Goal: Transaction & Acquisition: Purchase product/service

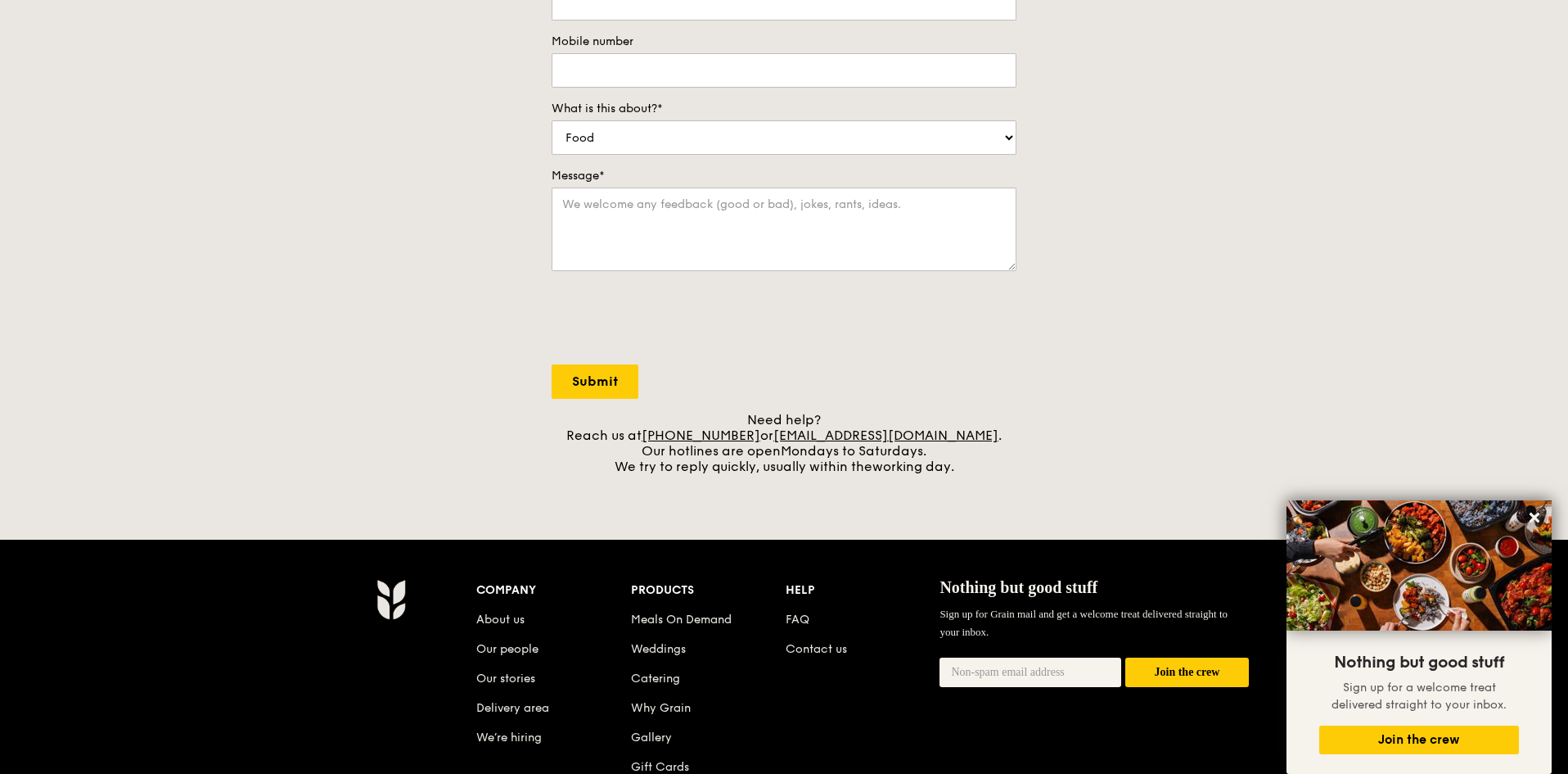
scroll to position [327, 0]
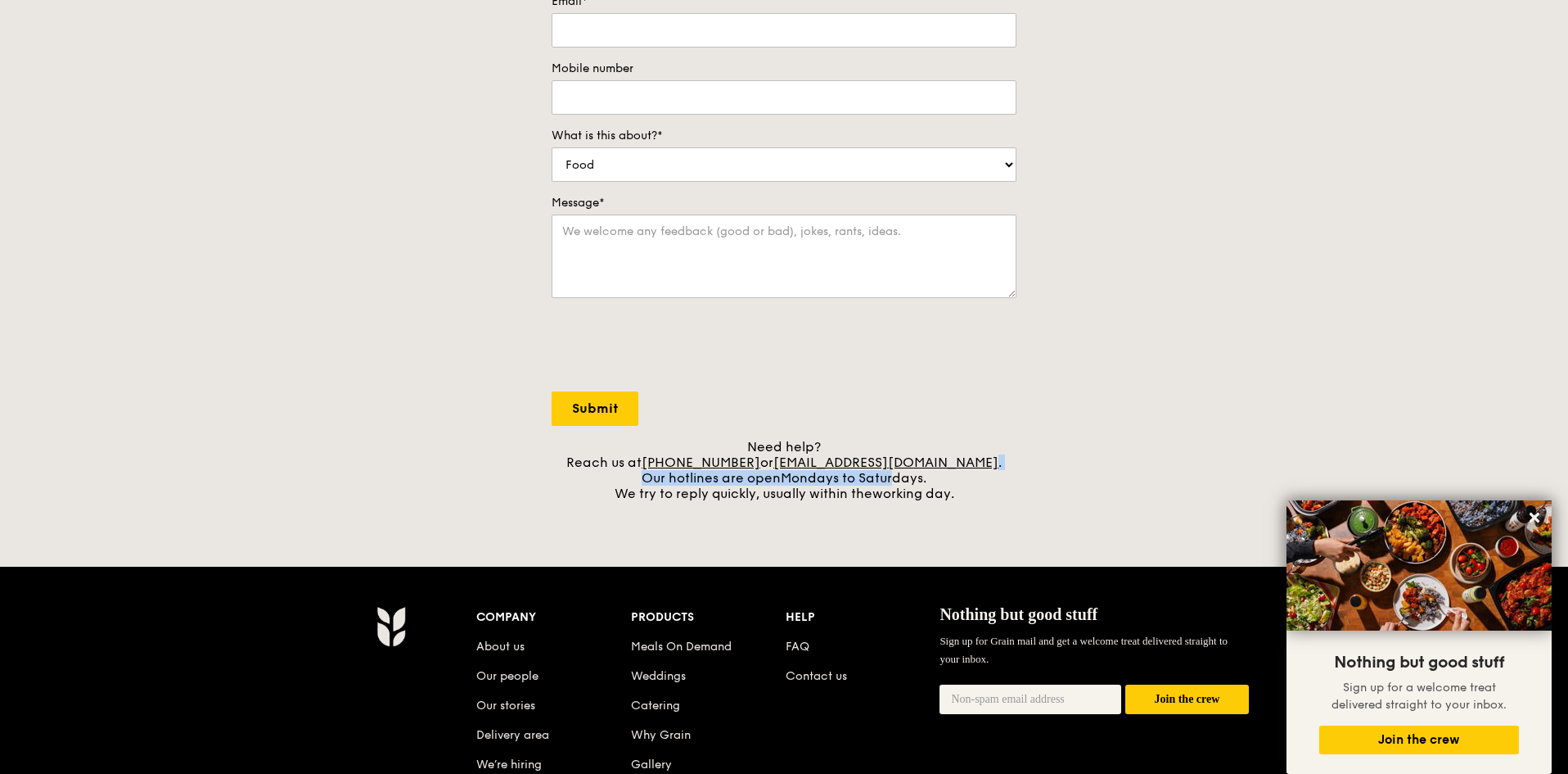
drag, startPoint x: 974, startPoint y: 465, endPoint x: 895, endPoint y: 471, distance: 79.2
click at [895, 471] on div "Need help? Reach us at +65 3163 5335 or concierge@grain.com.sg . Our hotlines a…" at bounding box center [783, 470] width 465 height 62
click at [990, 461] on div "Need help? Reach us at +65 3163 5335 or concierge@grain.com.sg . Our hotlines a…" at bounding box center [783, 470] width 465 height 62
drag, startPoint x: 998, startPoint y: 459, endPoint x: 799, endPoint y: 463, distance: 199.0
click at [799, 463] on div "Need help? Reach us at +65 3163 5335 or concierge@grain.com.sg . Our hotlines a…" at bounding box center [783, 470] width 465 height 62
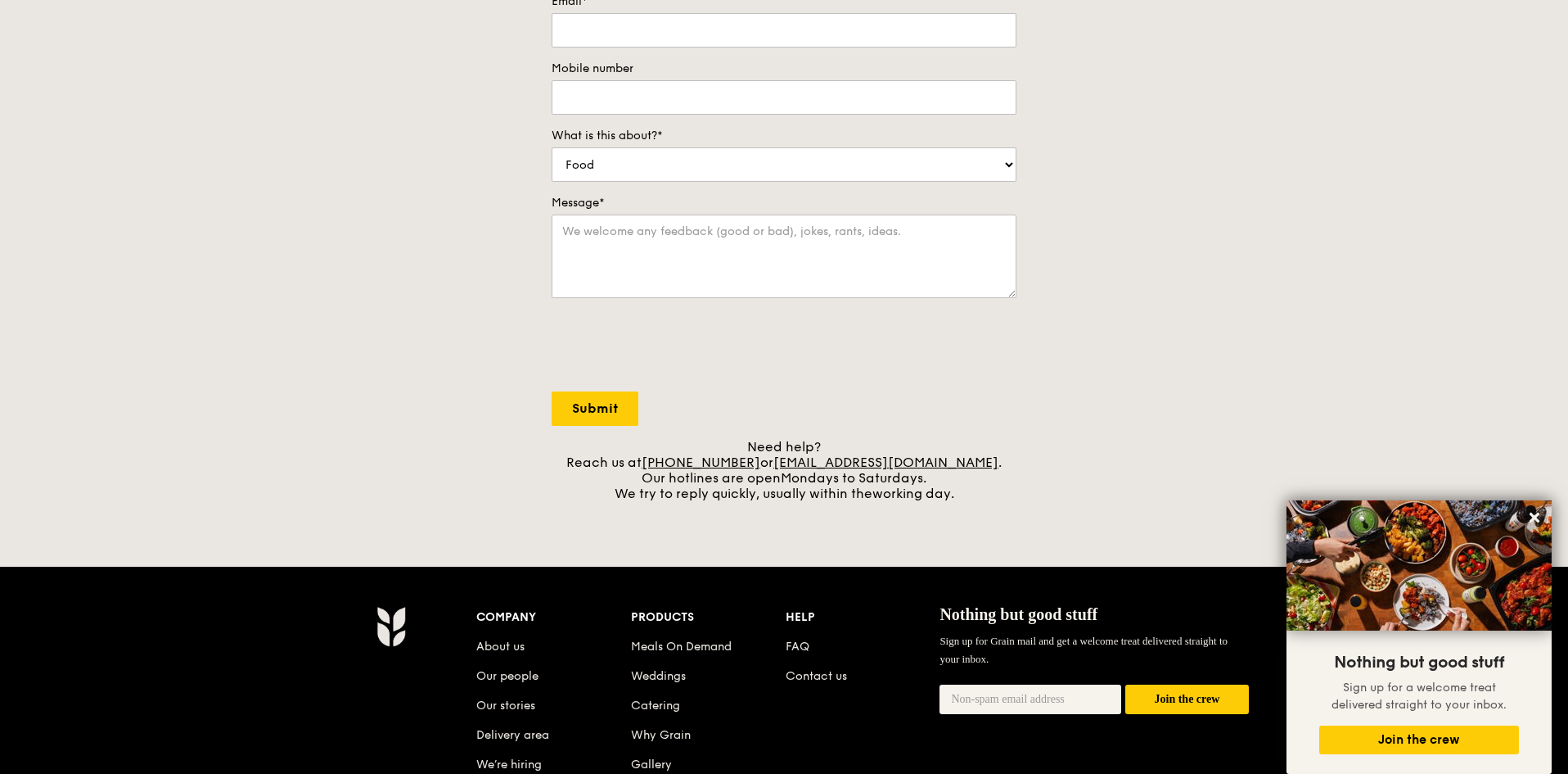
click at [1042, 479] on div "Contact us We love hearing from our customers. Talk to us about anything. We ar…" at bounding box center [784, 159] width 1568 height 685
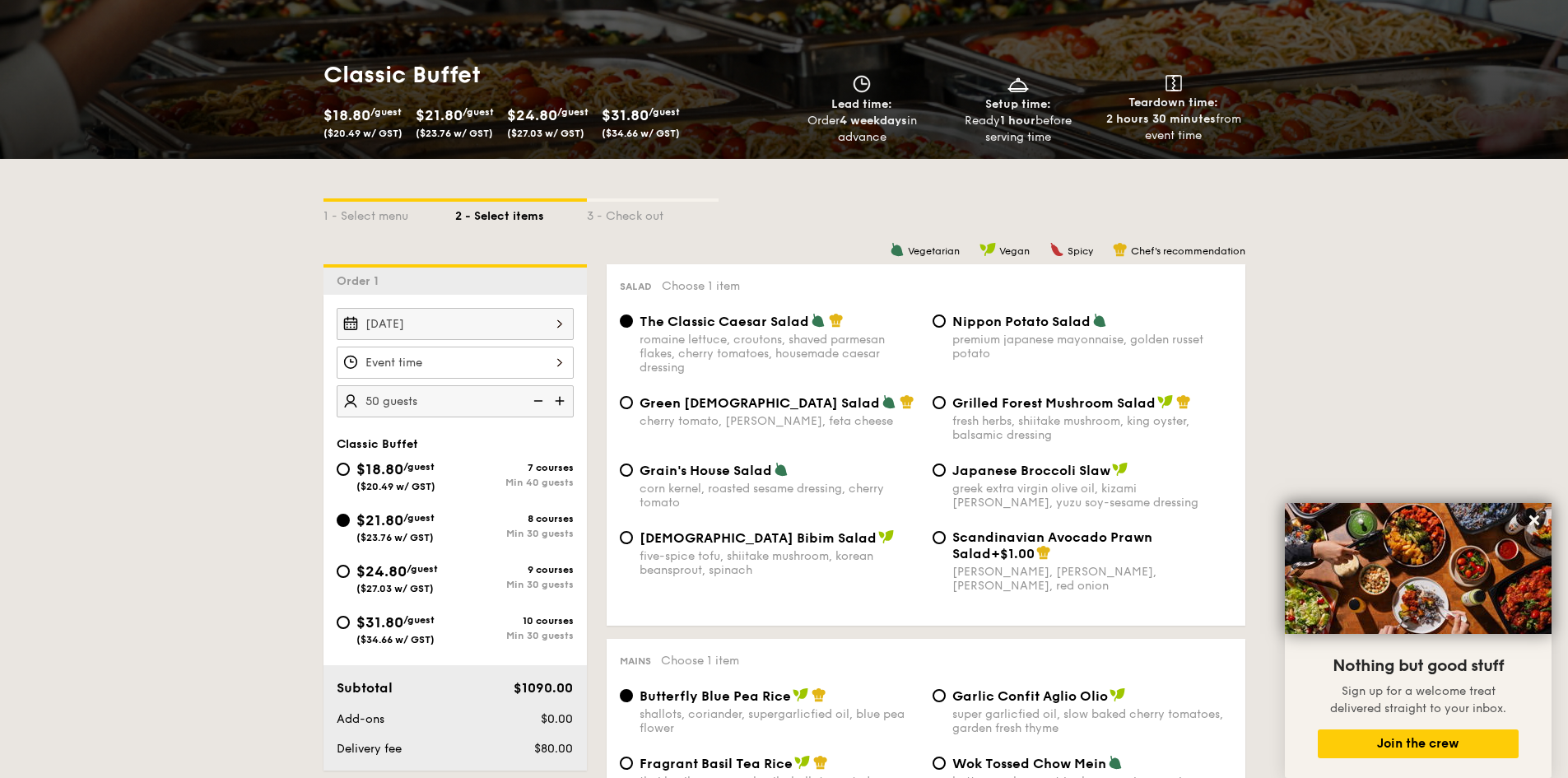
scroll to position [226, 0]
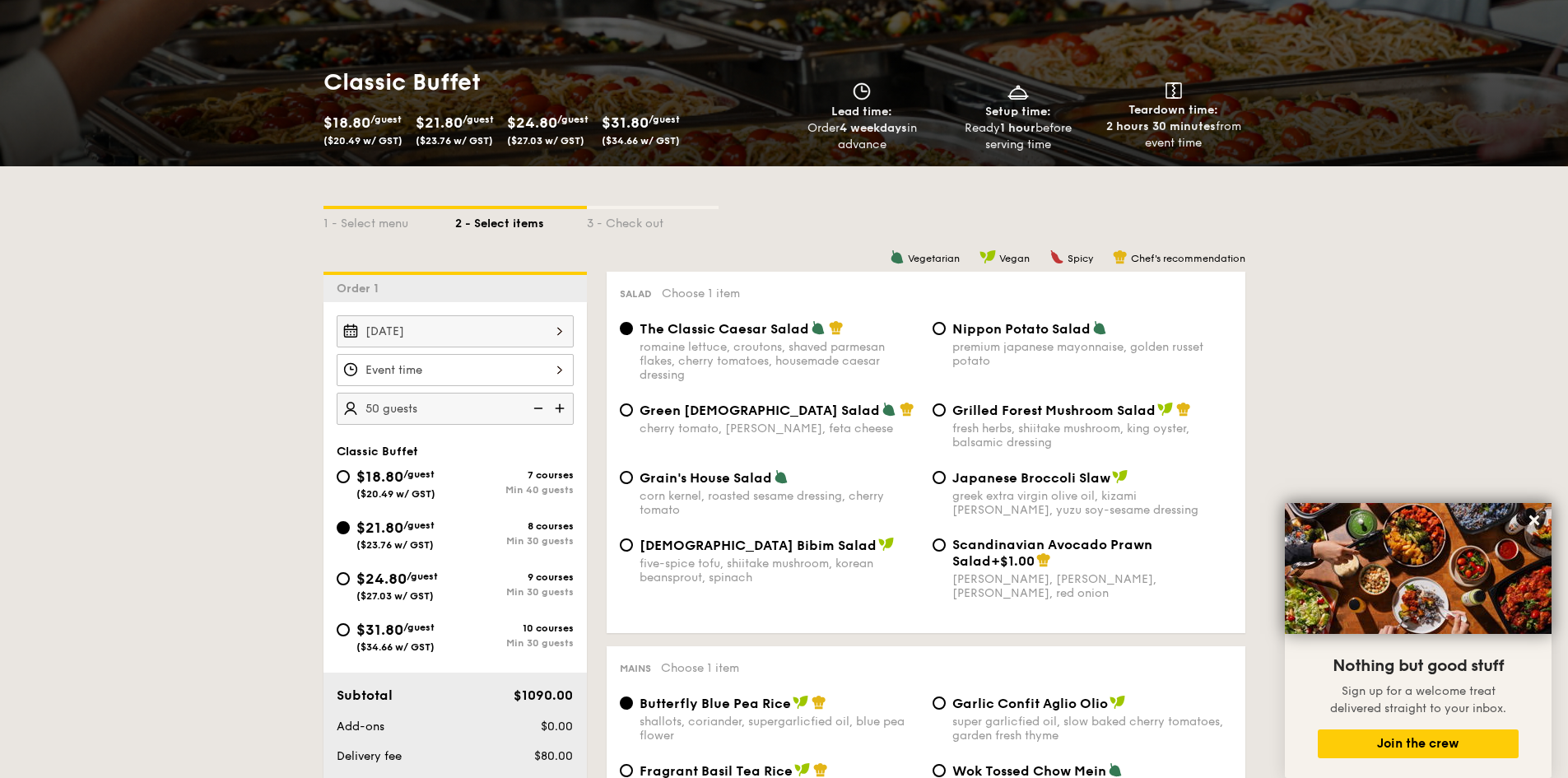
click at [988, 483] on span "Japanese Broccoli Slaw" at bounding box center [1030, 478] width 158 height 15
click at [946, 483] on input "Japanese Broccoli Slaw greek extra virgin olive oil, kizami [PERSON_NAME], yuzu…" at bounding box center [939, 478] width 13 height 13
radio input "true"
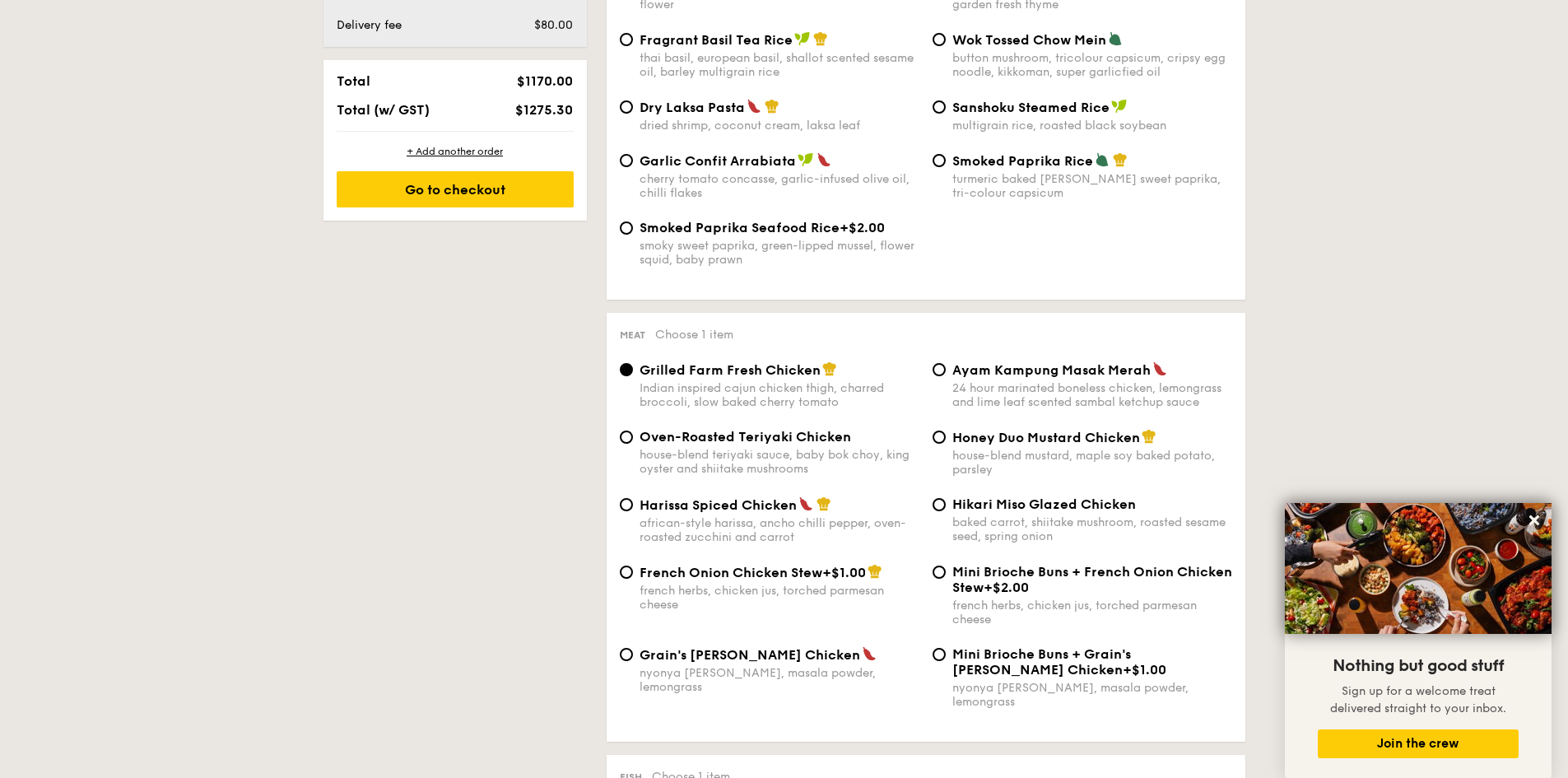
scroll to position [966, 0]
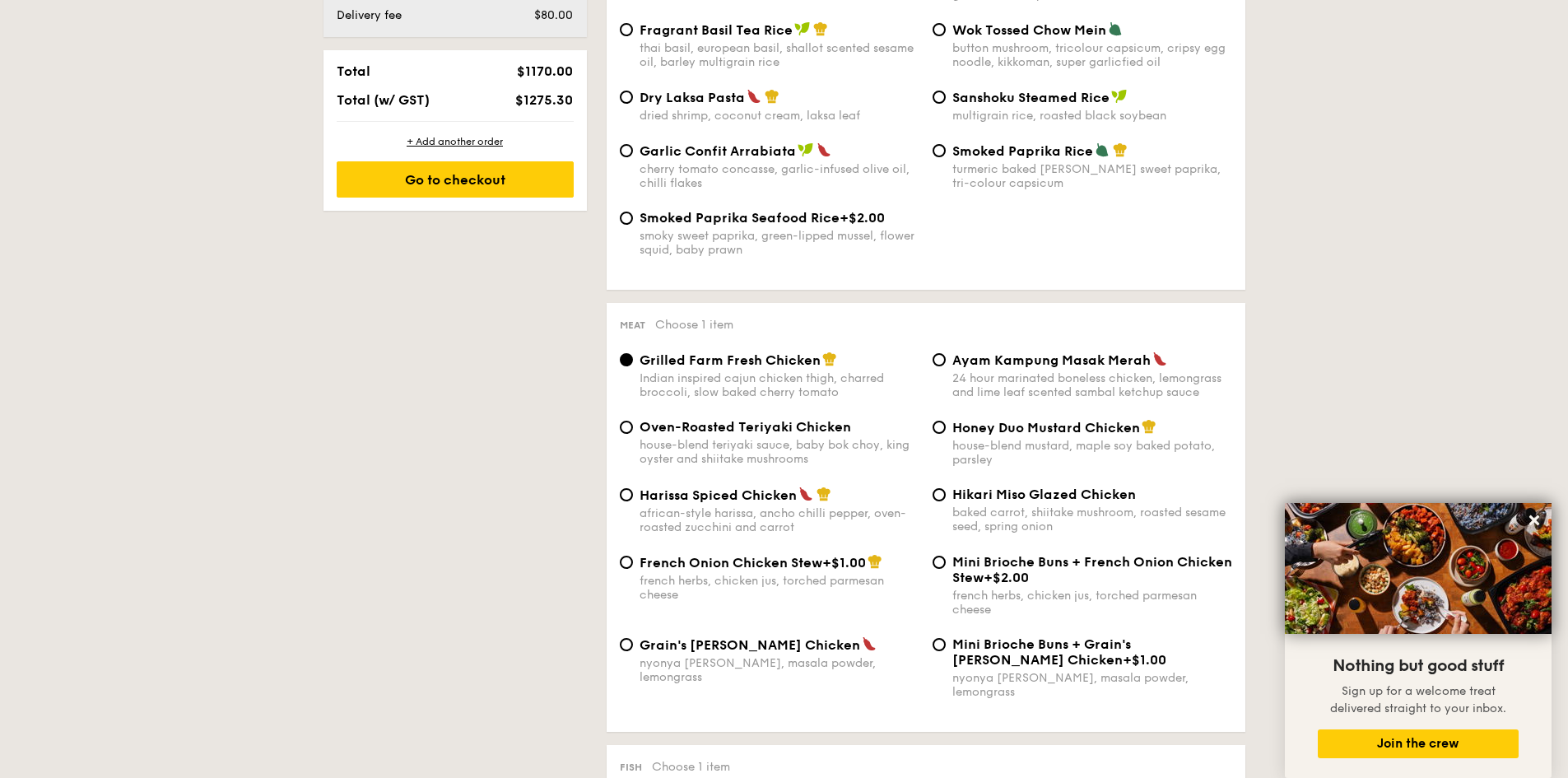
click at [973, 499] on span "Hikari Miso Glazed Chicken" at bounding box center [1043, 494] width 183 height 15
click at [946, 499] on input "Hikari Miso Glazed Chicken baked carrot, shiitake mushroom, roasted sesame seed…" at bounding box center [939, 495] width 13 height 13
radio input "true"
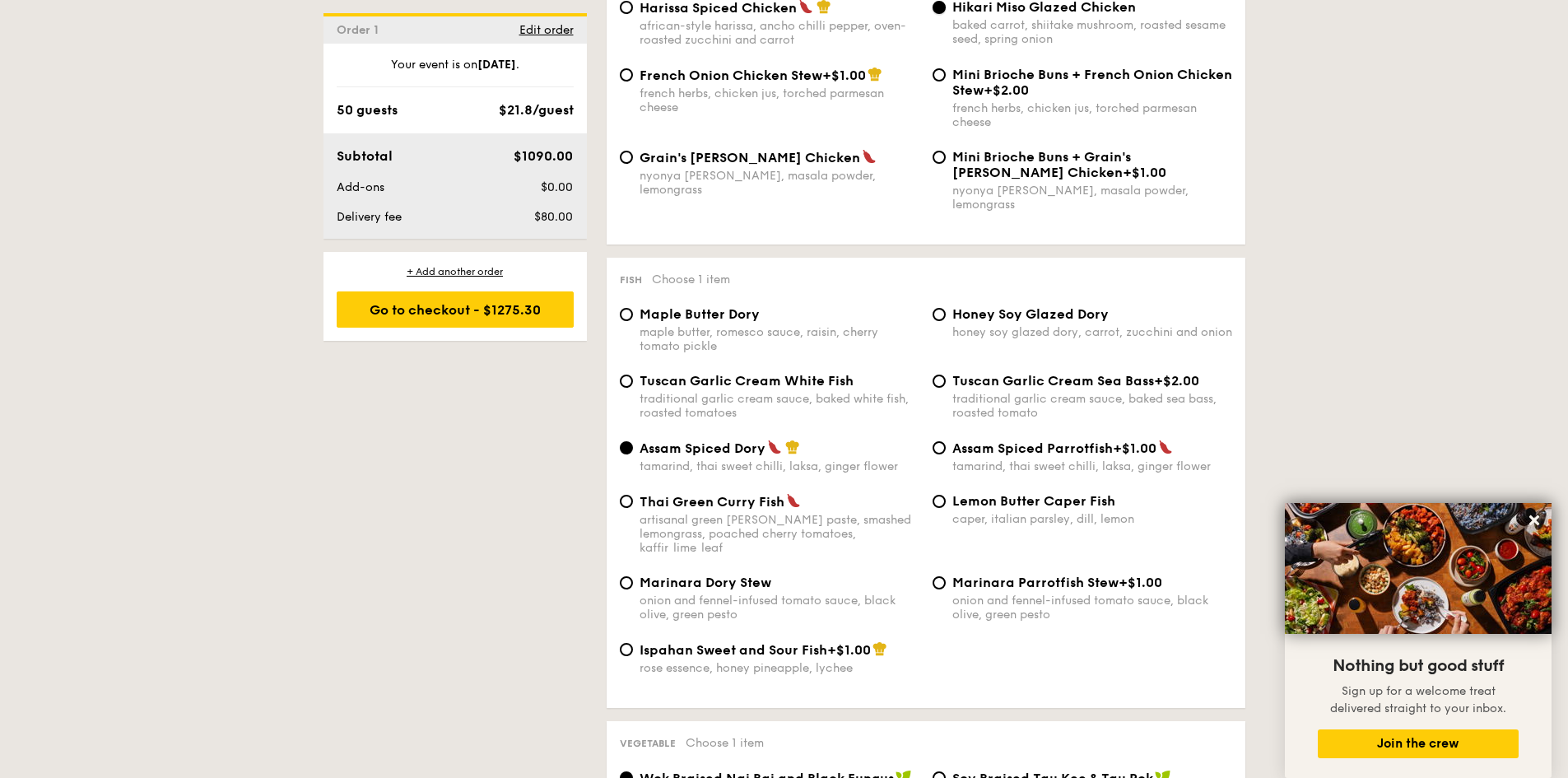
scroll to position [1460, 0]
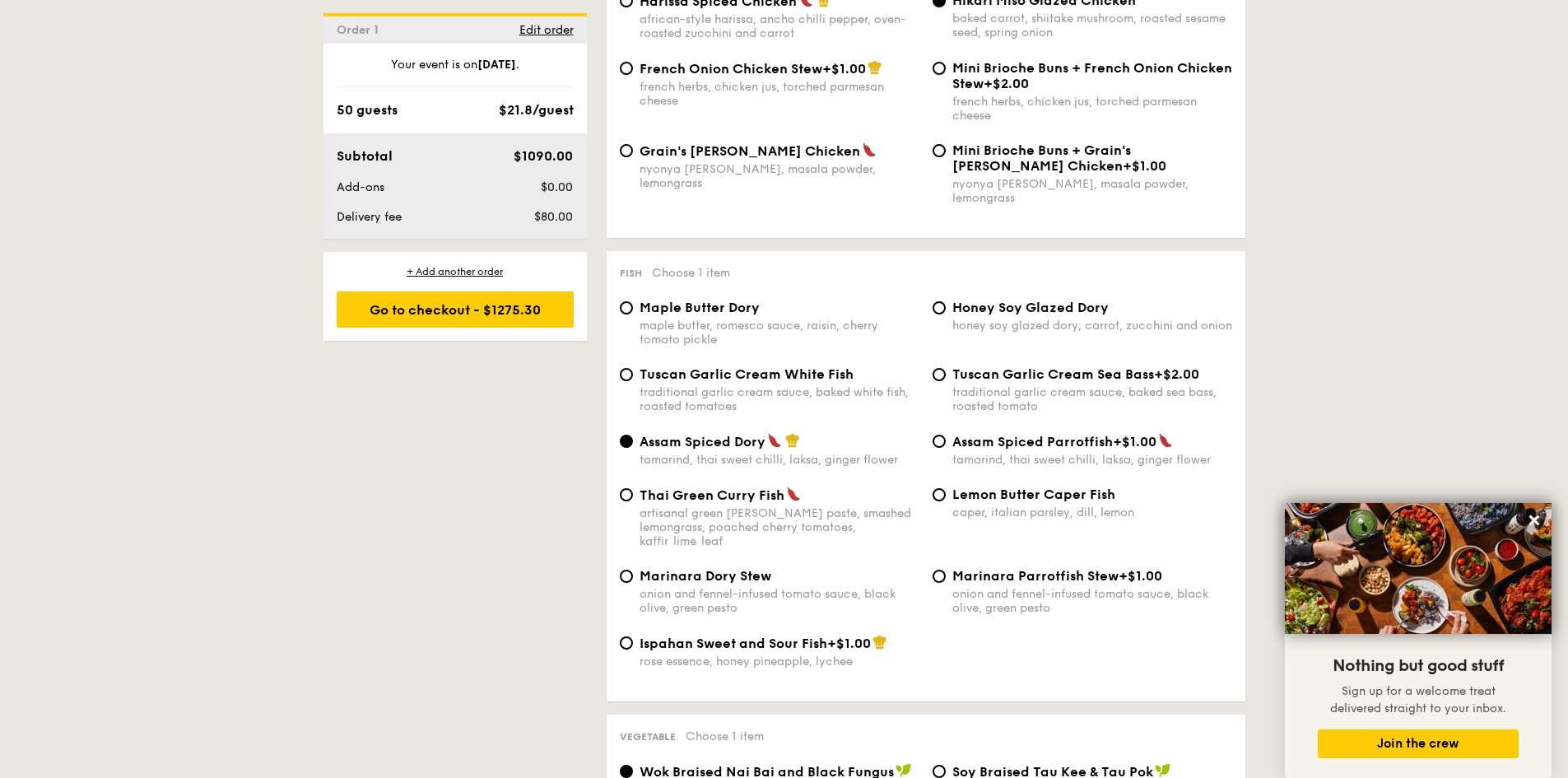
click at [989, 301] on div "Honey Soy Glazed Dory honey soy glazed dory, carrot, zucchini and onion" at bounding box center [1091, 315] width 280 height 32
click at [946, 301] on input "Honey Soy Glazed Dory honey soy glazed dory, carrot, zucchini and onion" at bounding box center [939, 308] width 13 height 13
radio input "true"
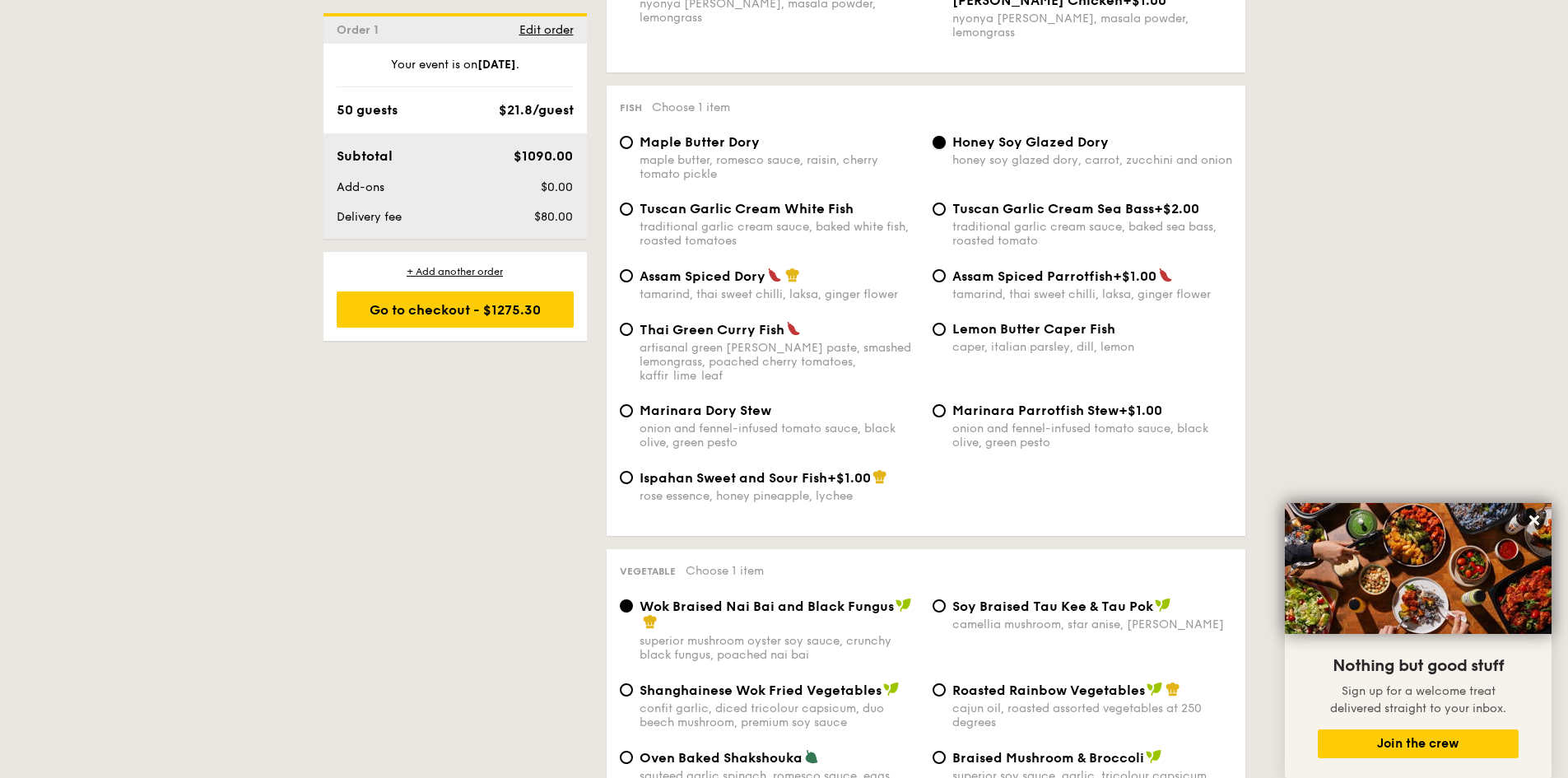
scroll to position [1789, 0]
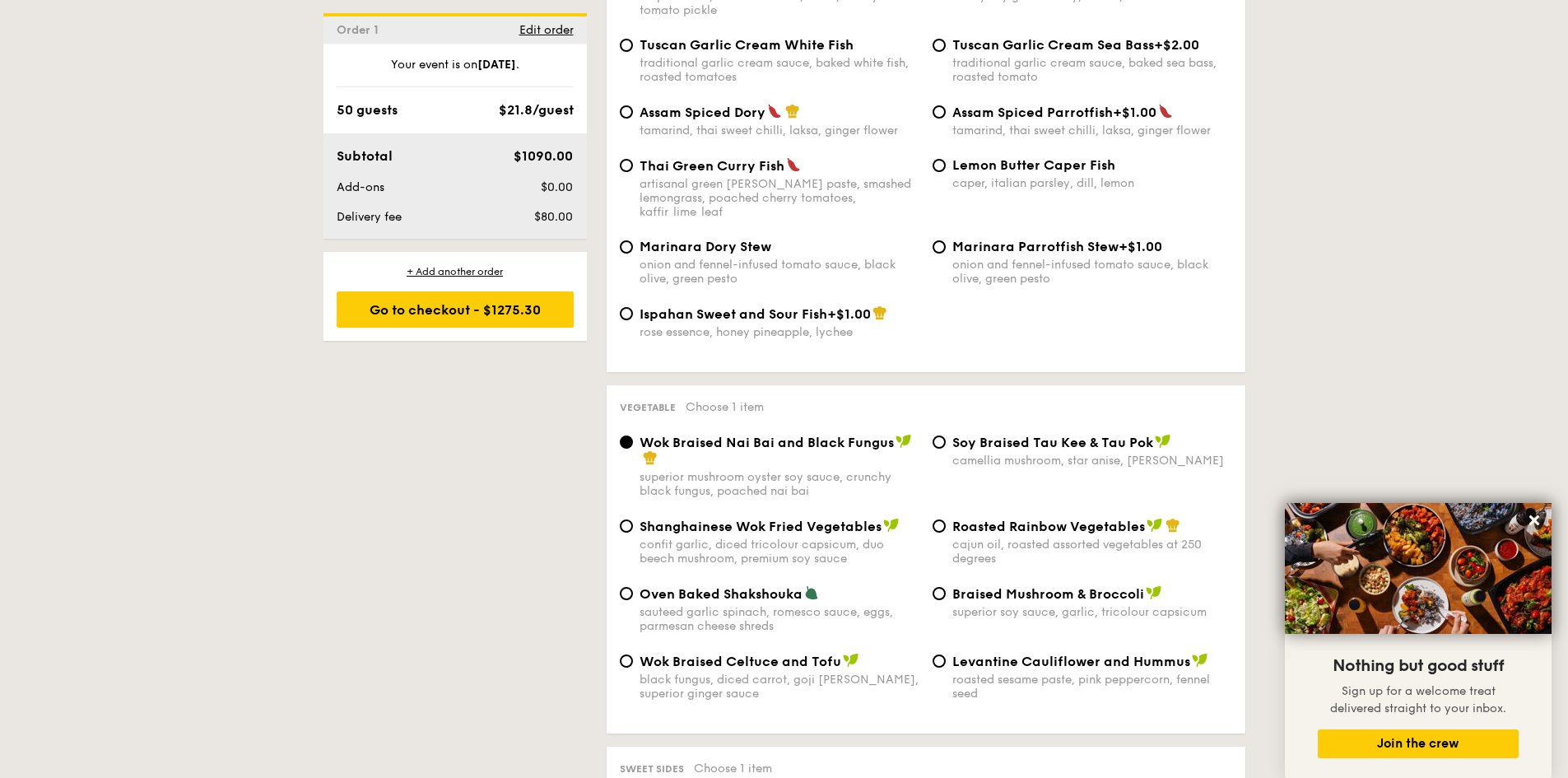
click at [720, 586] on span "Oven Baked Shakshouka" at bounding box center [720, 594] width 163 height 15
click at [633, 587] on input "Oven Baked Shakshouka sauteed garlic spinach, romesco sauce, eggs, parmesan che…" at bounding box center [626, 594] width 13 height 13
radio input "true"
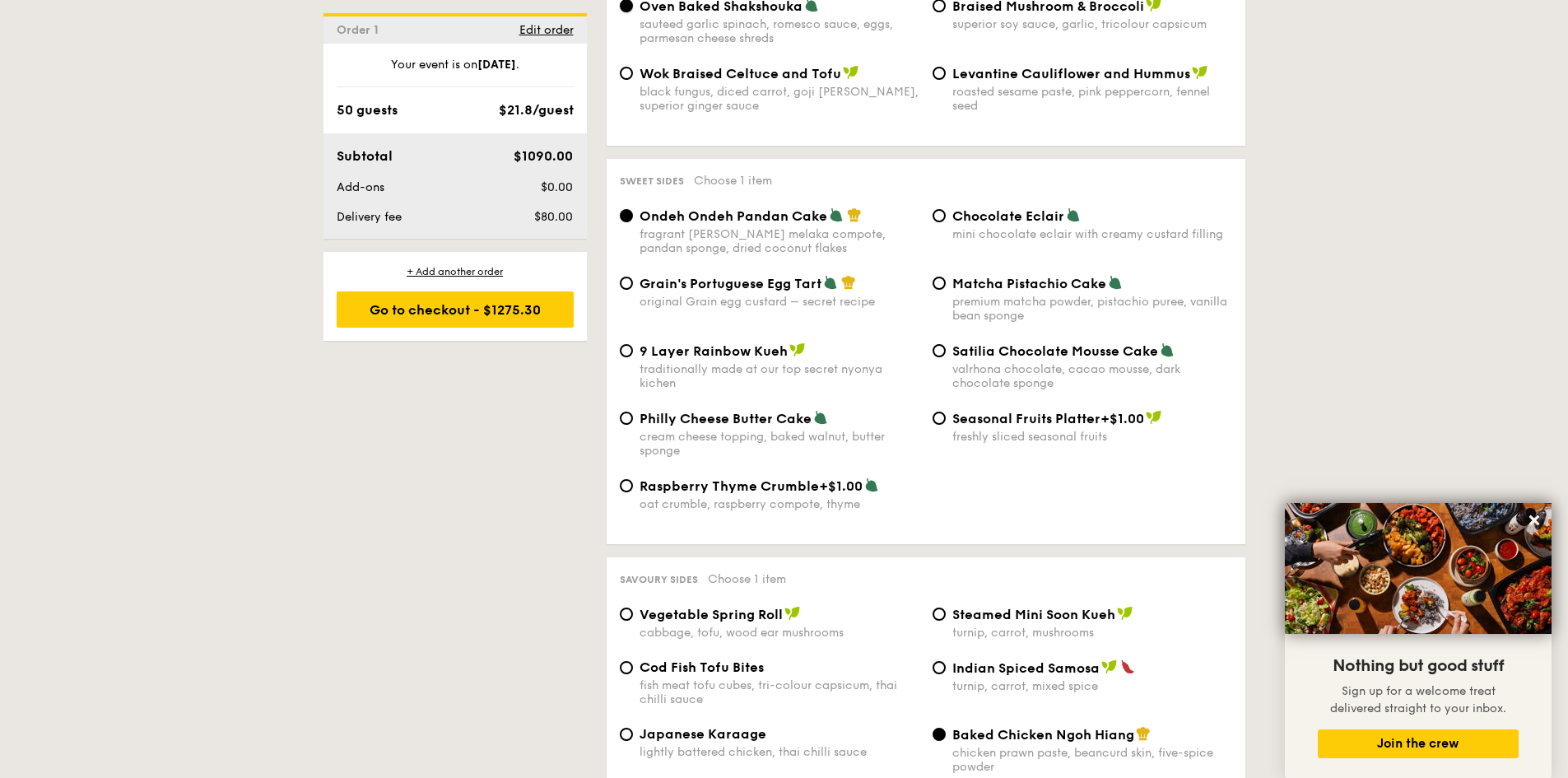
scroll to position [2366, 0]
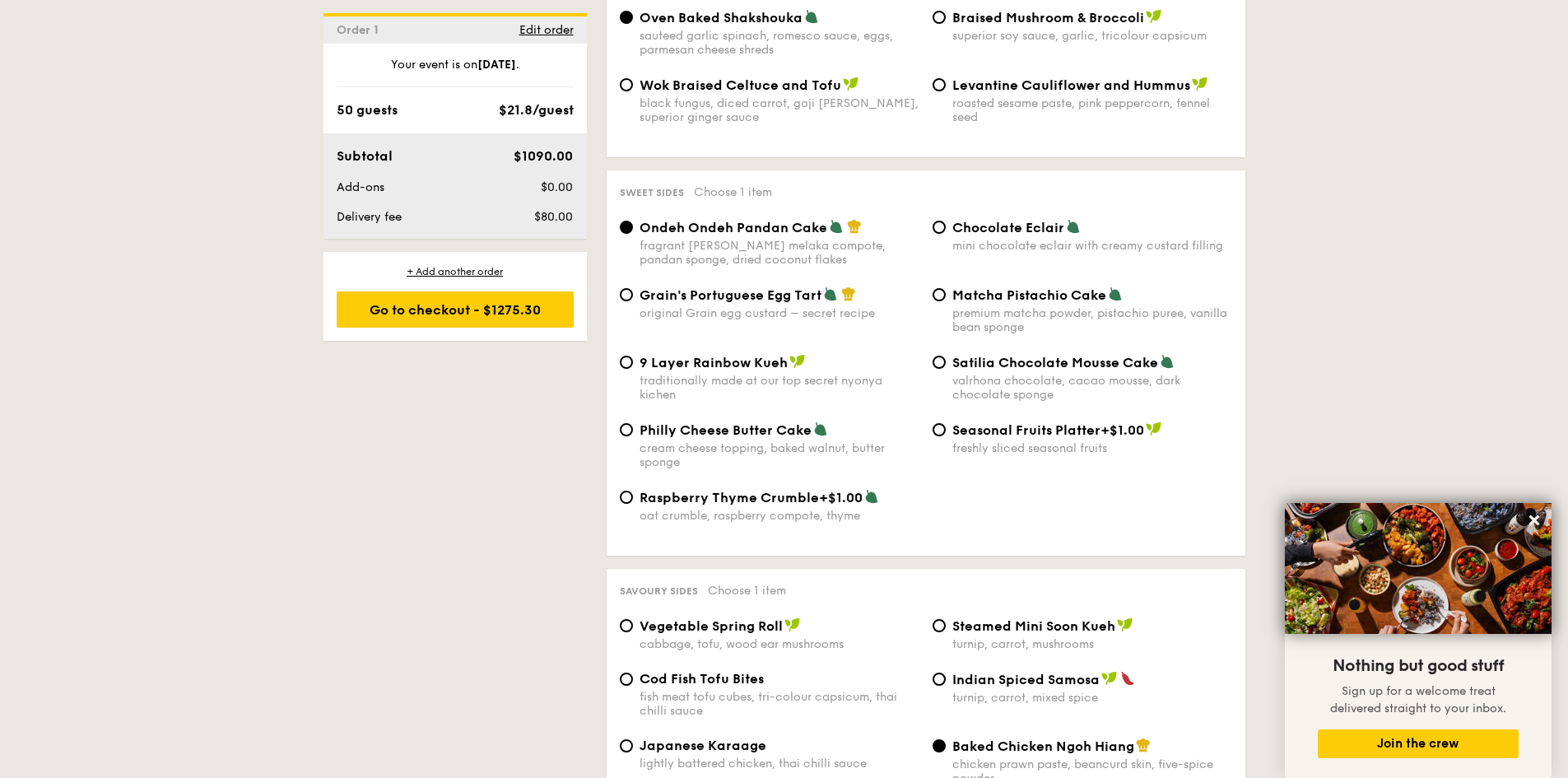
click at [967, 220] on span "Chocolate Eclair" at bounding box center [1007, 227] width 112 height 15
click at [946, 221] on input "Chocolate Eclair mini chocolate eclair with creamy custard filling" at bounding box center [939, 227] width 13 height 13
radio input "true"
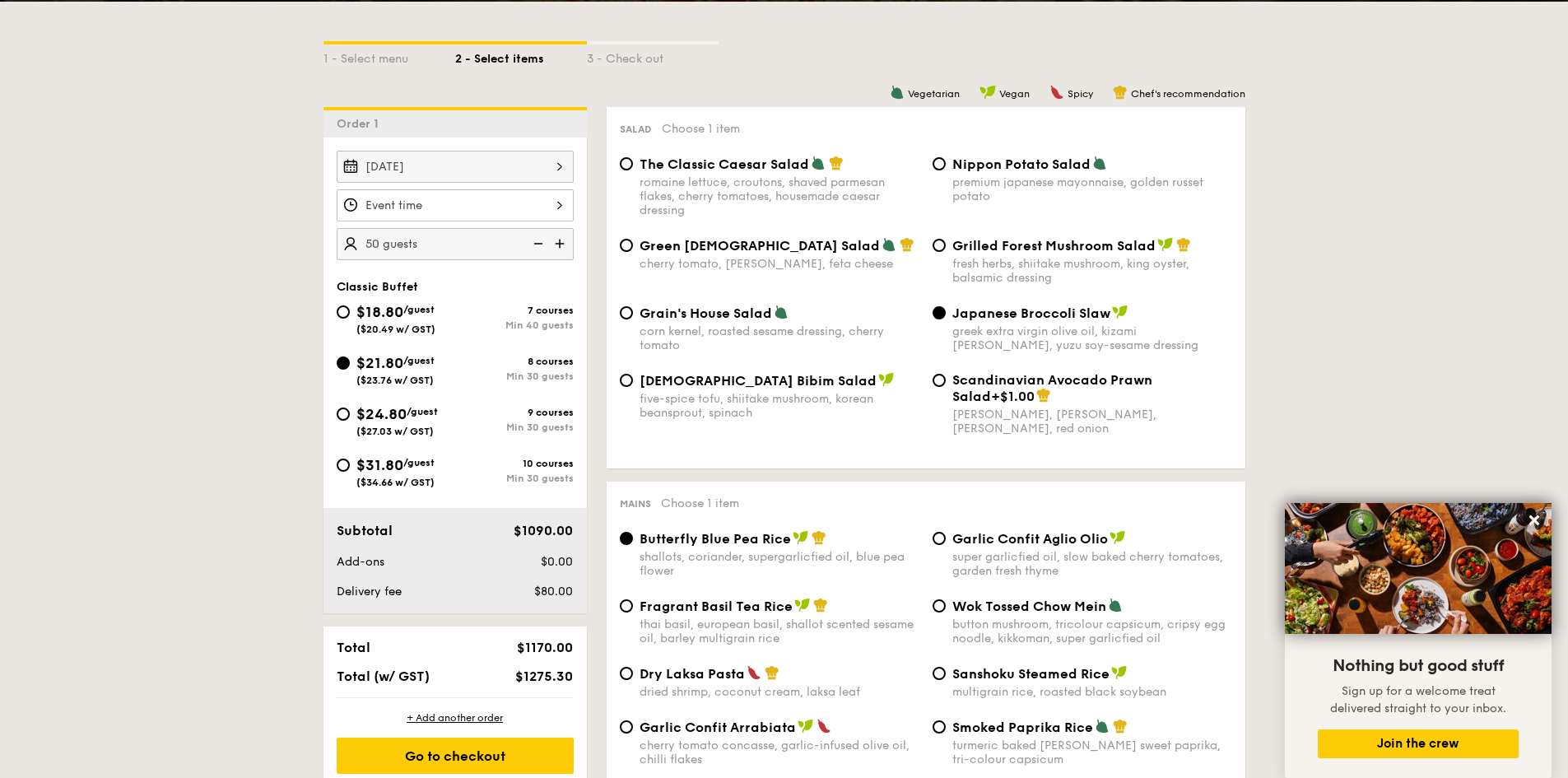
scroll to position [554, 0]
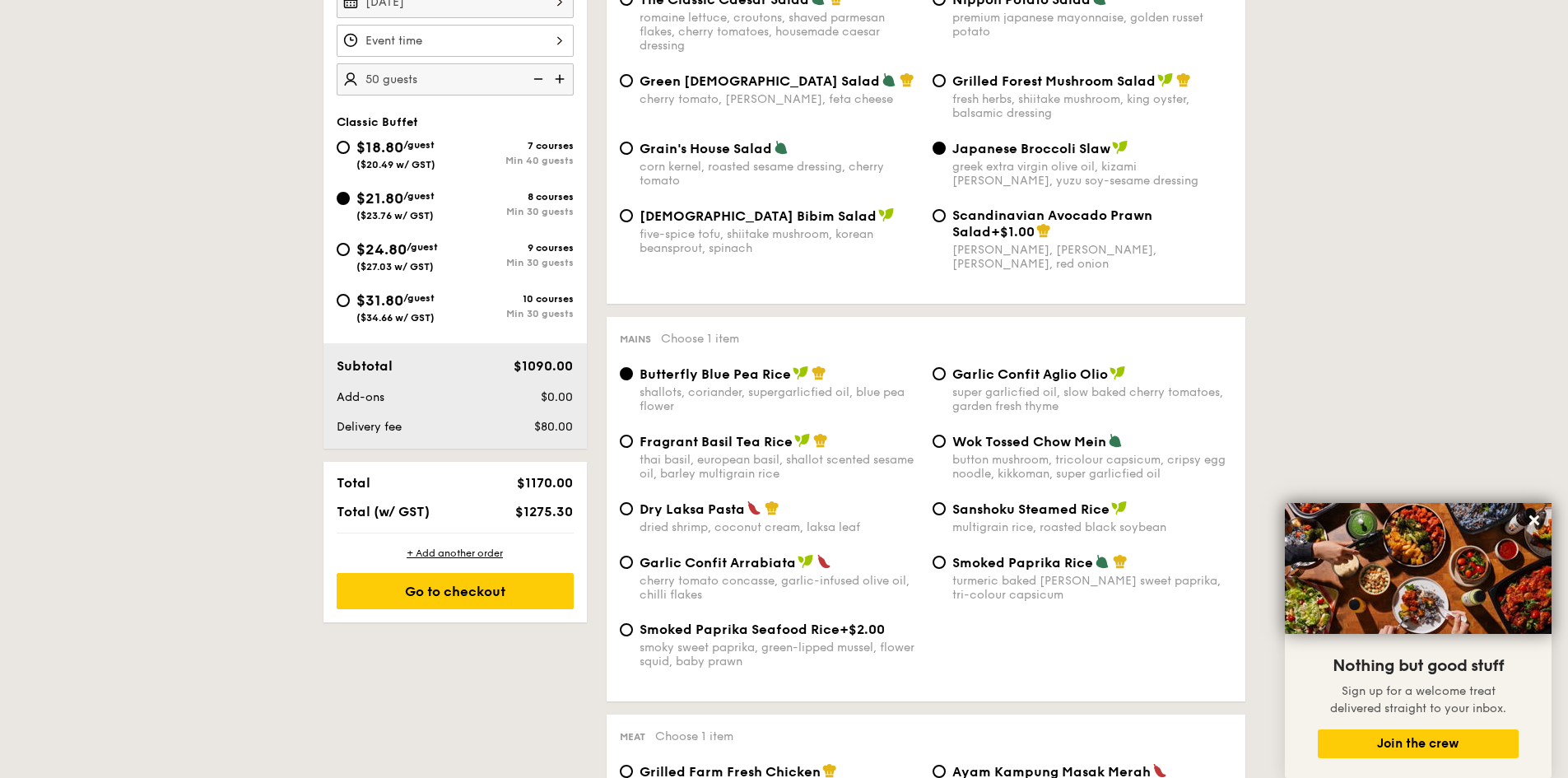
click at [732, 573] on div "Garlic Confit Arrabiata cherry tomato concasse, garlic-infused olive oil, chill…" at bounding box center [779, 578] width 280 height 48
click at [633, 569] on input "Garlic Confit Arrabiata cherry tomato concasse, garlic-infused olive oil, chill…" at bounding box center [626, 562] width 13 height 13
radio input "true"
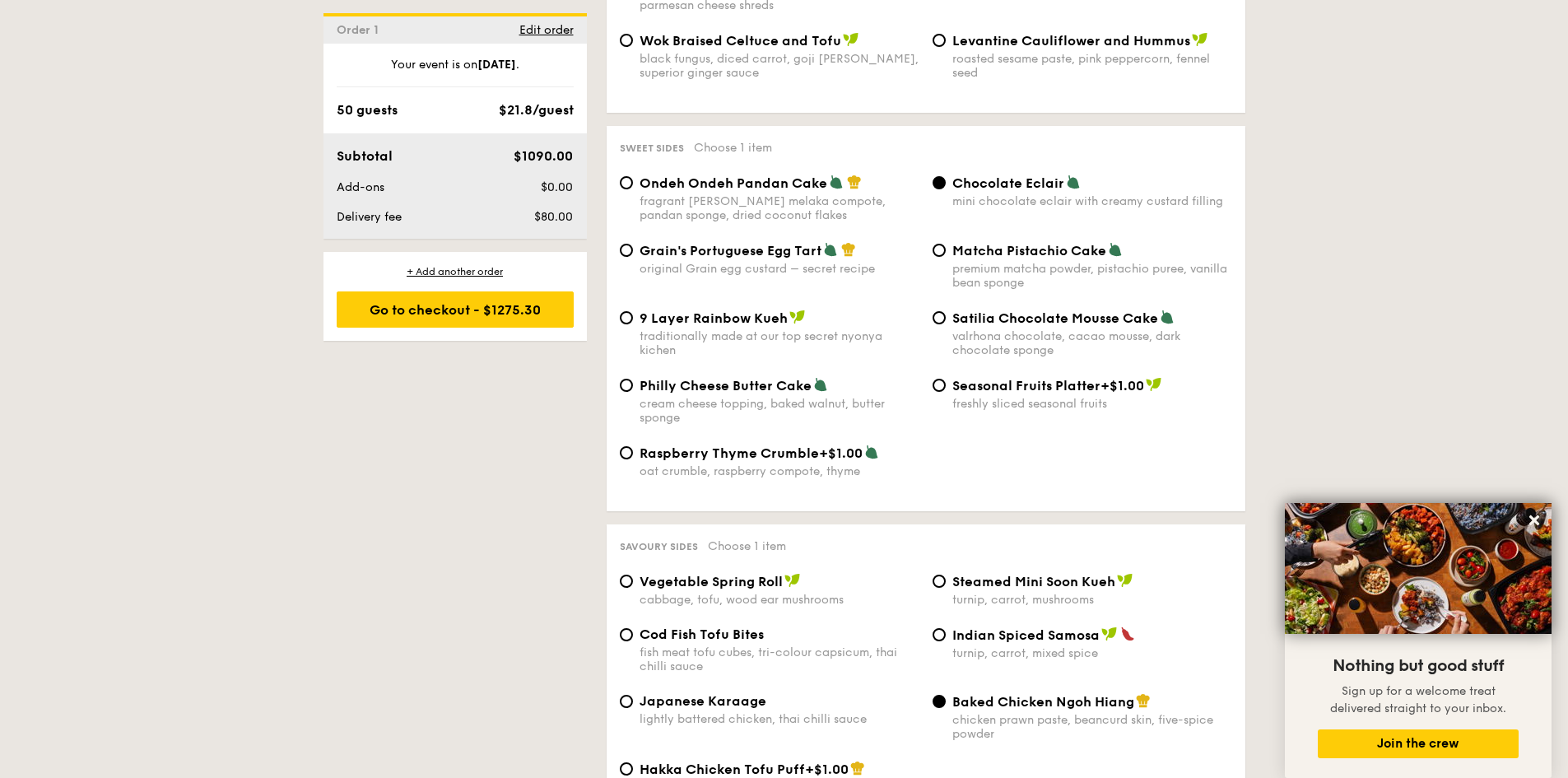
scroll to position [2119, 0]
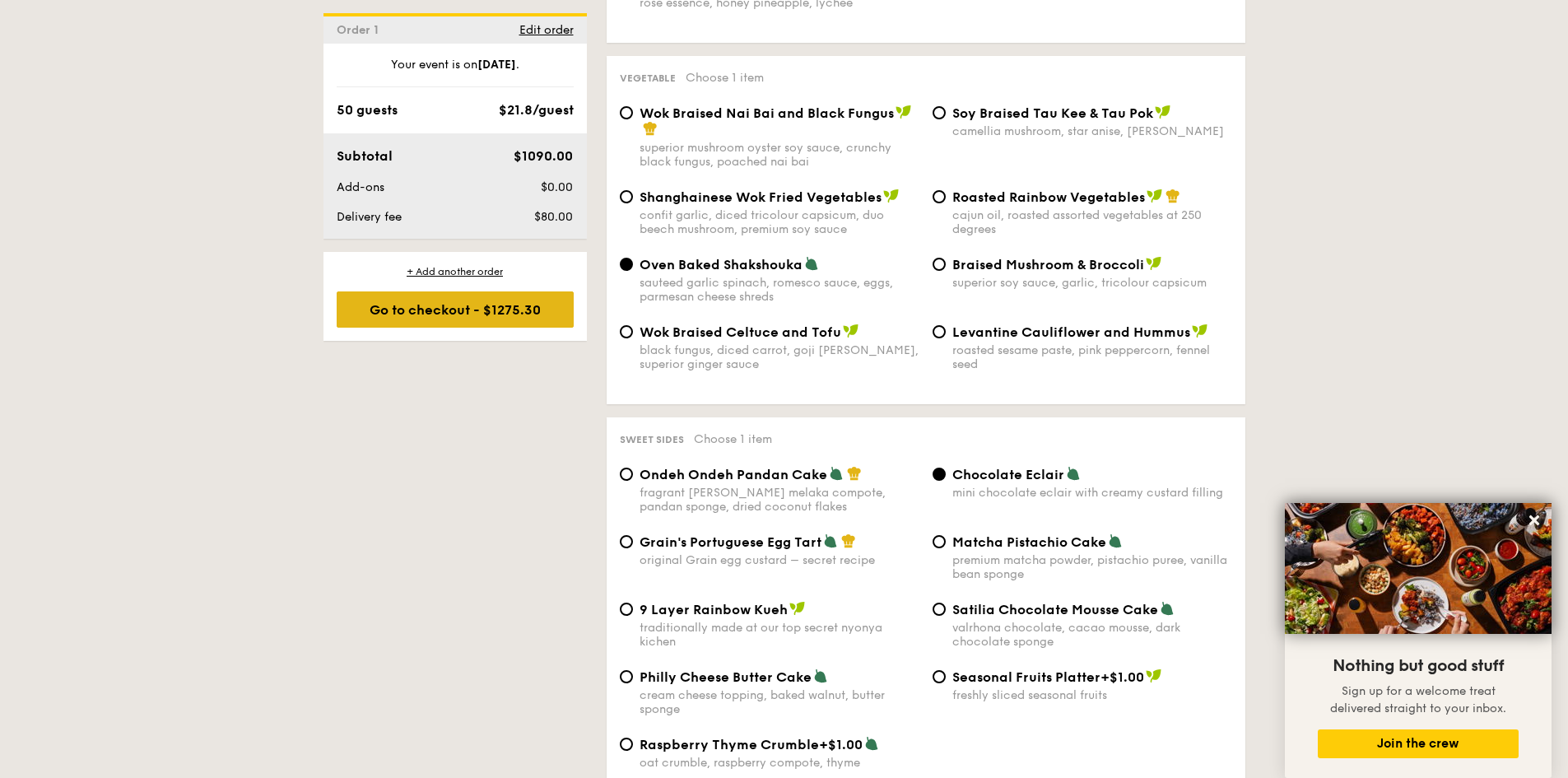
click at [449, 317] on div "Go to checkout - $1275.30" at bounding box center [455, 310] width 237 height 36
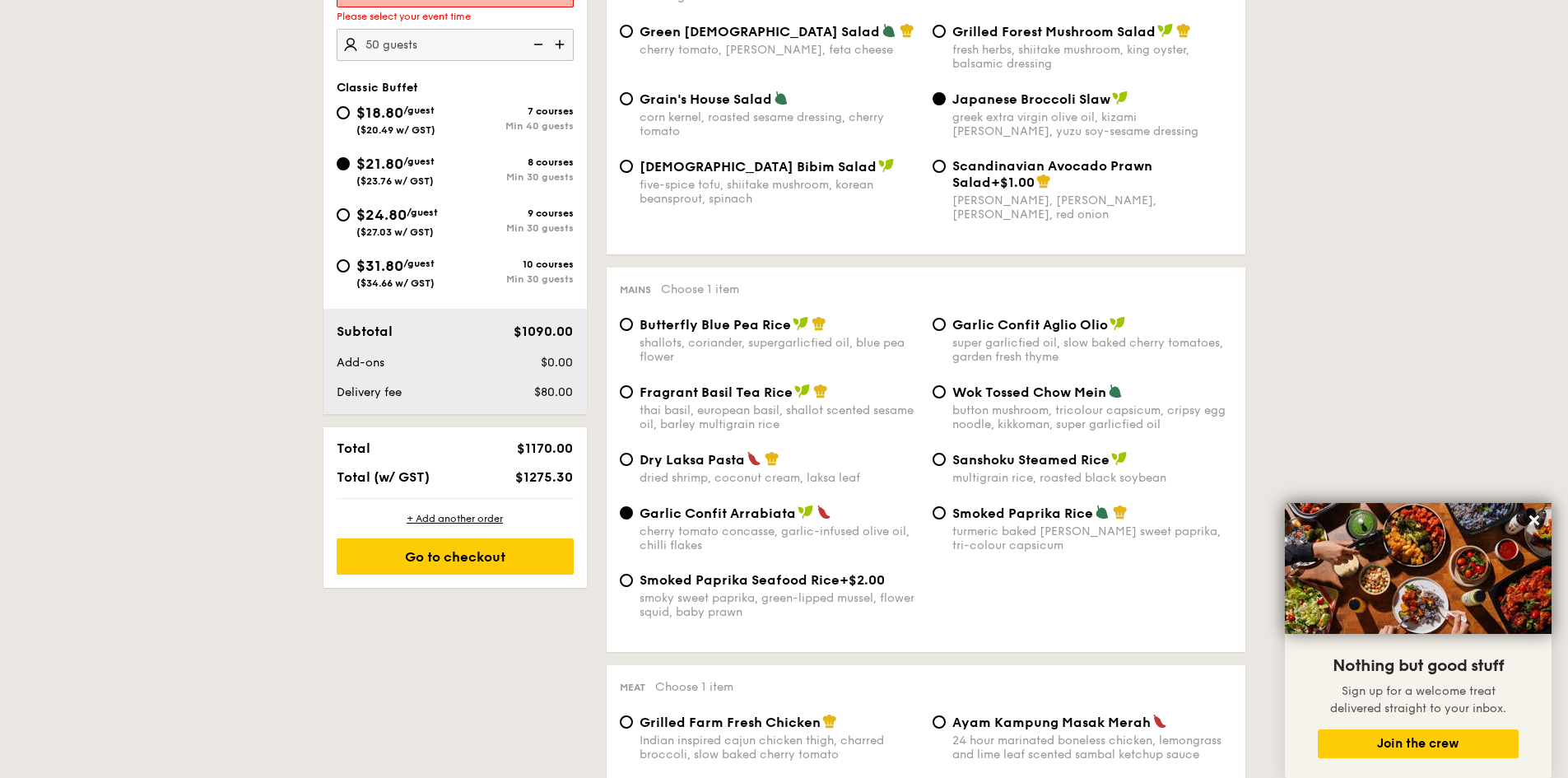
scroll to position [472, 0]
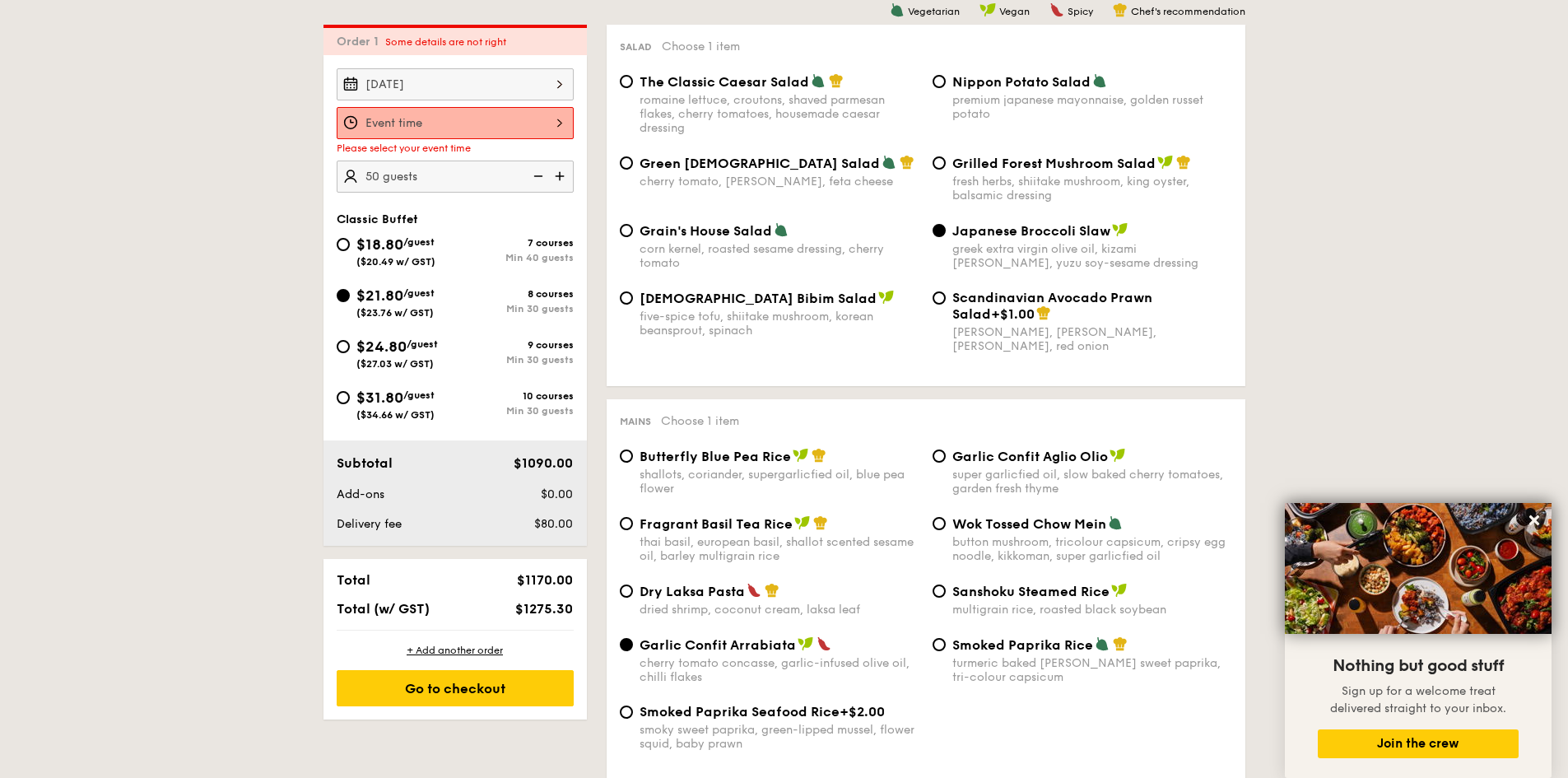
click at [456, 125] on div at bounding box center [455, 123] width 237 height 32
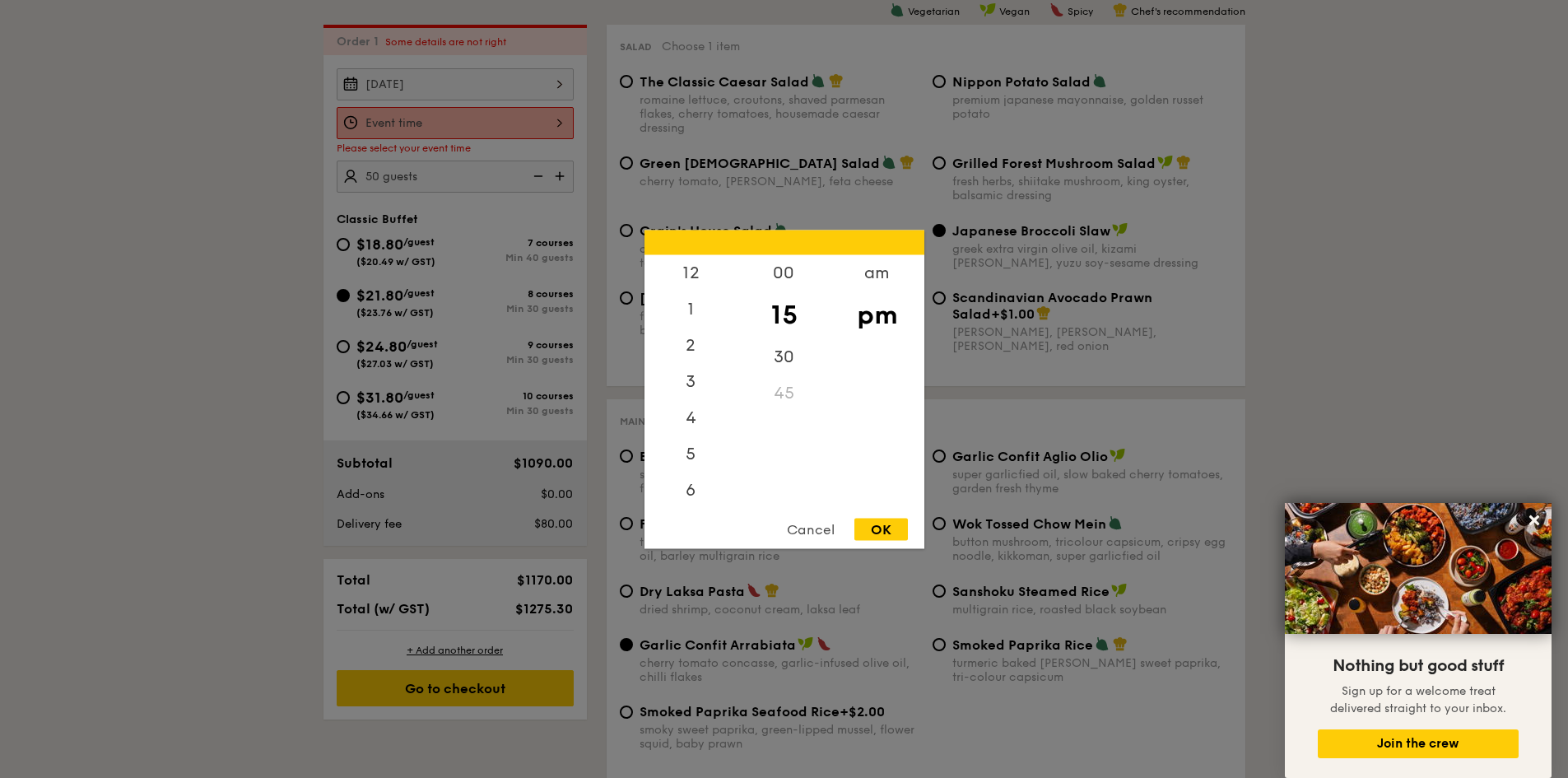
scroll to position [73, 0]
click at [884, 269] on div "am" at bounding box center [876, 278] width 93 height 48
click at [699, 477] on div "11" at bounding box center [690, 482] width 93 height 48
click at [791, 271] on div "00" at bounding box center [784, 278] width 93 height 48
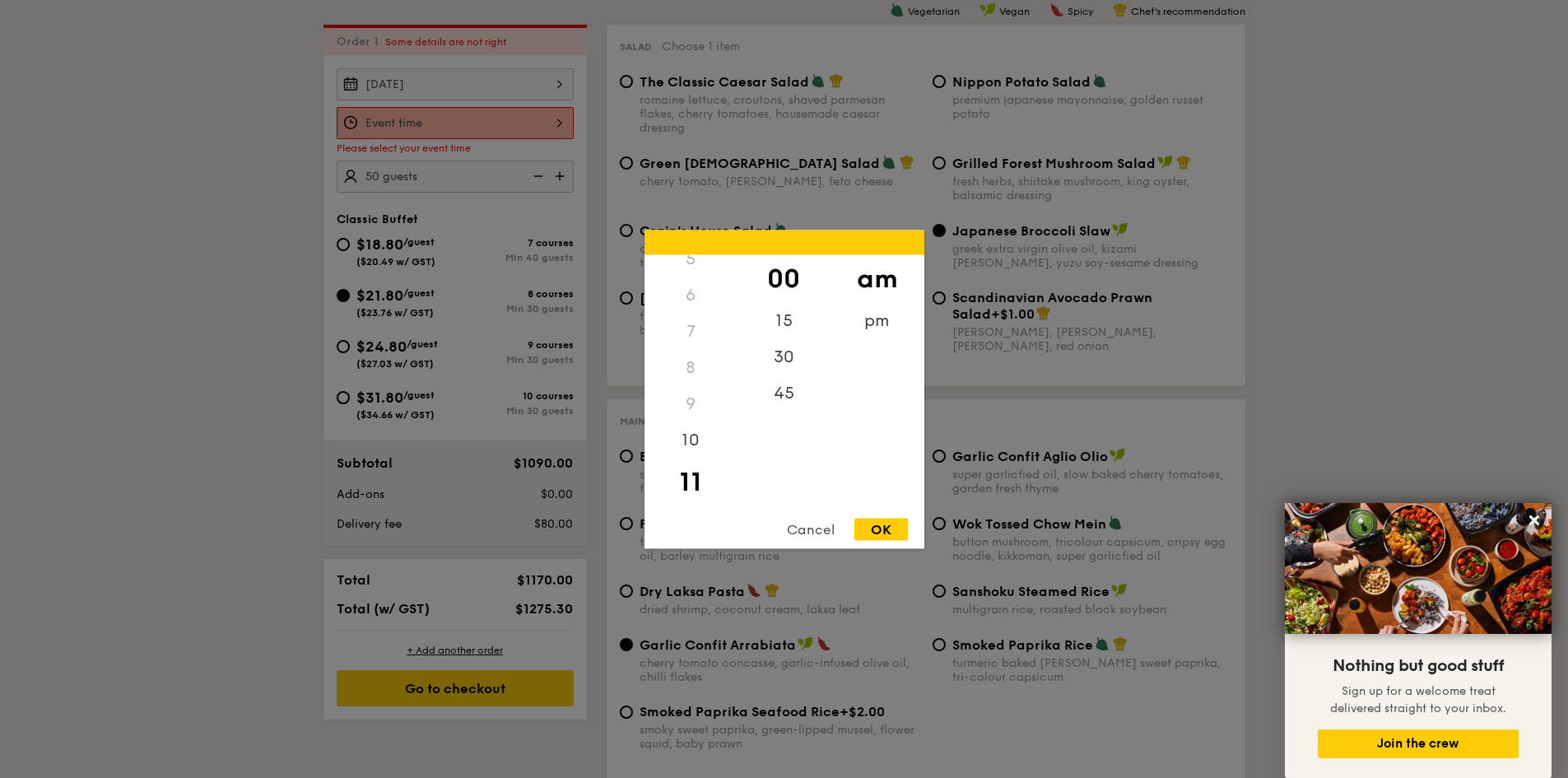
click at [891, 531] on div "OK" at bounding box center [881, 529] width 54 height 22
type input "11:00AM"
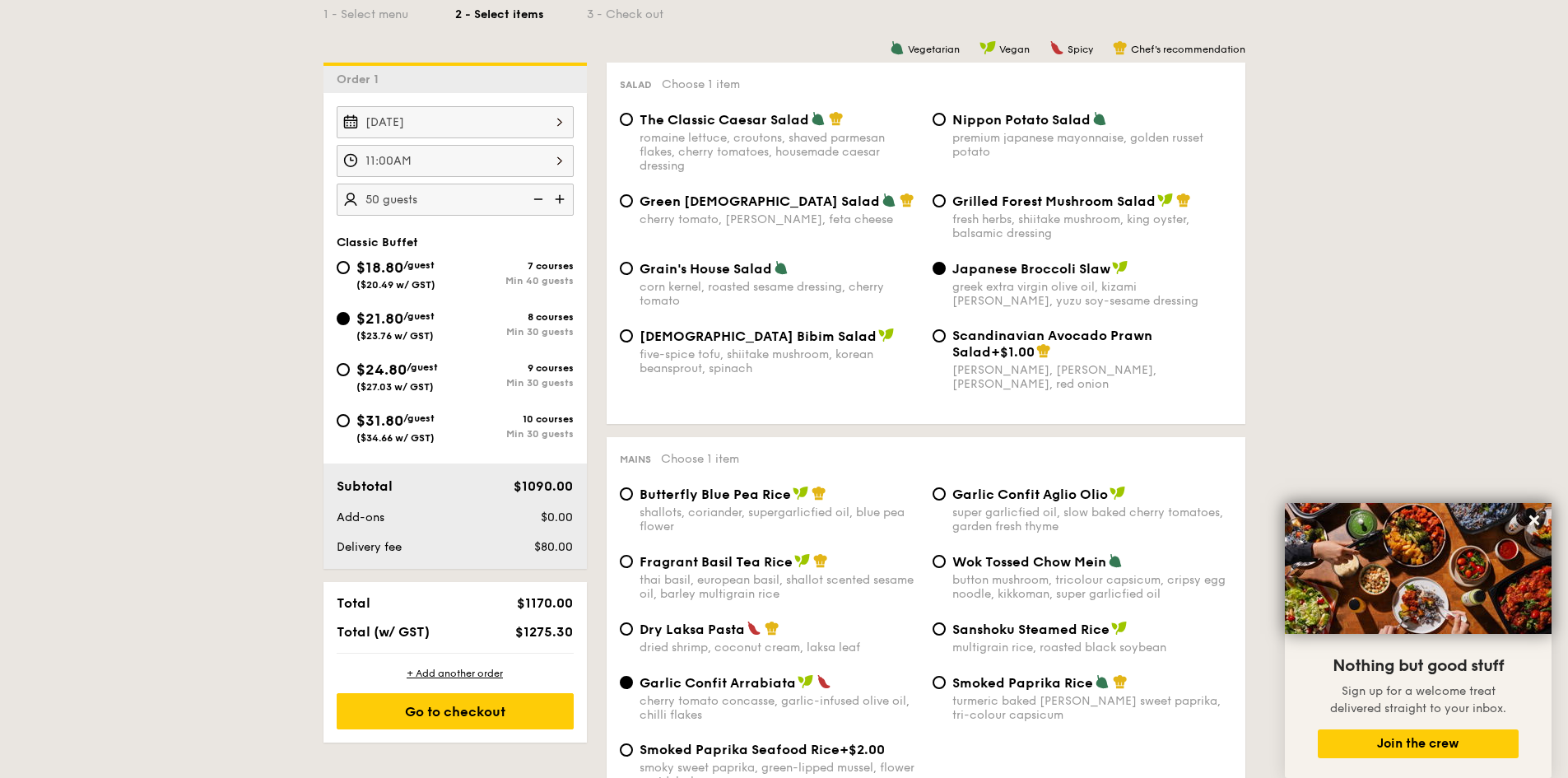
scroll to position [472, 0]
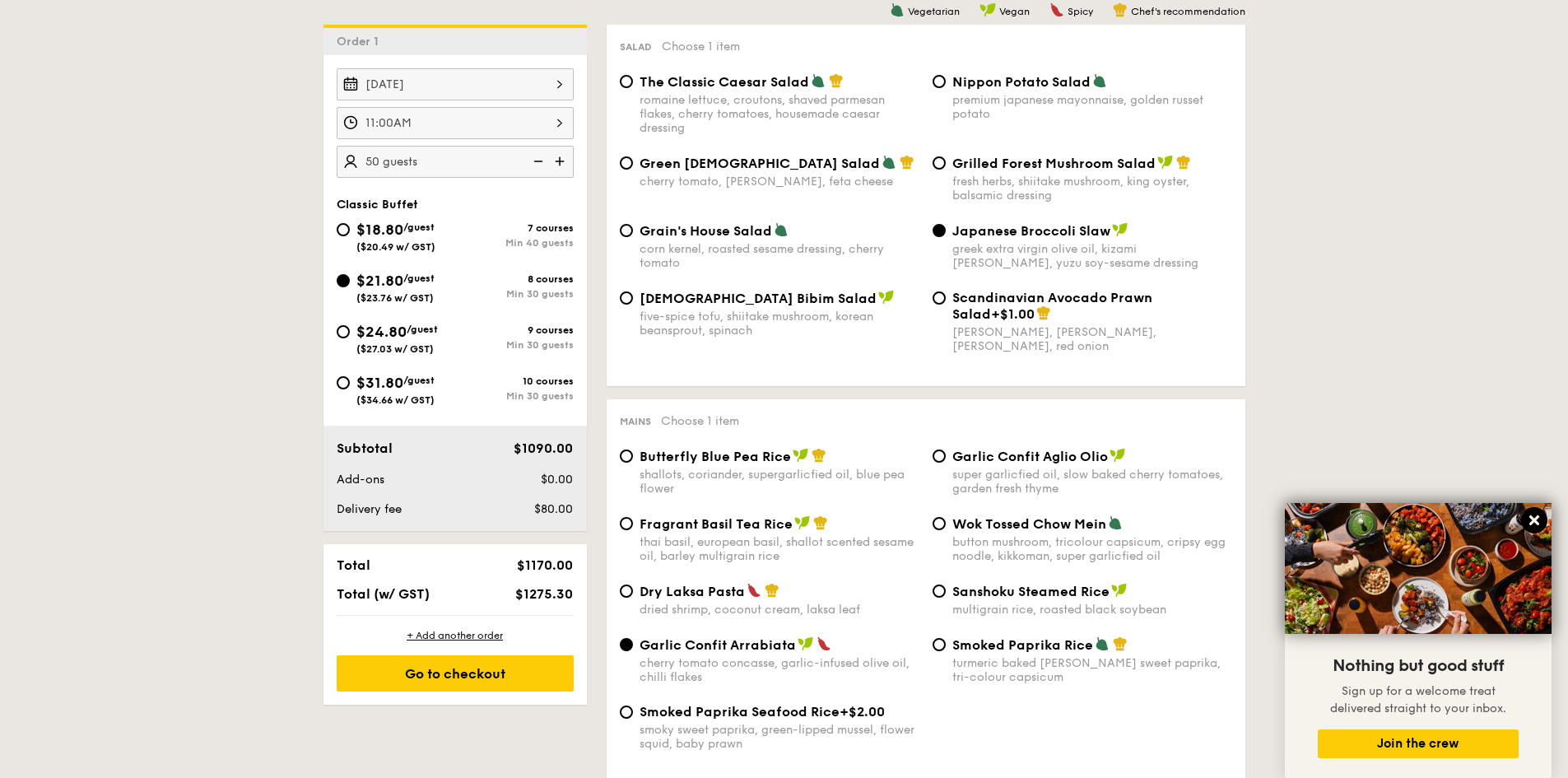
click at [1537, 518] on icon at bounding box center [1534, 520] width 10 height 10
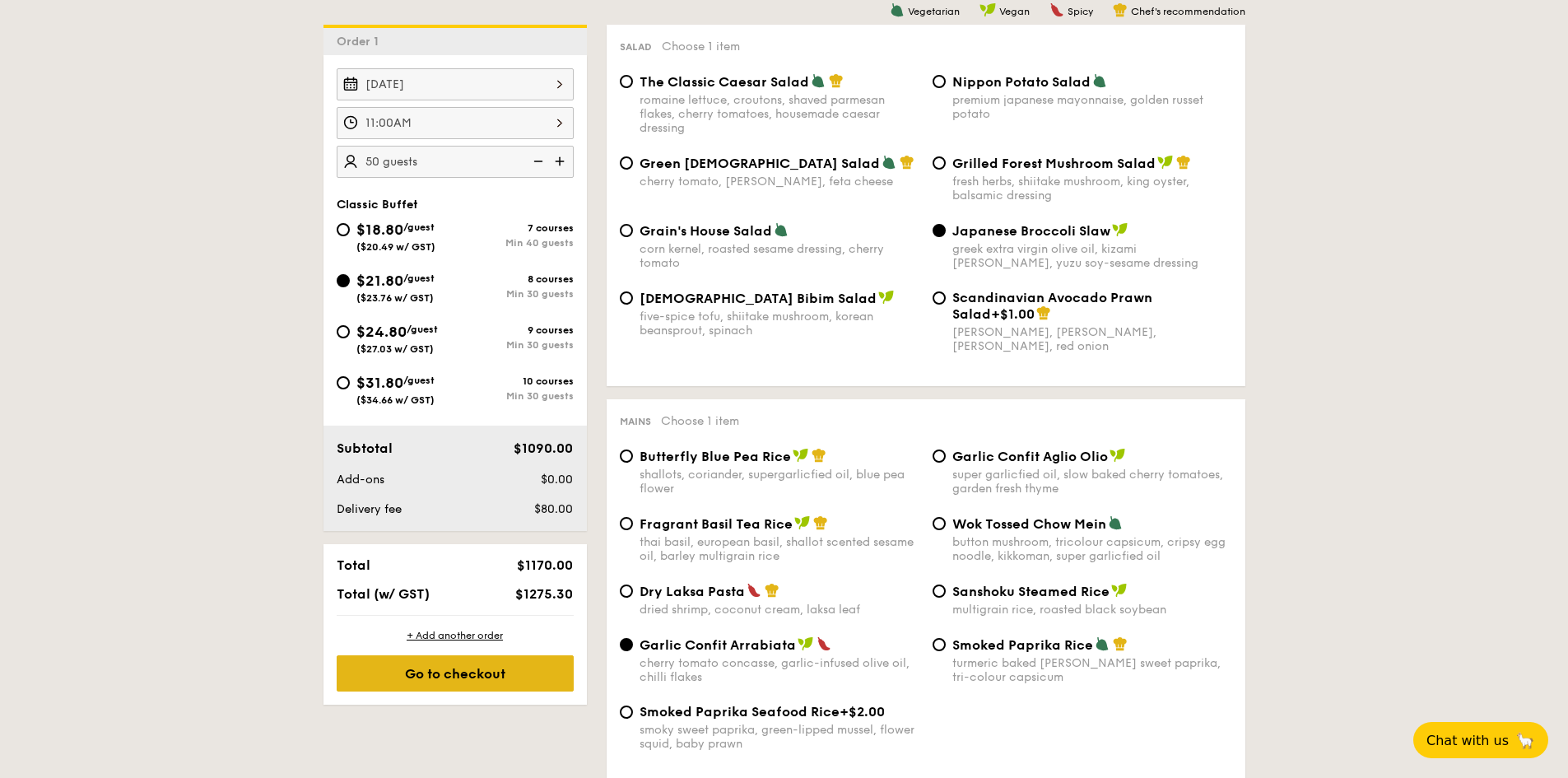
click at [541, 683] on div "Go to checkout" at bounding box center [455, 674] width 237 height 36
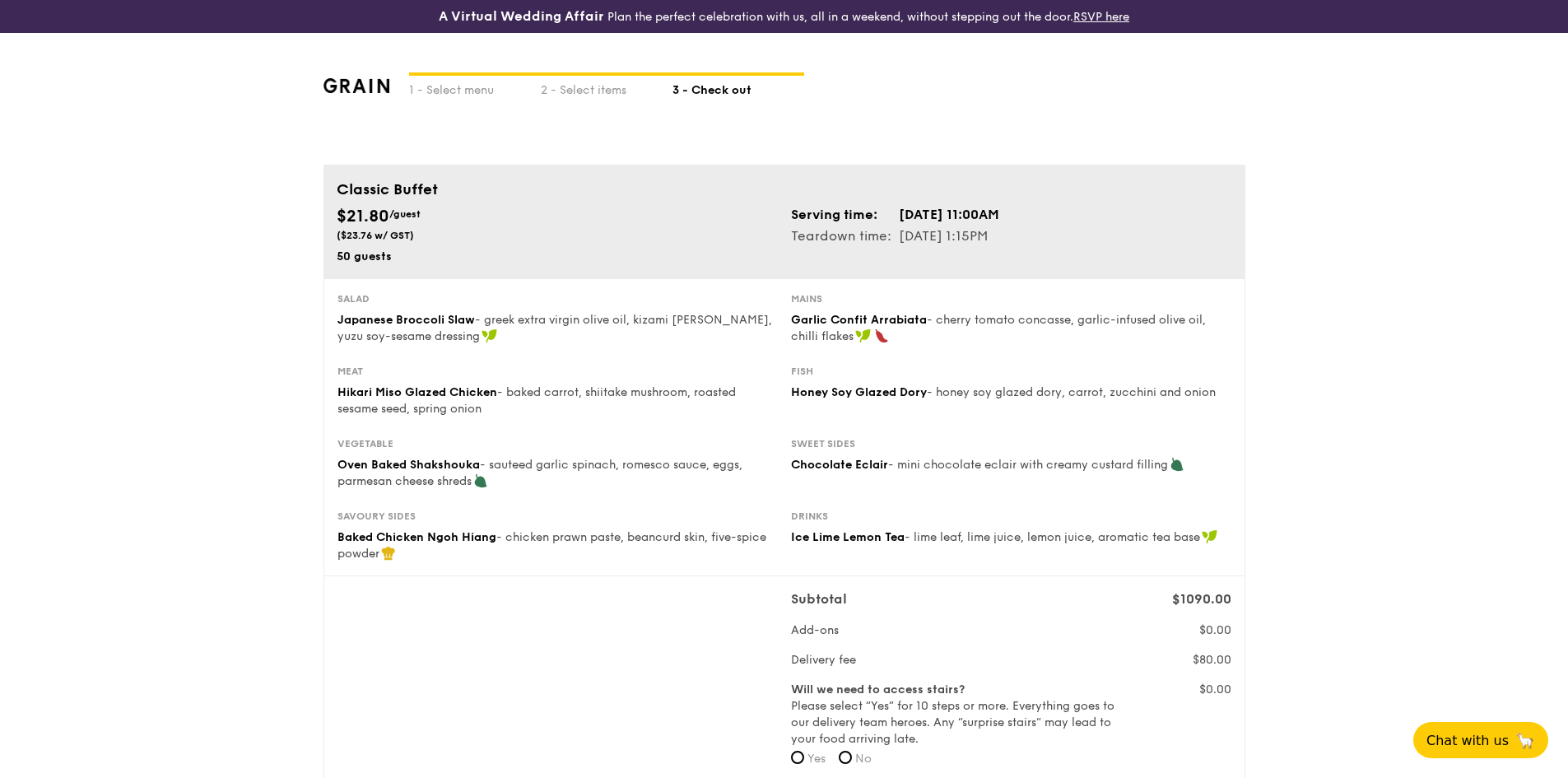
drag, startPoint x: 1397, startPoint y: 412, endPoint x: 1400, endPoint y: 512, distance: 100.0
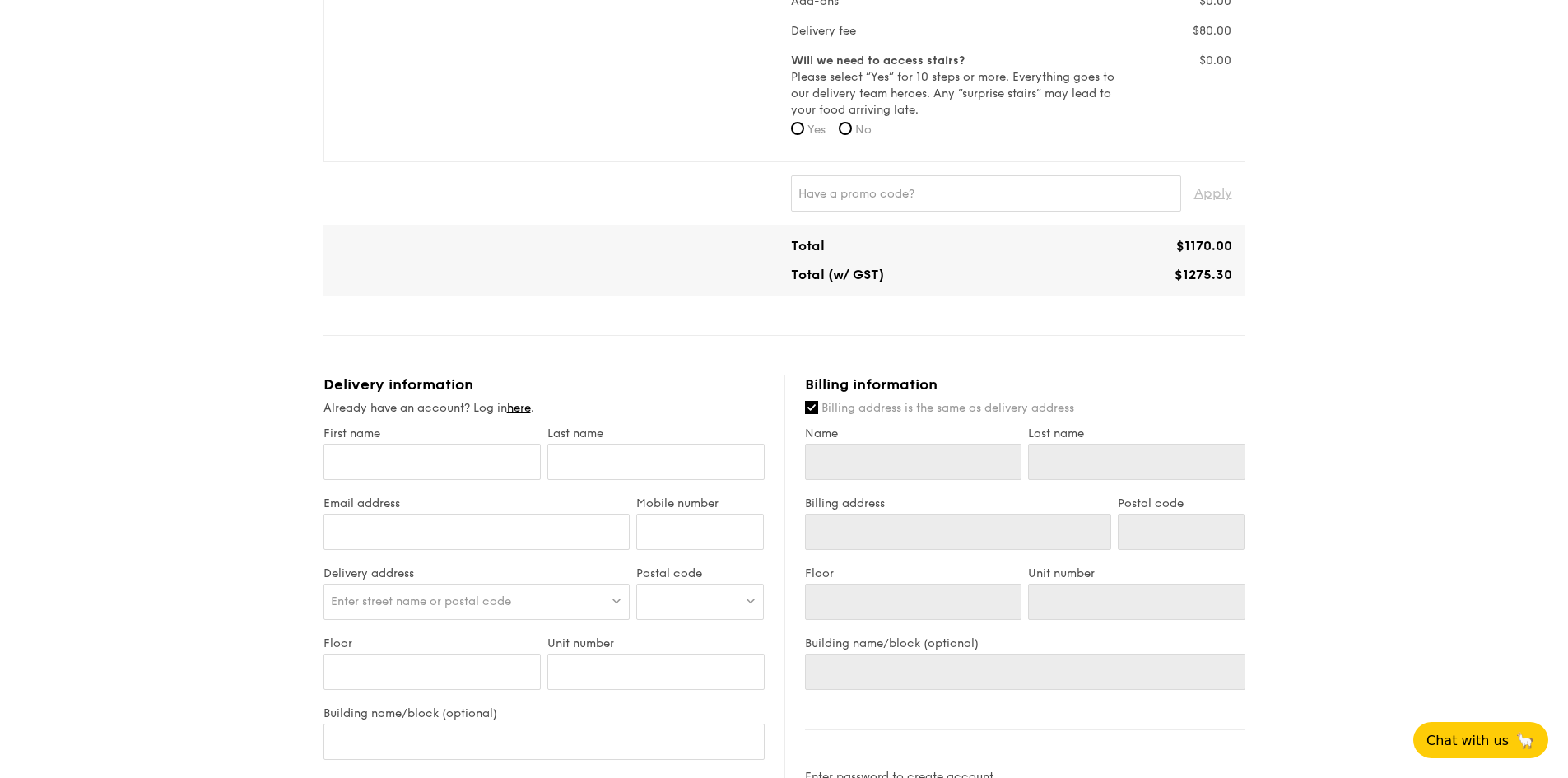
scroll to position [659, 0]
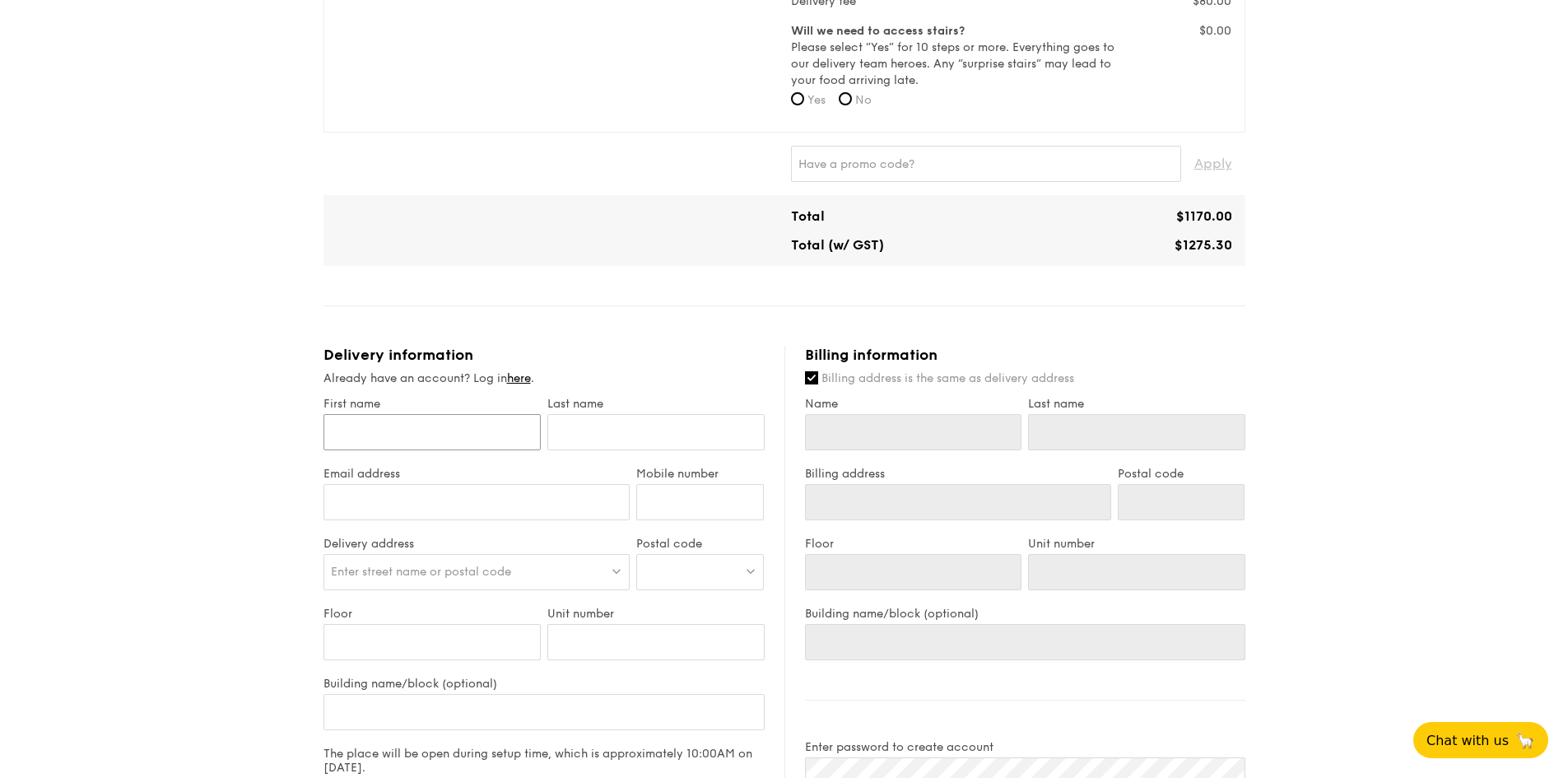
click at [430, 428] on input "First name" at bounding box center [431, 432] width 217 height 36
click at [514, 379] on link "here" at bounding box center [518, 378] width 24 height 14
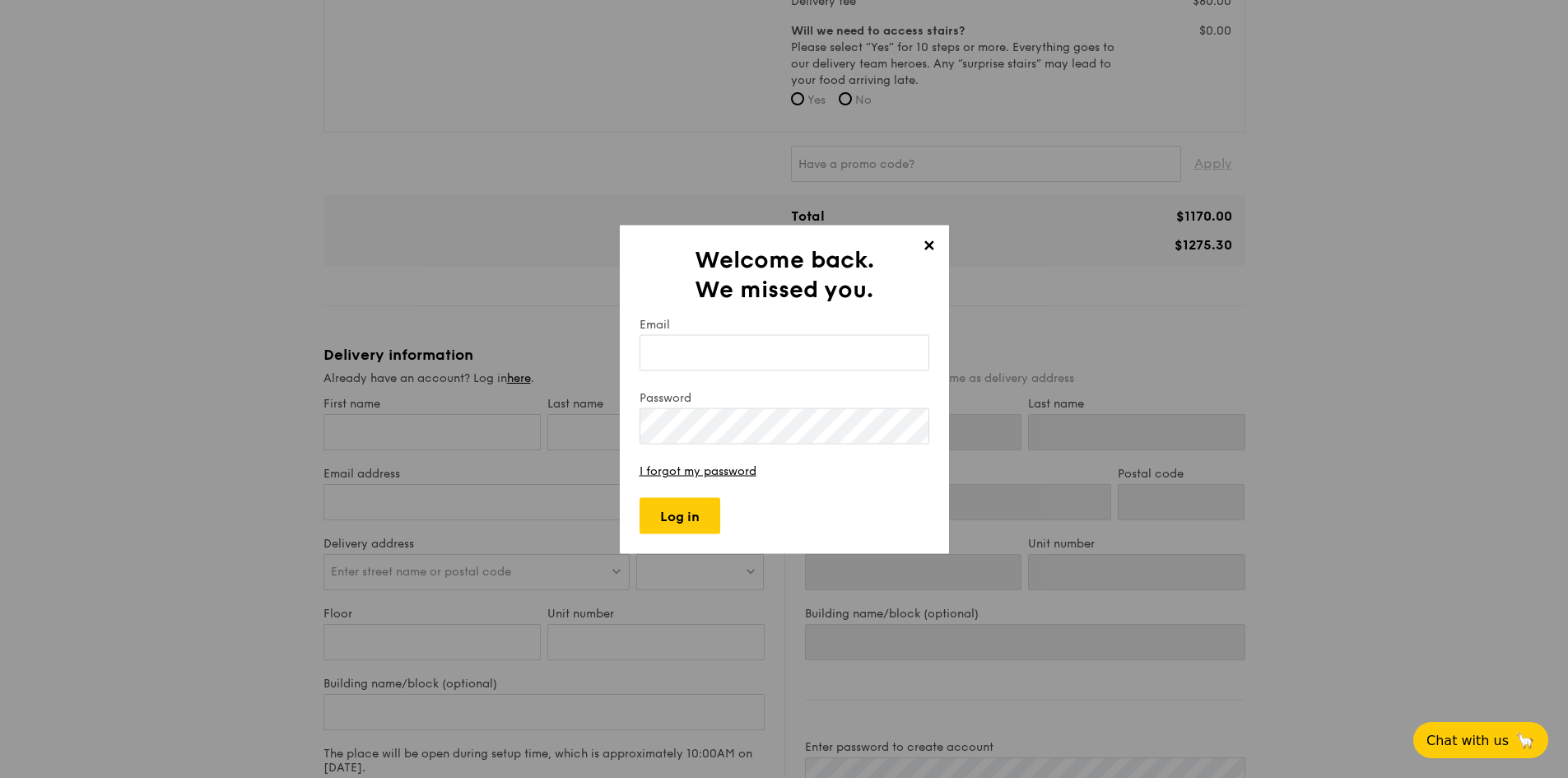
click at [930, 243] on span "✕" at bounding box center [929, 248] width 23 height 23
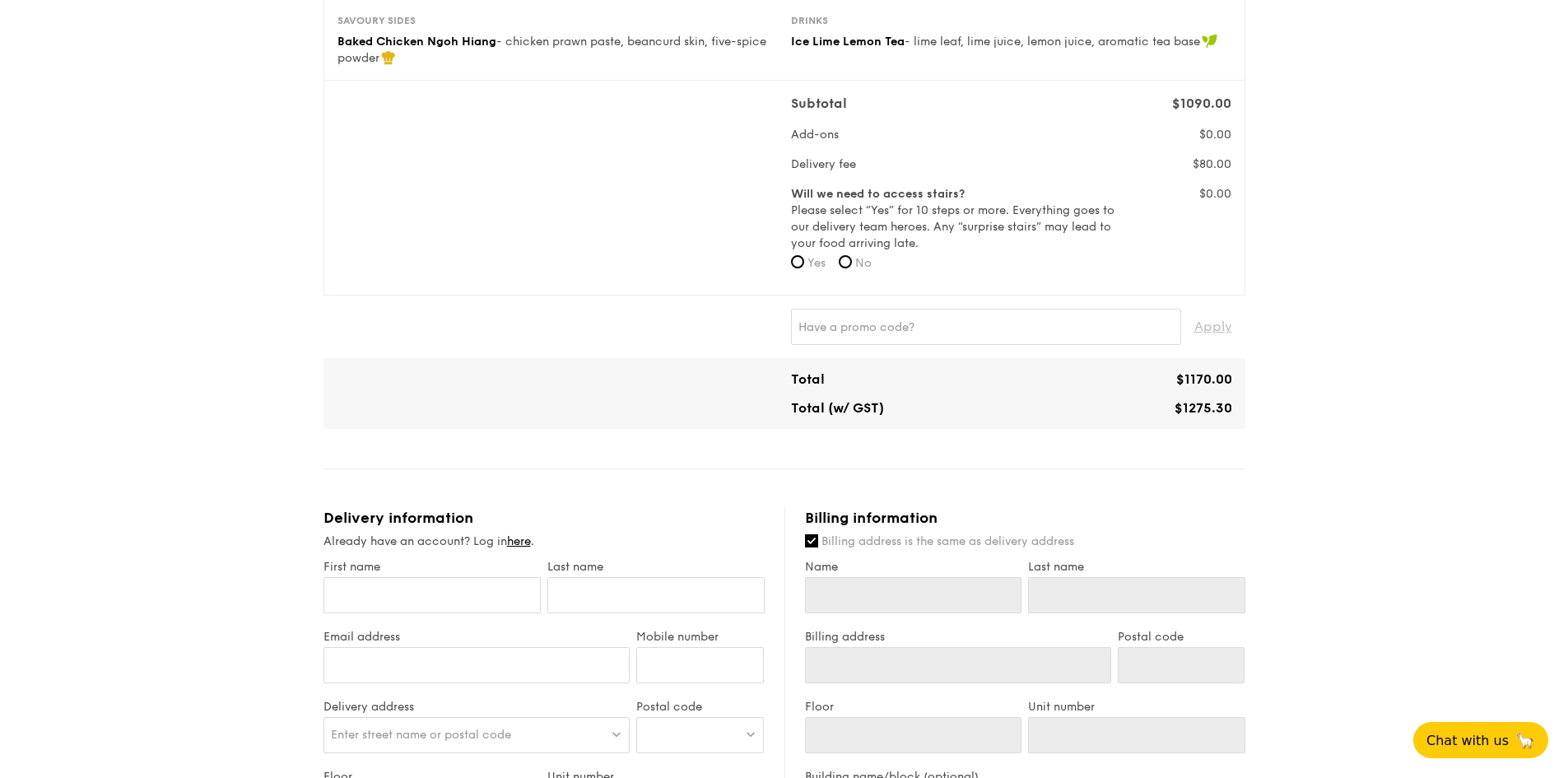
scroll to position [494, 0]
click at [839, 336] on input "text" at bounding box center [986, 329] width 390 height 36
paste input "WELCOMEFEAST"
type input "WELCOMEFEAST"
click at [1208, 329] on span "Apply" at bounding box center [1214, 329] width 38 height 36
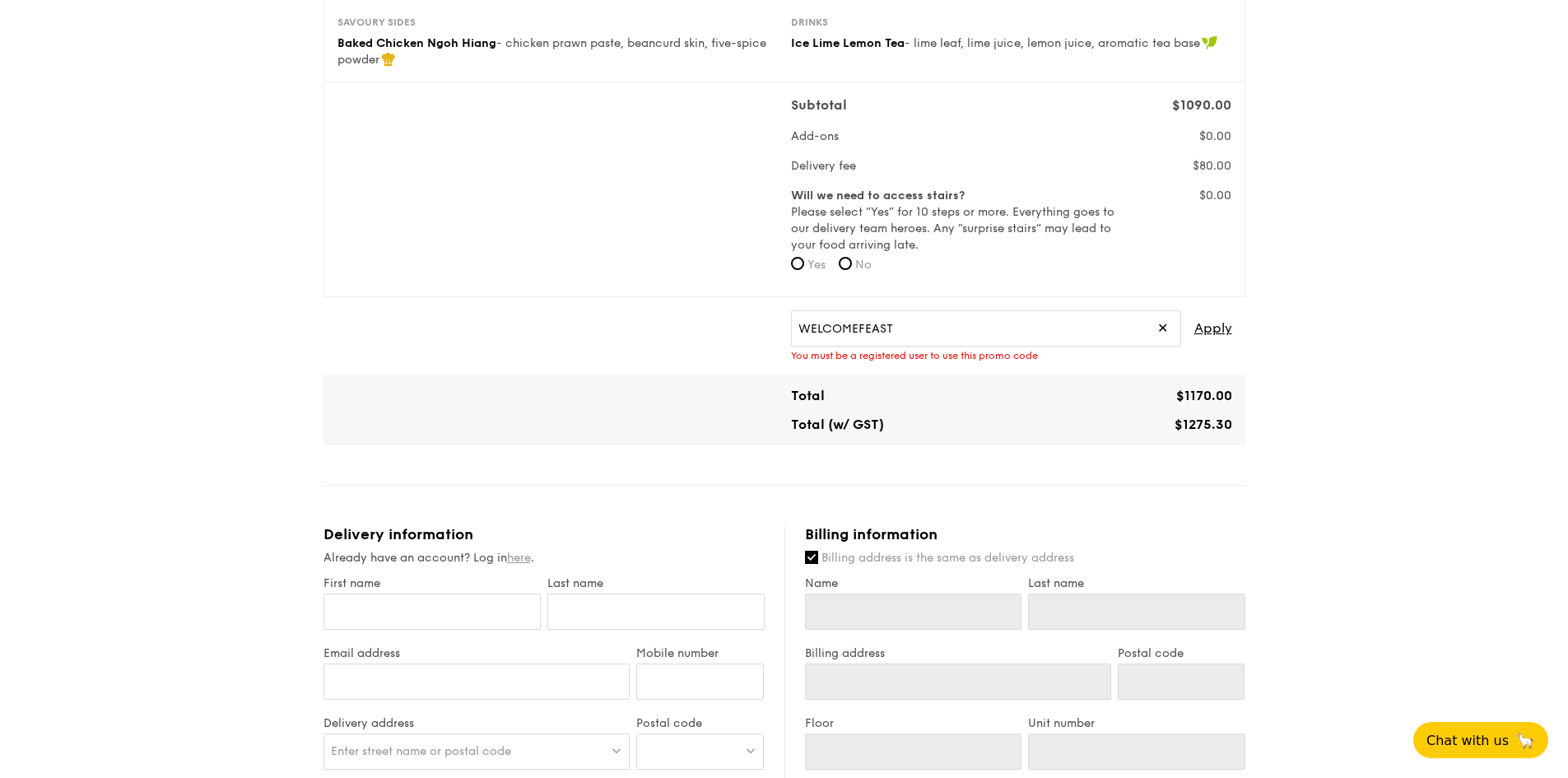
click at [523, 561] on link "here" at bounding box center [518, 557] width 24 height 14
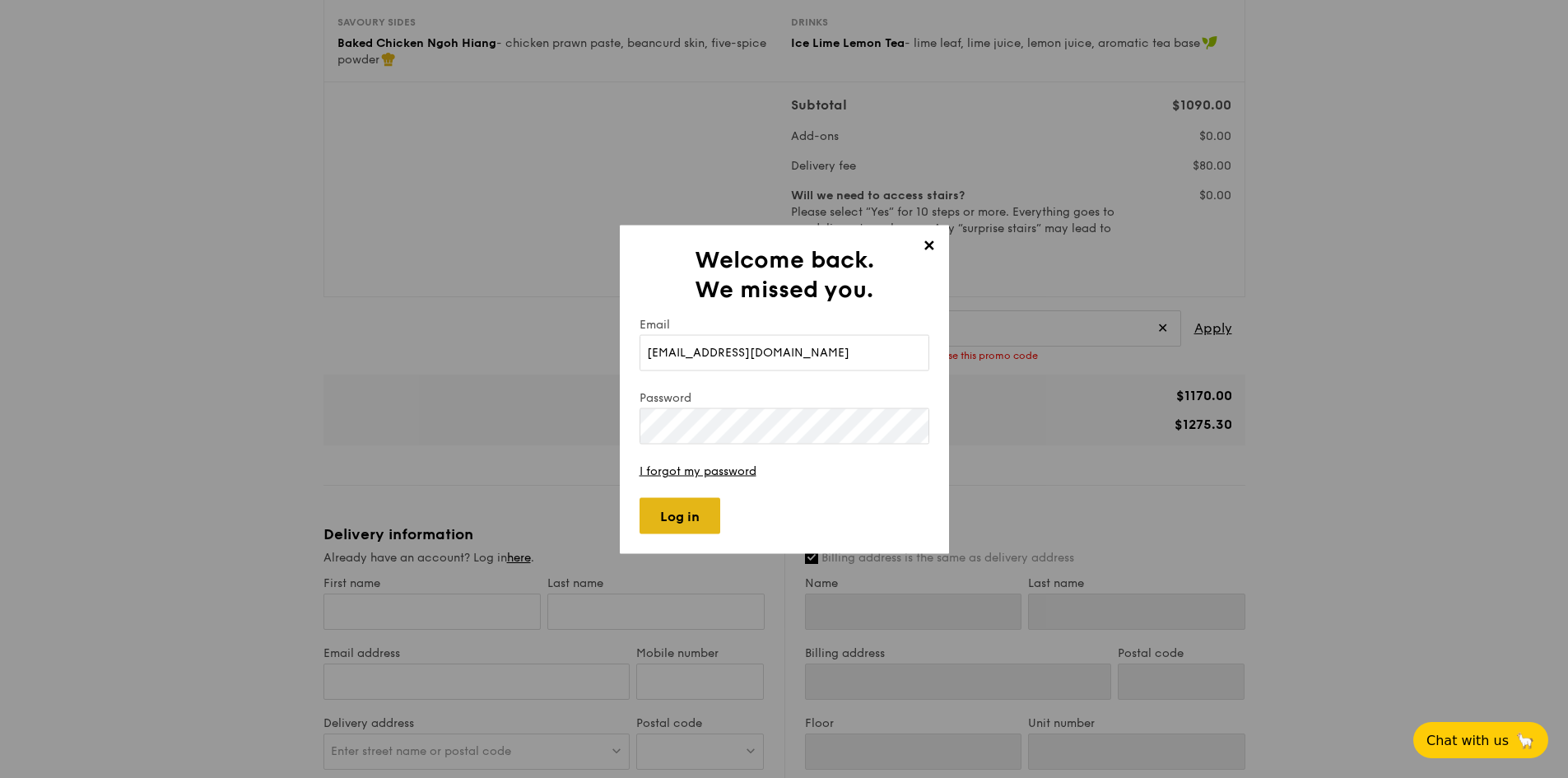
type input "[EMAIL_ADDRESS][DOMAIN_NAME]"
click at [674, 514] on input "Log in" at bounding box center [679, 515] width 80 height 36
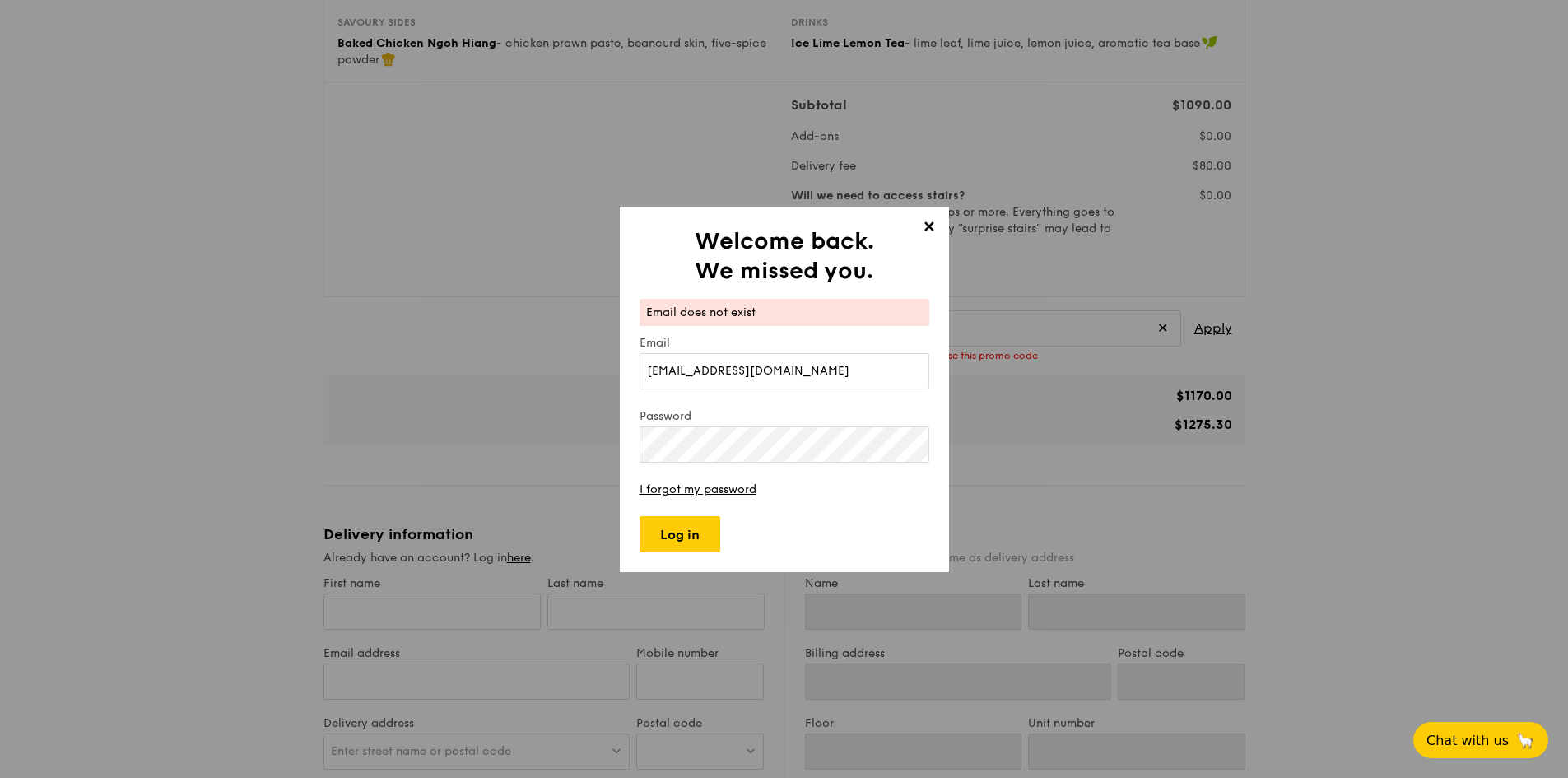
click at [933, 227] on span "✕" at bounding box center [929, 229] width 23 height 23
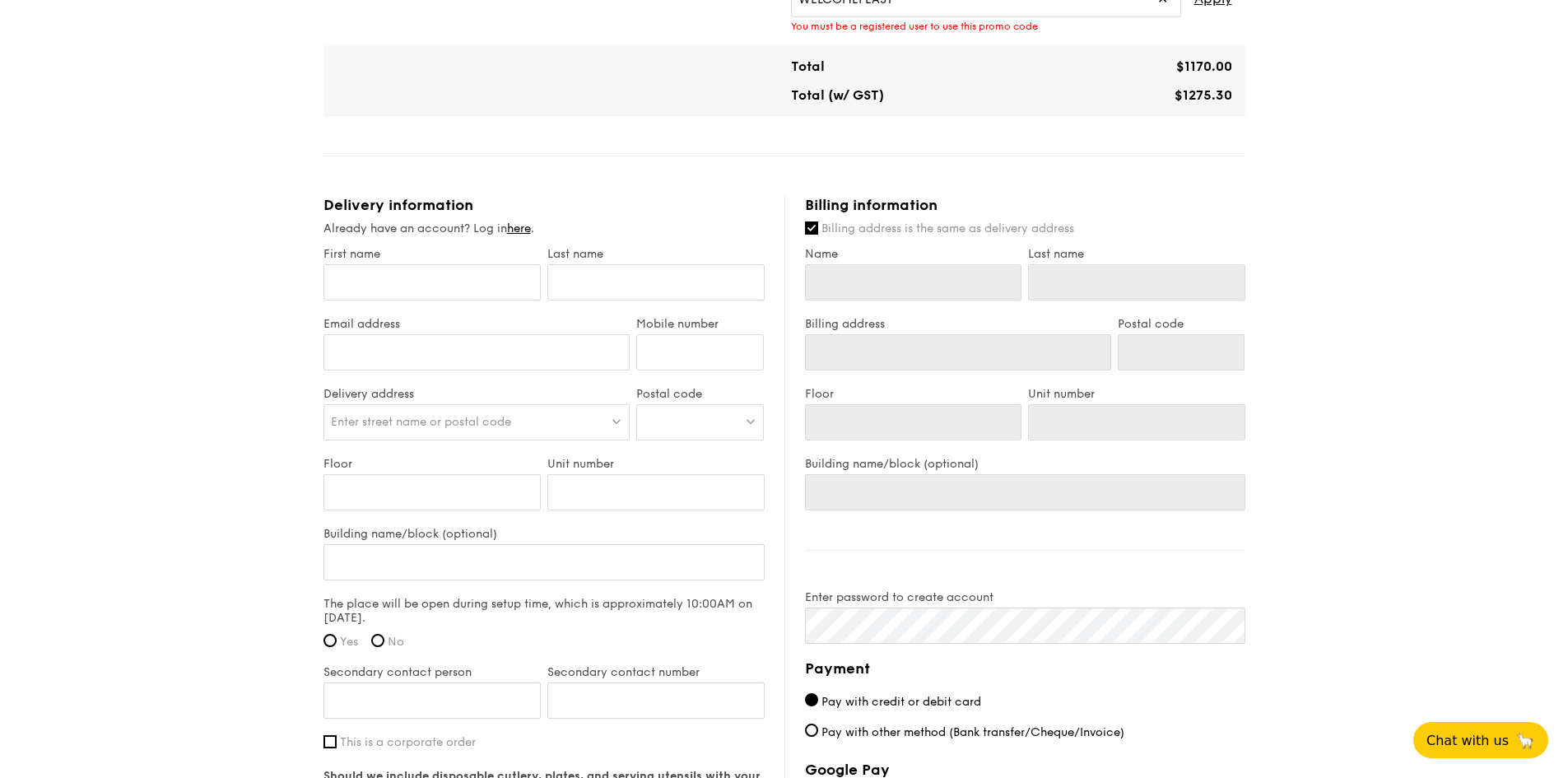
scroll to position [659, 0]
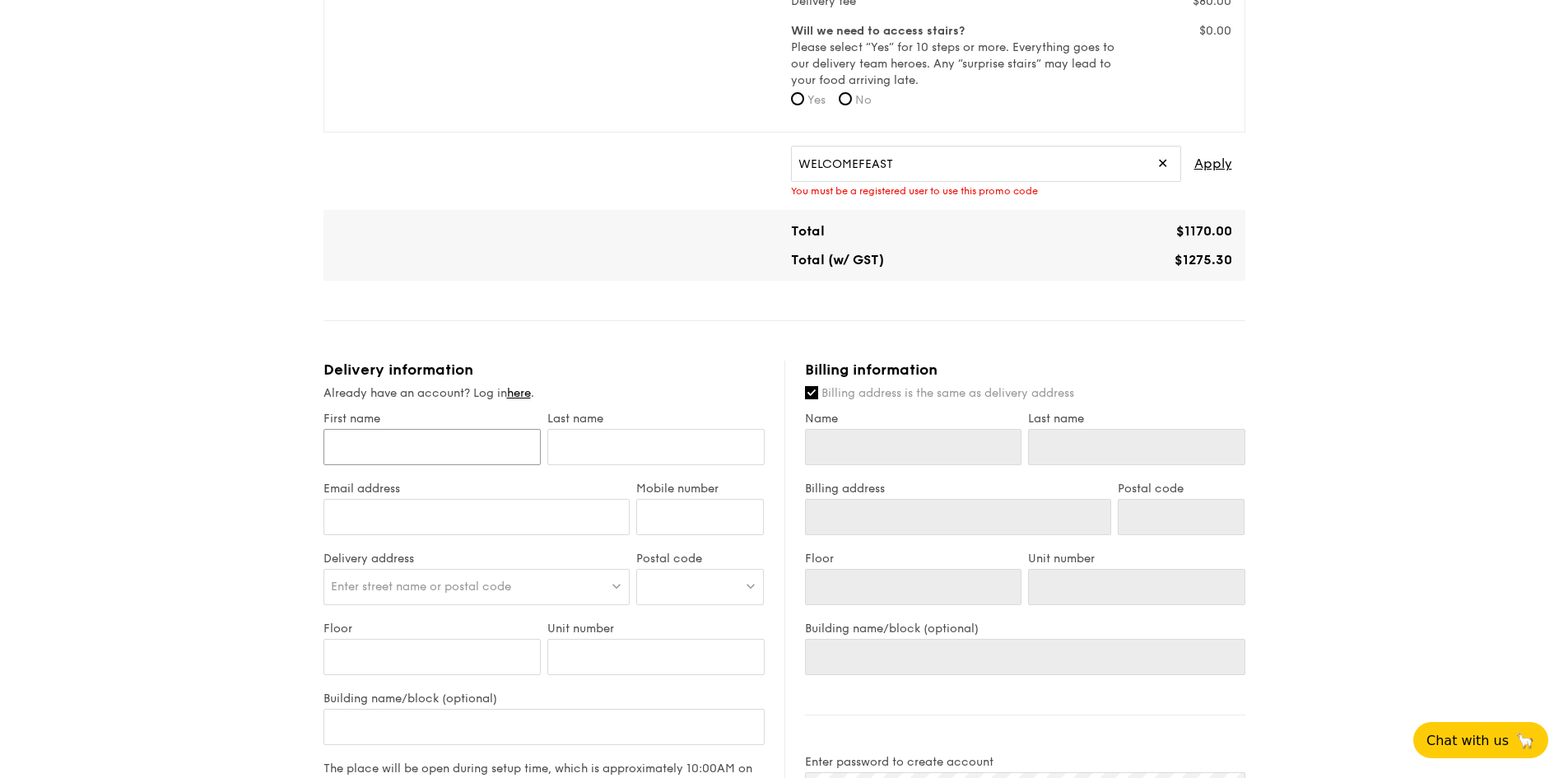
click at [451, 453] on input "First name" at bounding box center [431, 447] width 217 height 36
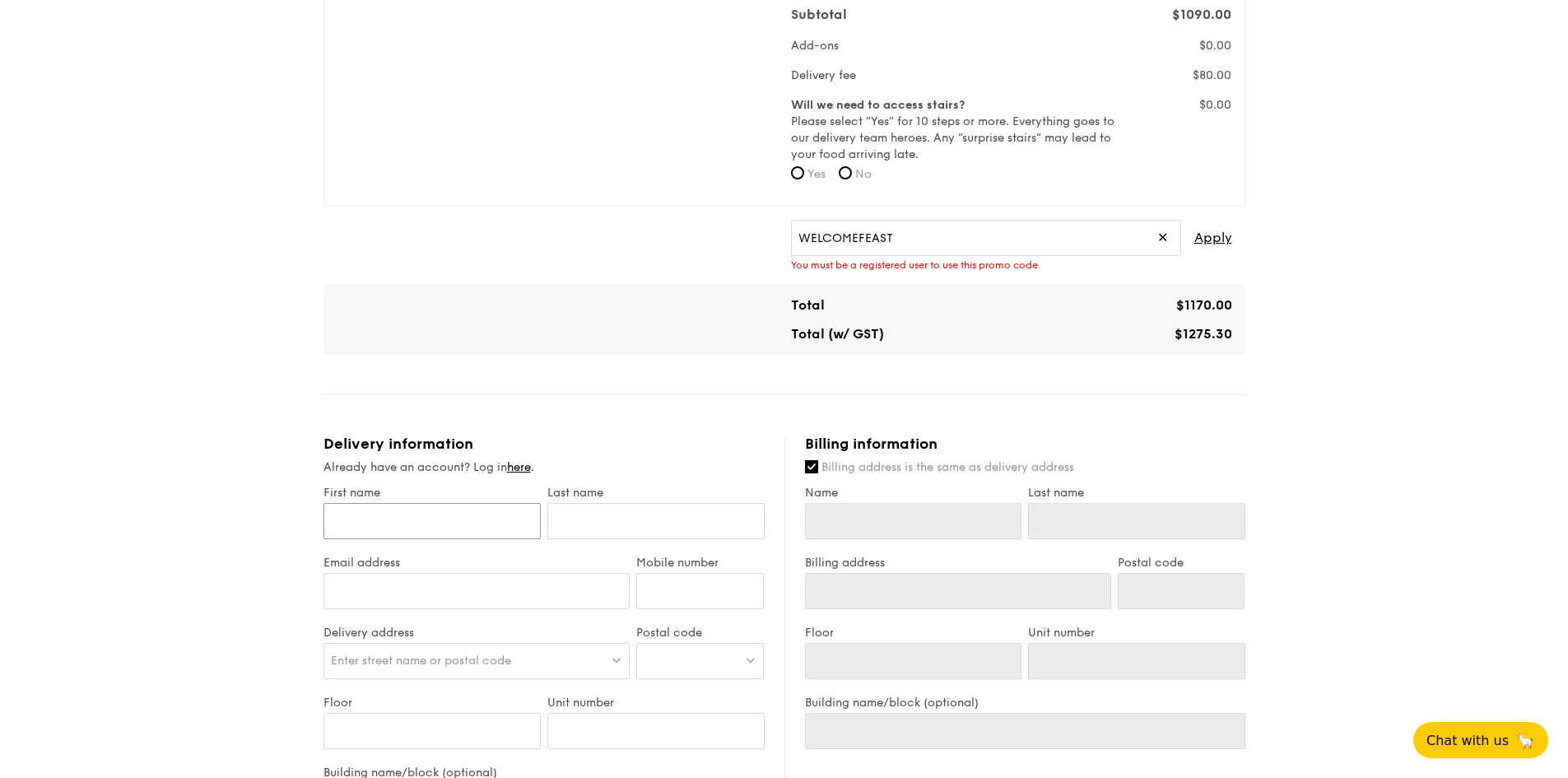
scroll to position [494, 0]
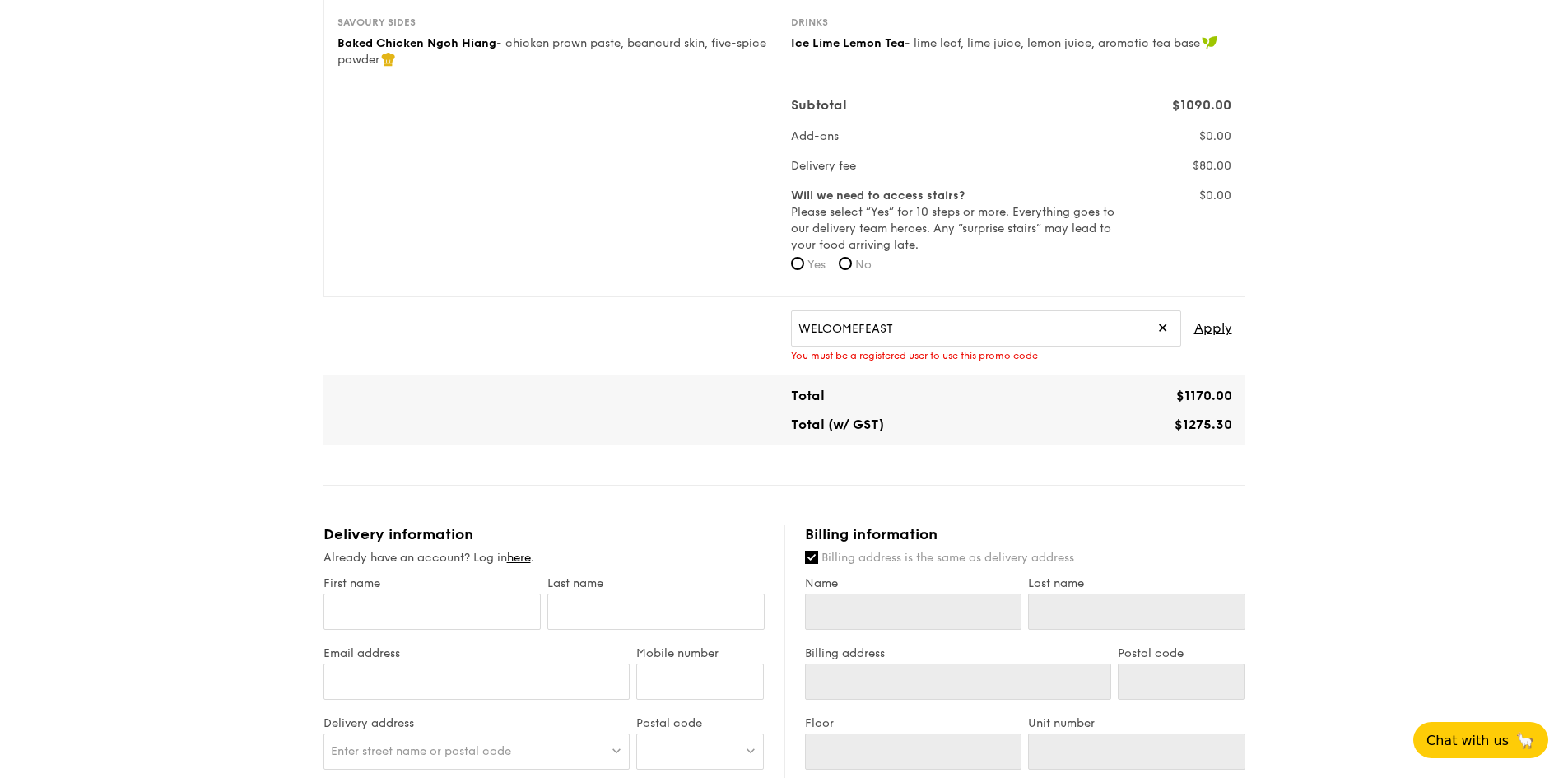
click at [1168, 324] on span "✕" at bounding box center [1162, 329] width 11 height 36
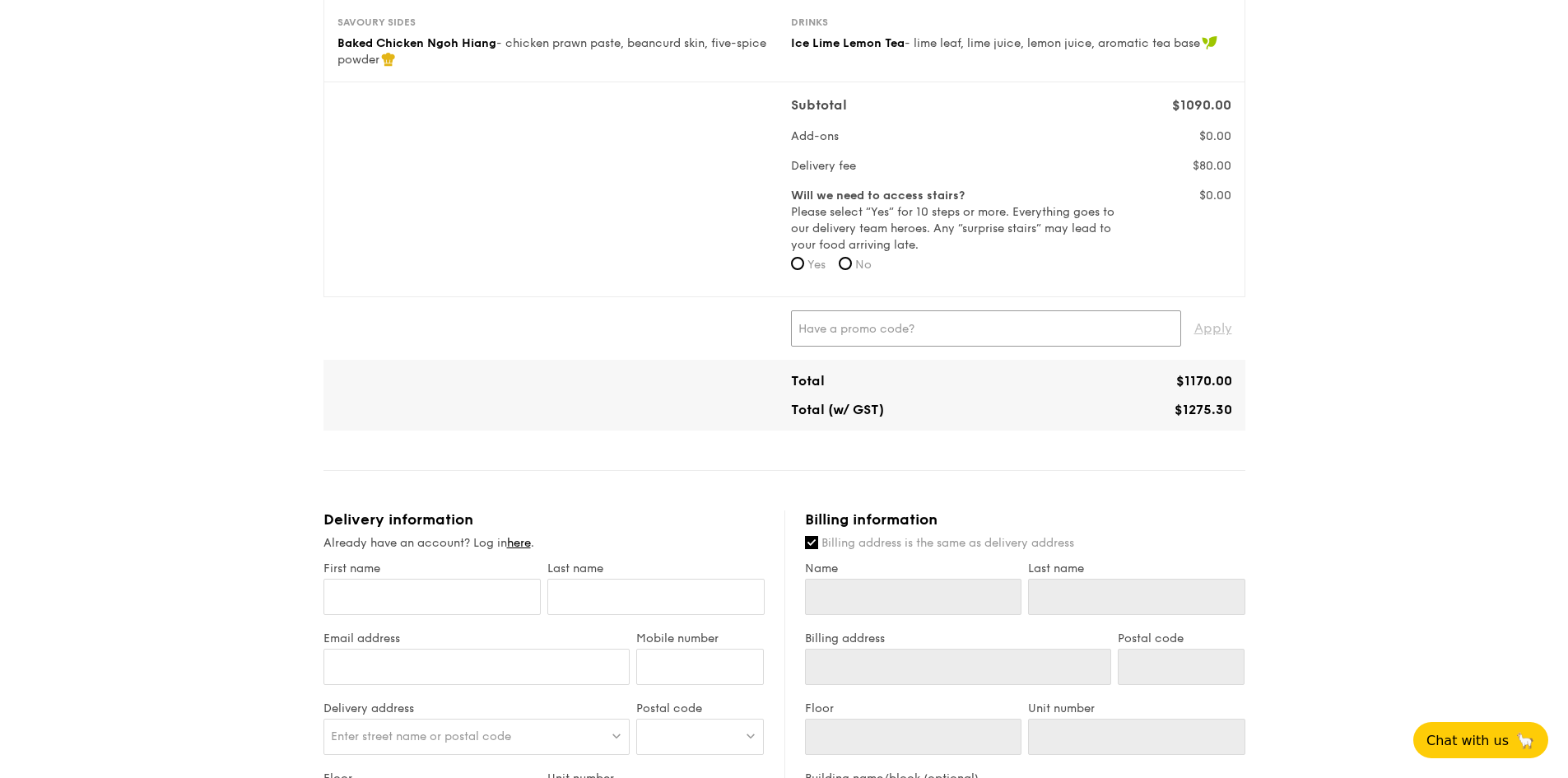
click at [829, 337] on input "text" at bounding box center [986, 329] width 390 height 36
paste input "WELCOMEFEAST"
type input "WELCOMEFEAST"
click at [1213, 335] on span "Apply" at bounding box center [1214, 329] width 38 height 36
click at [1223, 327] on span "Apply" at bounding box center [1214, 329] width 38 height 36
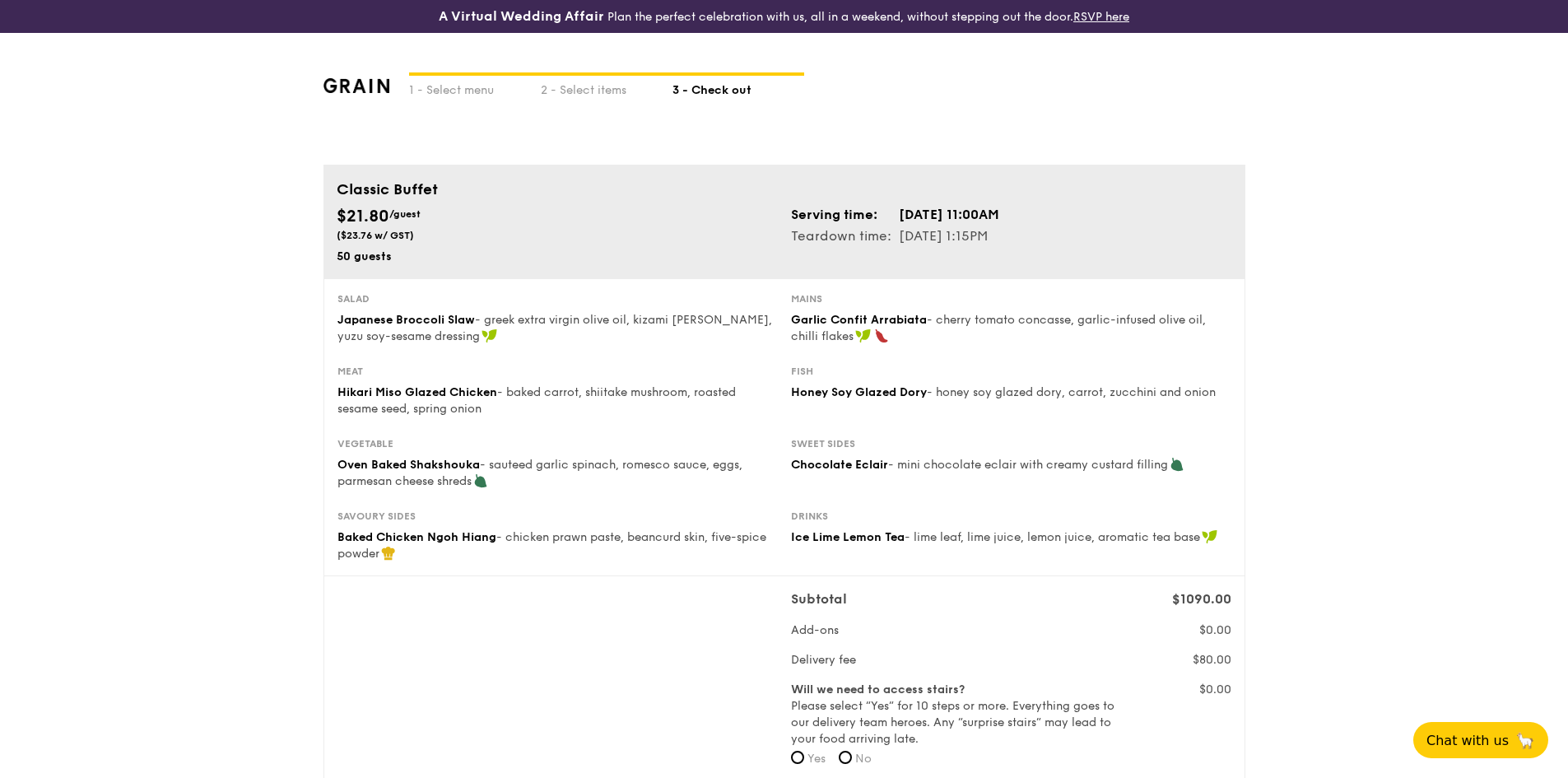
scroll to position [329, 0]
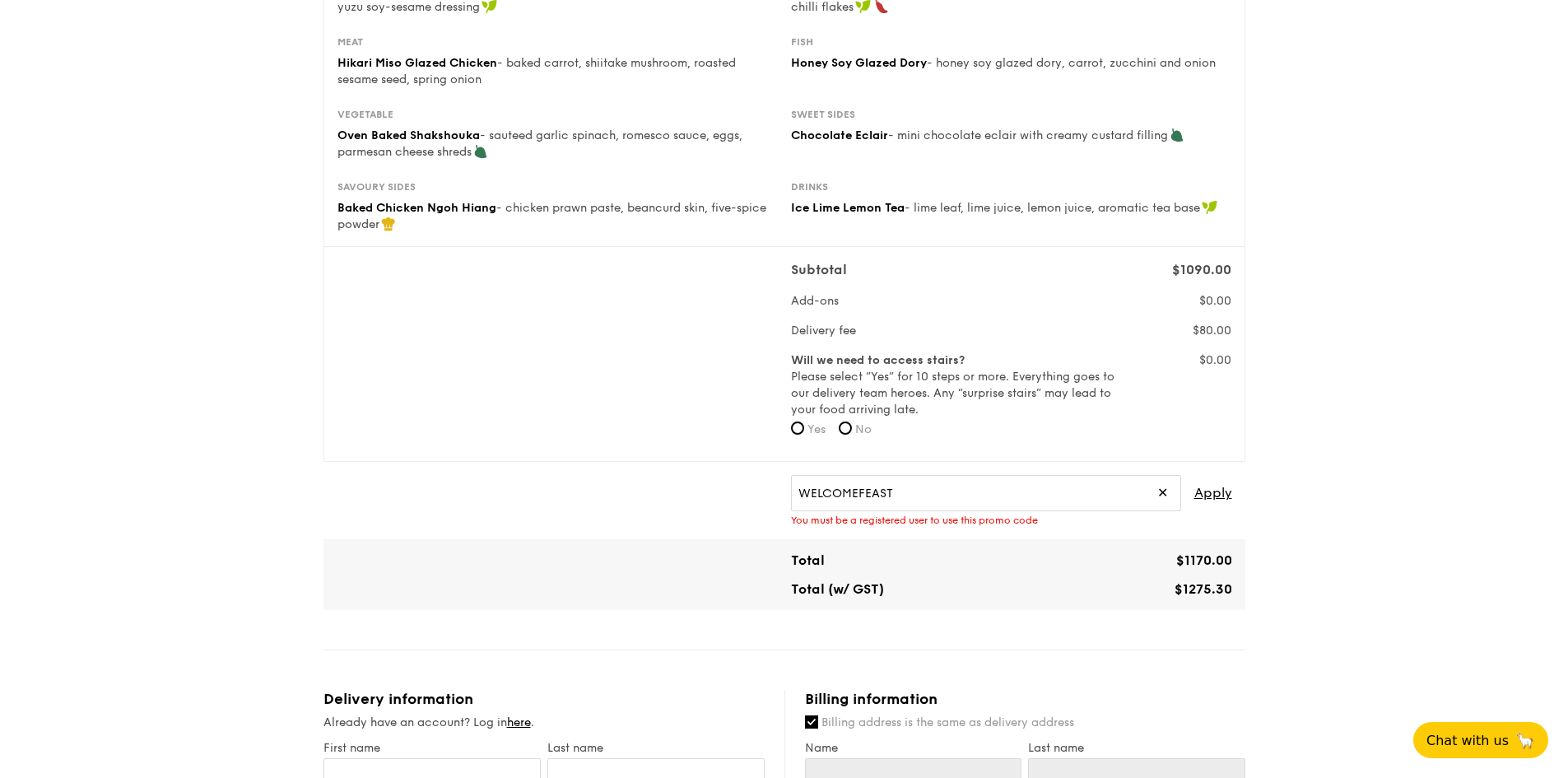
click at [861, 430] on span "No" at bounding box center [863, 429] width 16 height 14
click at [851, 430] on input "No" at bounding box center [846, 428] width 13 height 13
radio input "true"
click at [812, 431] on span "Yes" at bounding box center [816, 429] width 18 height 14
click at [804, 431] on input "Yes" at bounding box center [798, 428] width 13 height 13
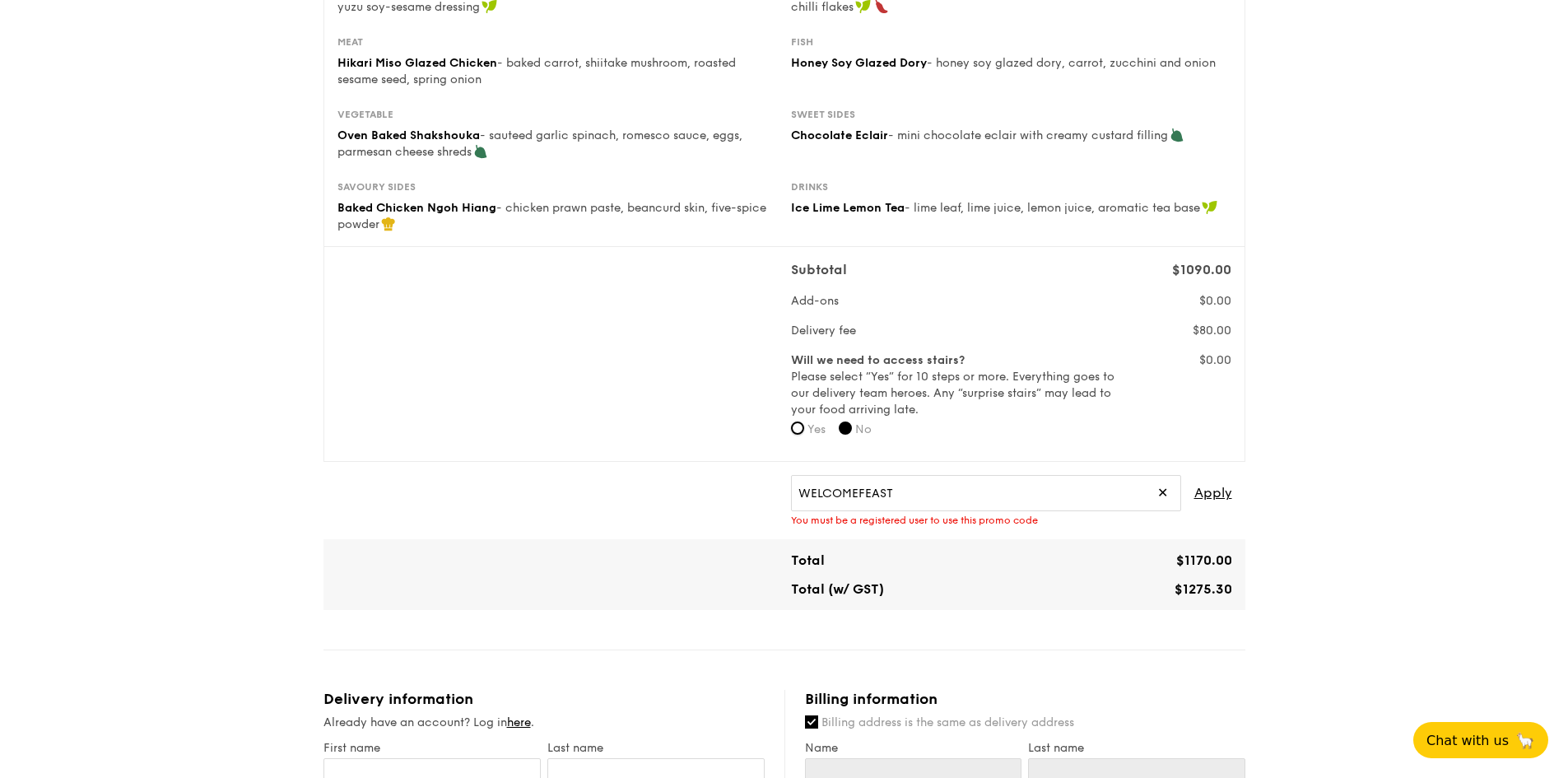
radio input "true"
click at [865, 430] on span "No" at bounding box center [863, 429] width 16 height 14
click at [851, 430] on input "No" at bounding box center [846, 428] width 13 height 13
radio input "true"
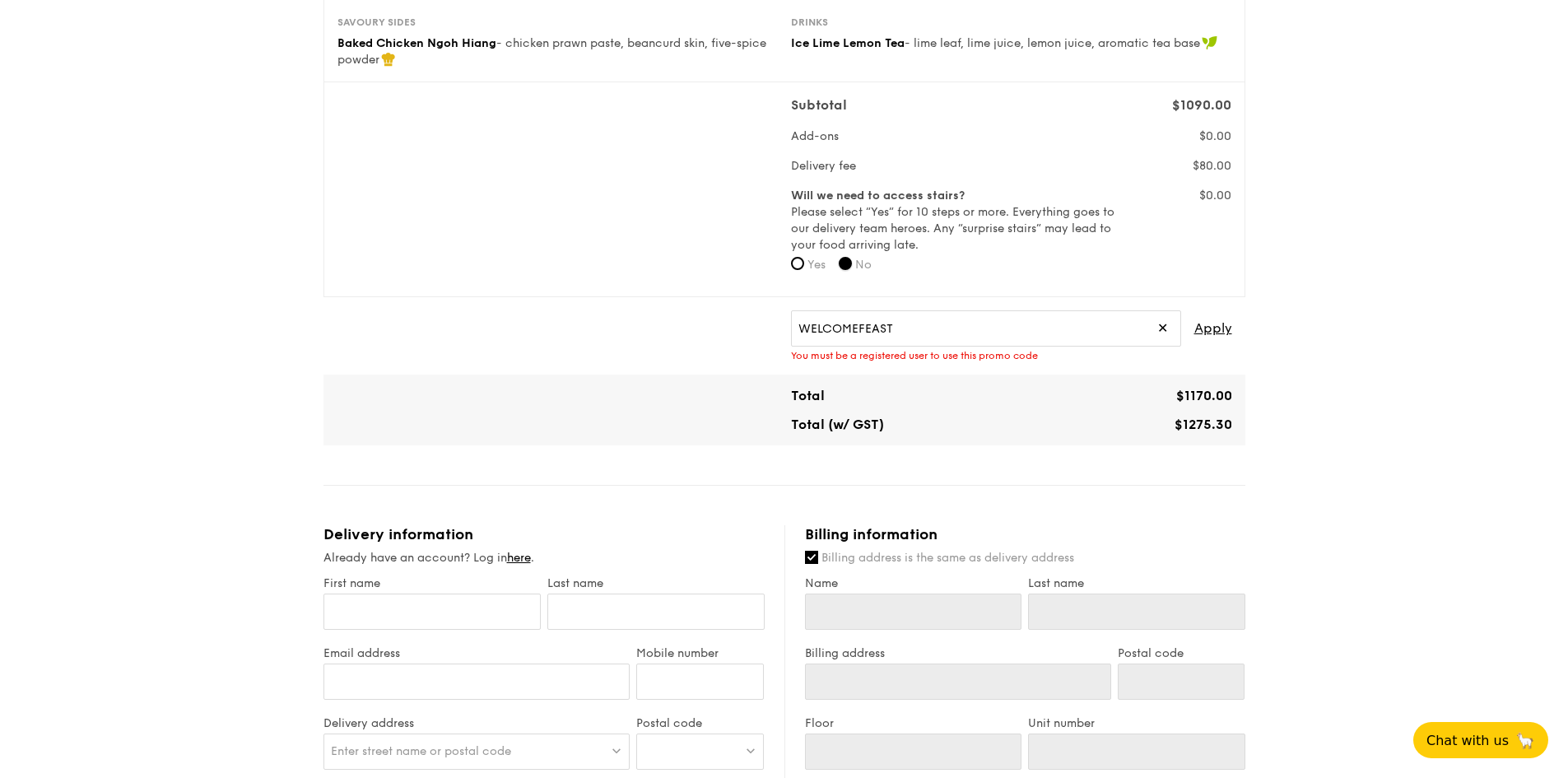
scroll to position [659, 0]
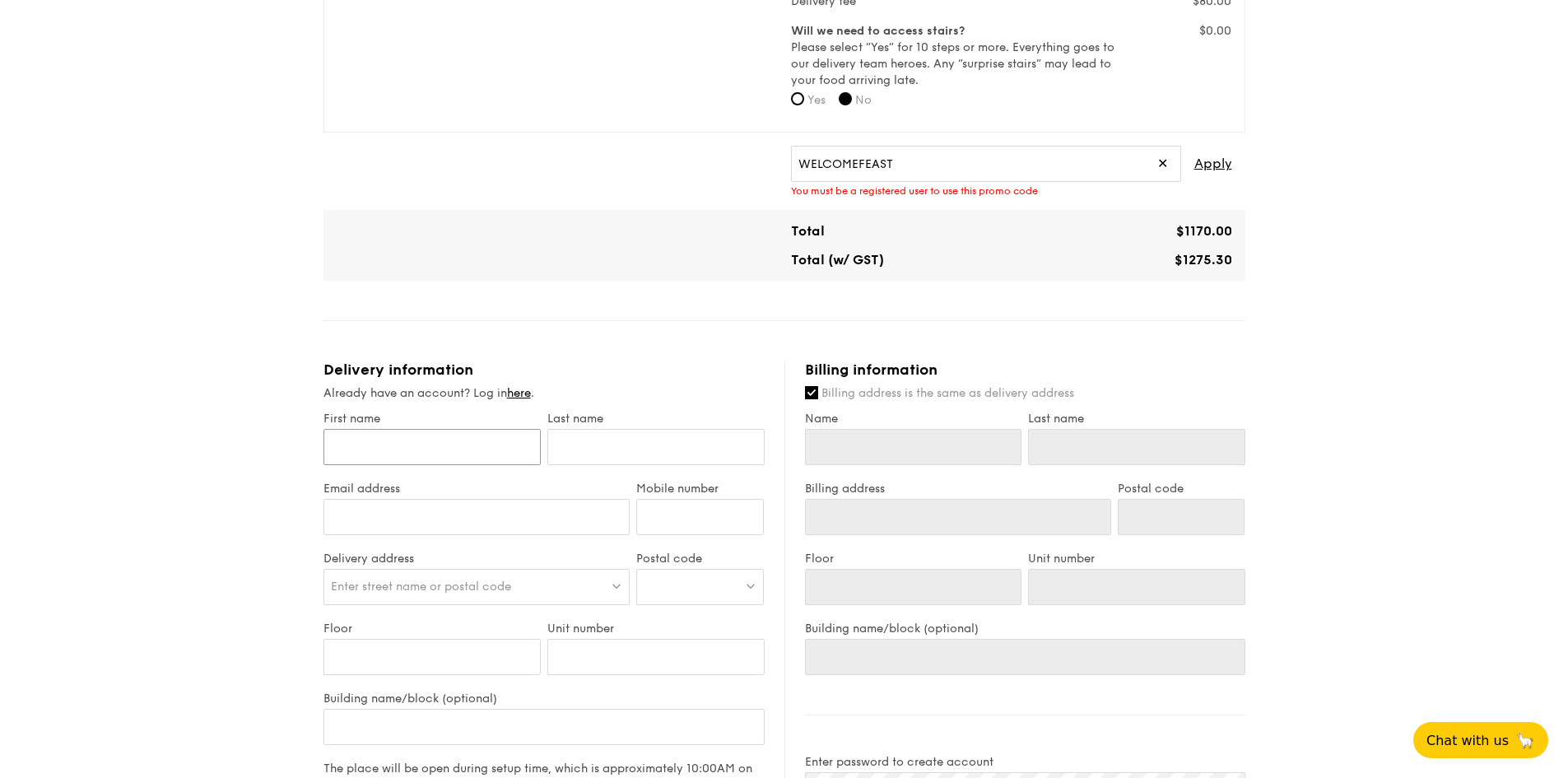
click at [415, 452] on input "First name" at bounding box center [431, 447] width 217 height 36
type input "S"
type input "Sh"
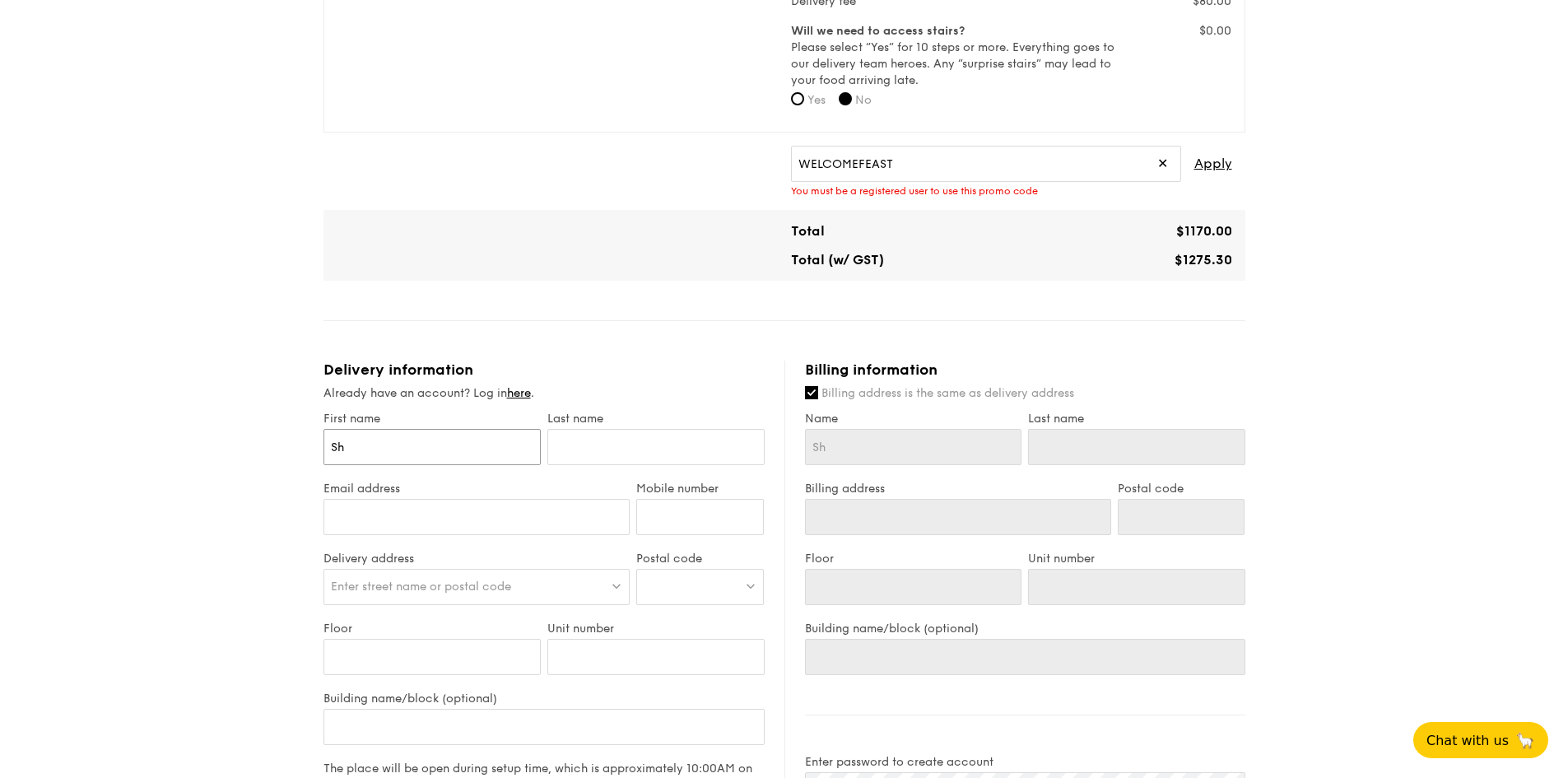
type input "Shi"
type input "Shiq"
type input "Shiqi"
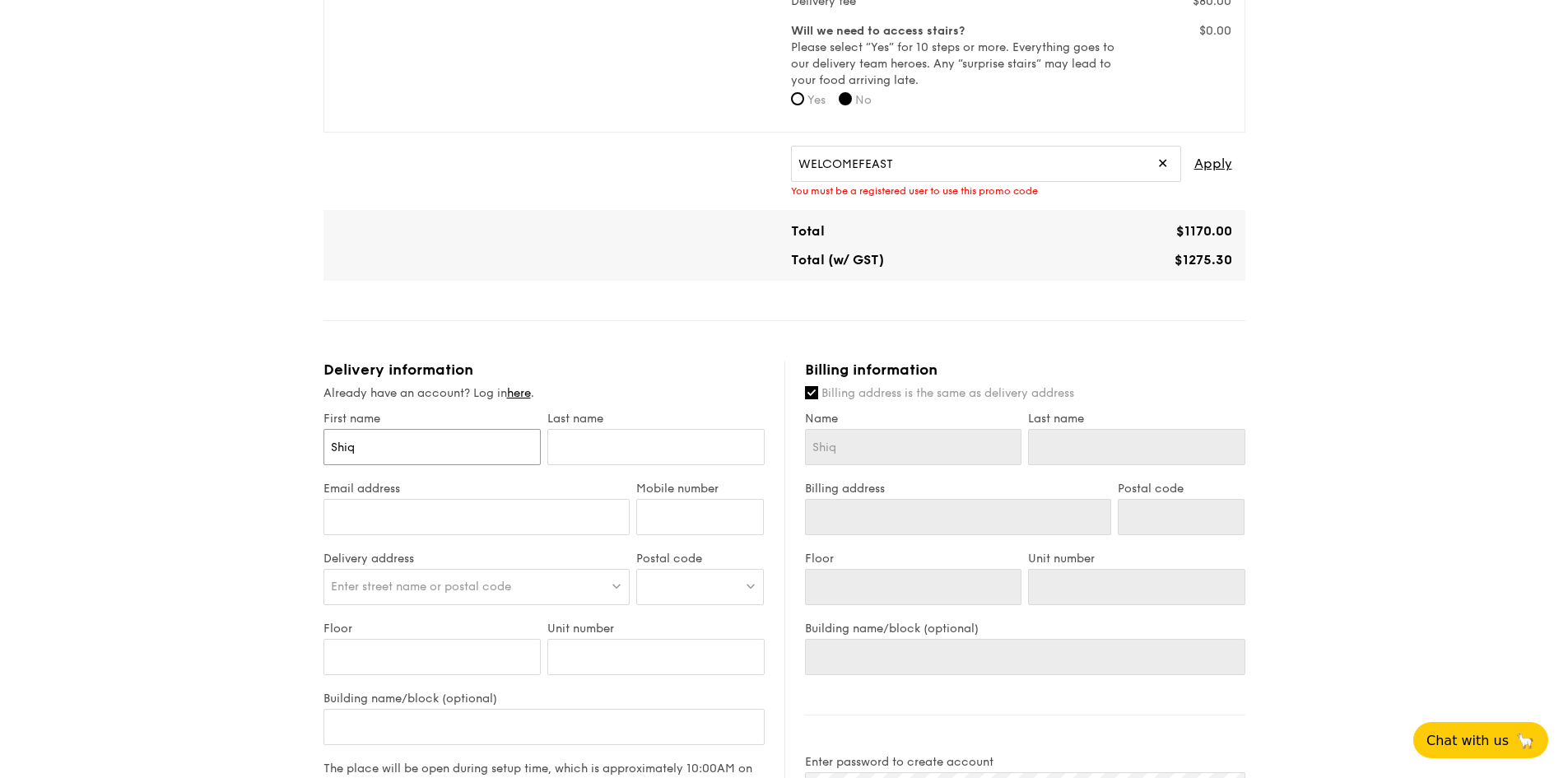
type input "Shiqi"
click at [612, 441] on input "text" at bounding box center [655, 447] width 217 height 36
type input "Z"
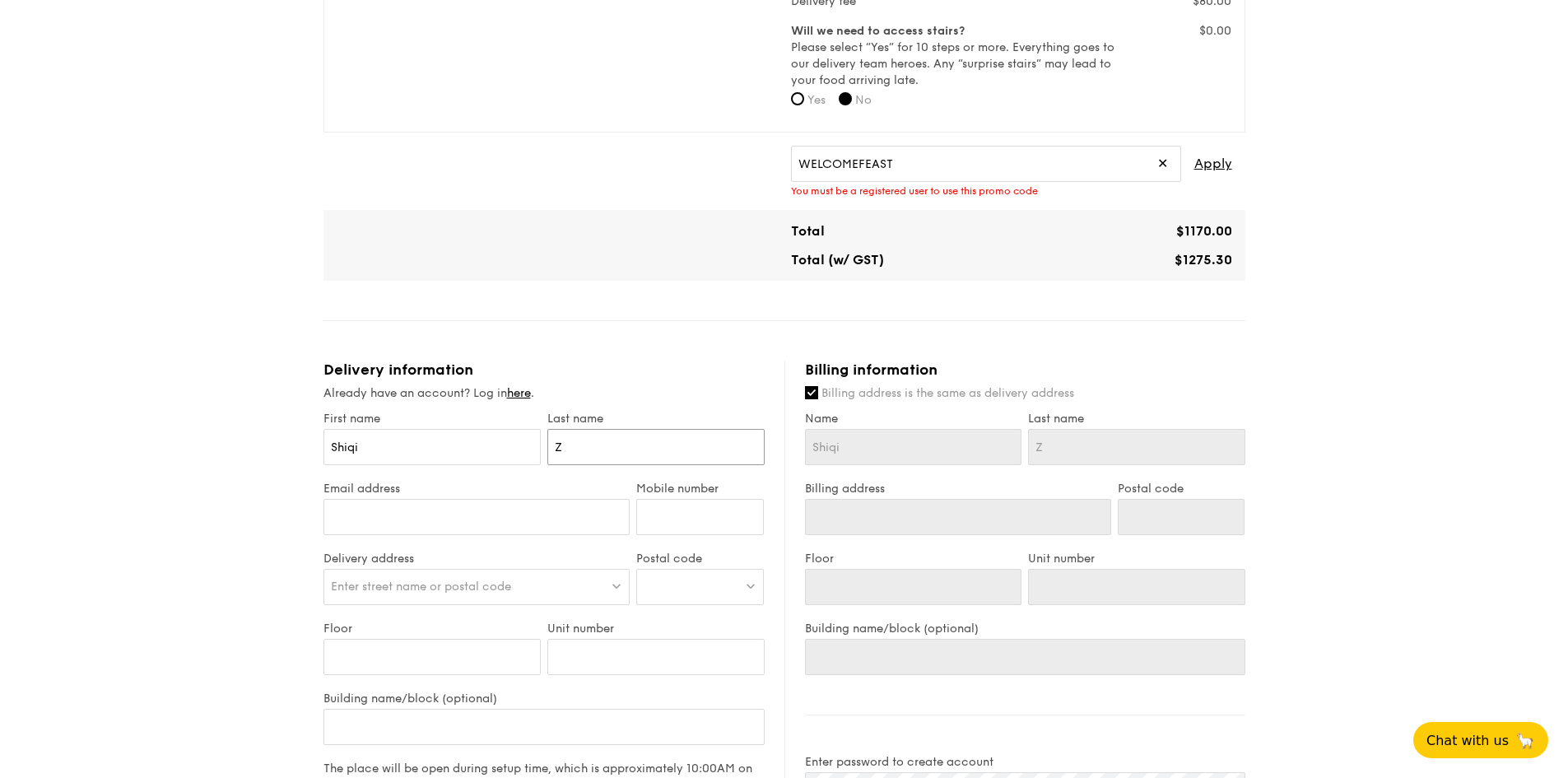
type input "Zh"
type input "[PERSON_NAME]"
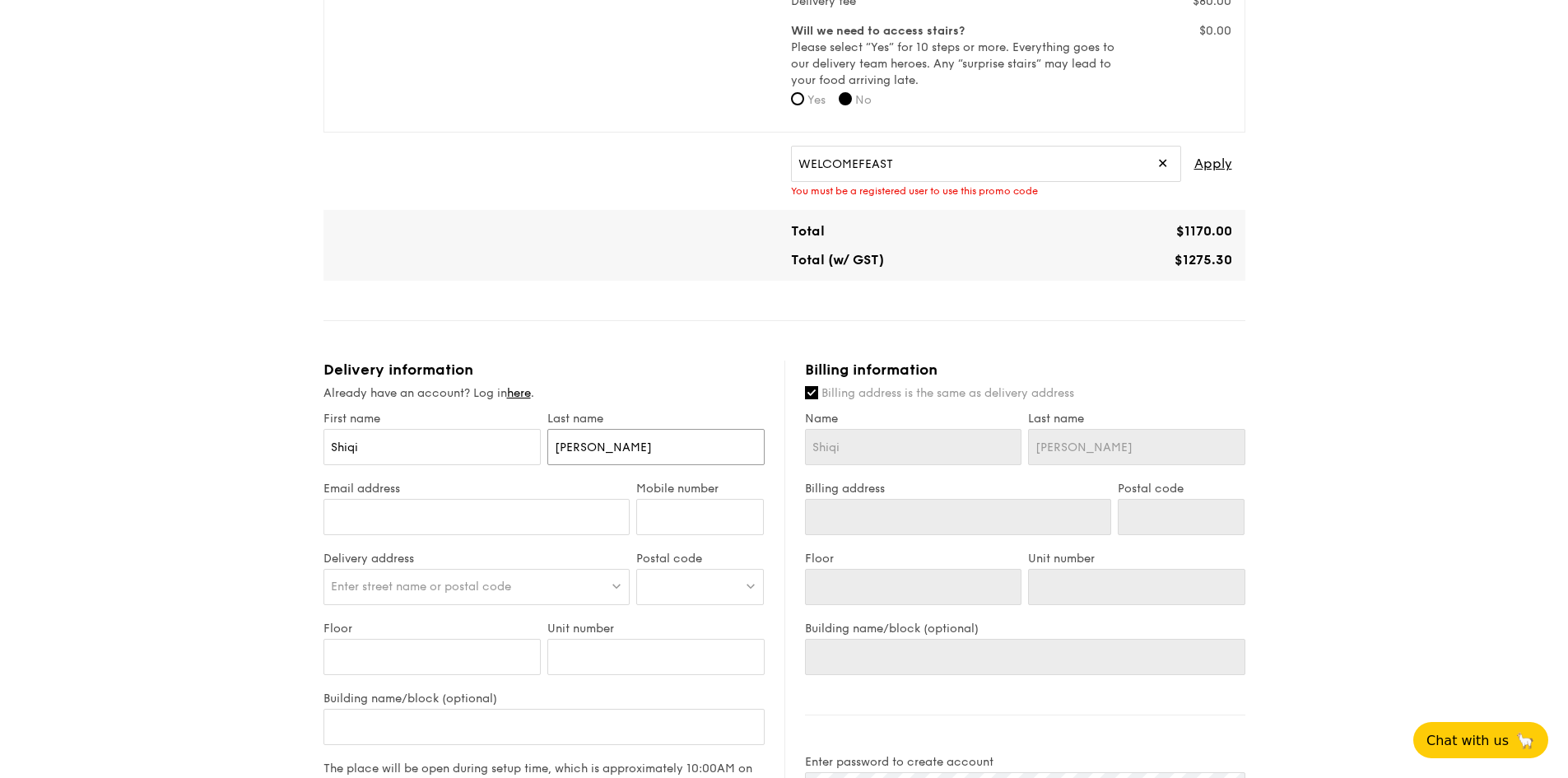
type input "[PERSON_NAME]"
click at [528, 525] on input "Email address" at bounding box center [476, 517] width 307 height 36
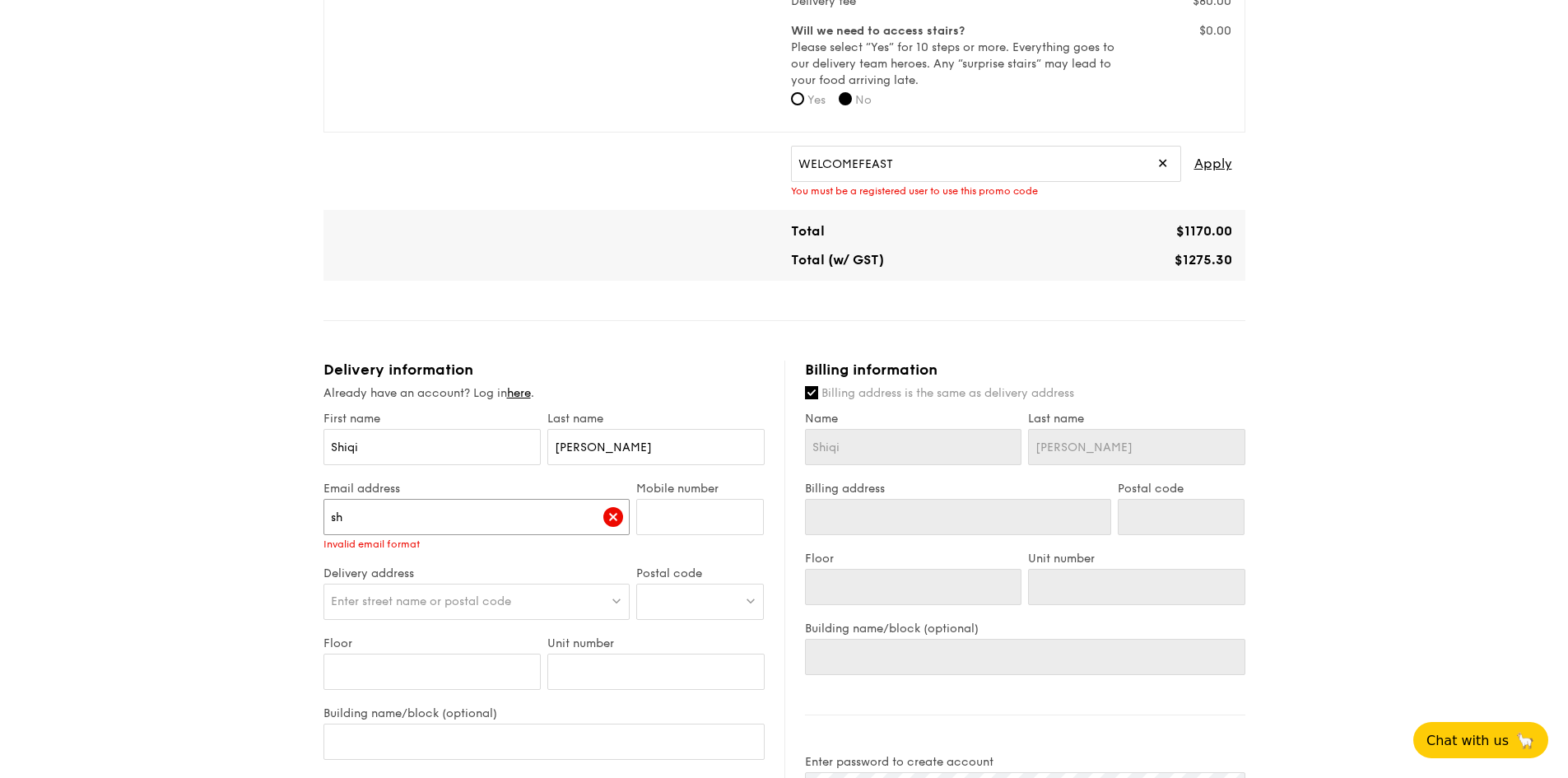
type input "s"
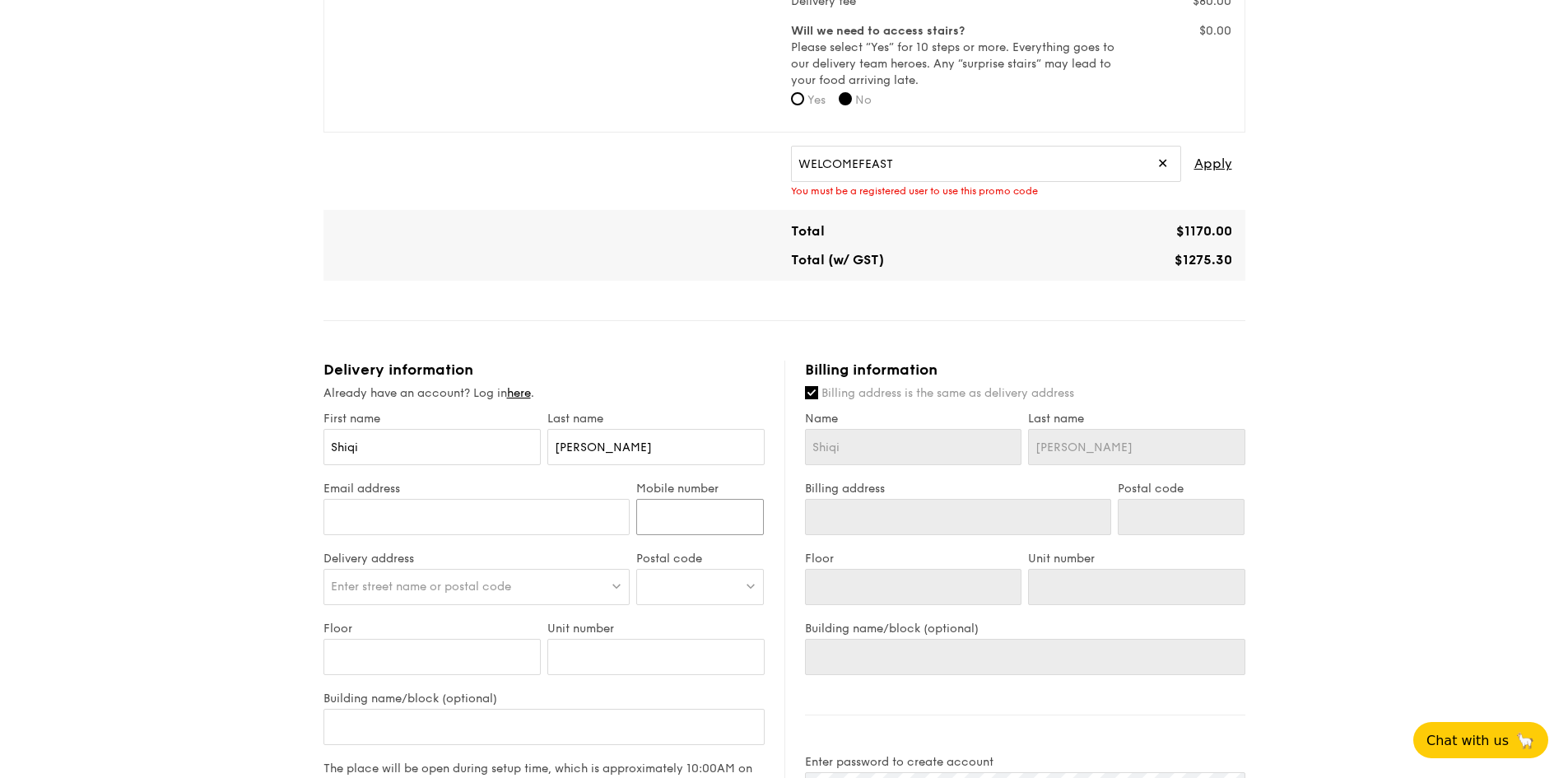
click at [673, 515] on input "Mobile number" at bounding box center [699, 517] width 127 height 36
paste input "89081712"
type input "89081712"
click at [440, 525] on input "Email address" at bounding box center [476, 517] width 307 height 36
paste input "[EMAIL_ADDRESS][DOMAIN_NAME]"
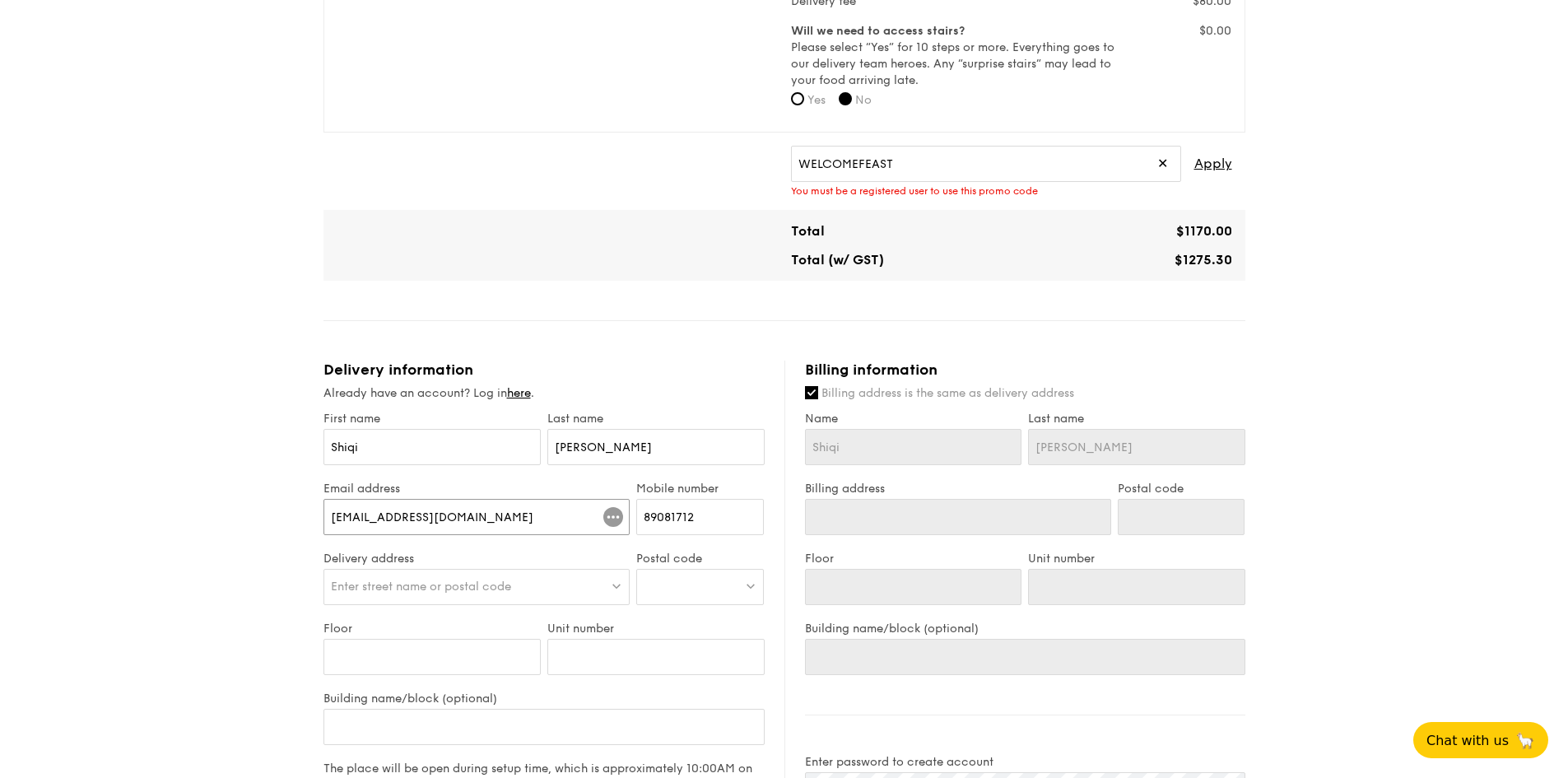
type input "[EMAIL_ADDRESS][DOMAIN_NAME]"
click at [438, 586] on span "Enter street name or postal code" at bounding box center [420, 586] width 181 height 14
paste input "089315"
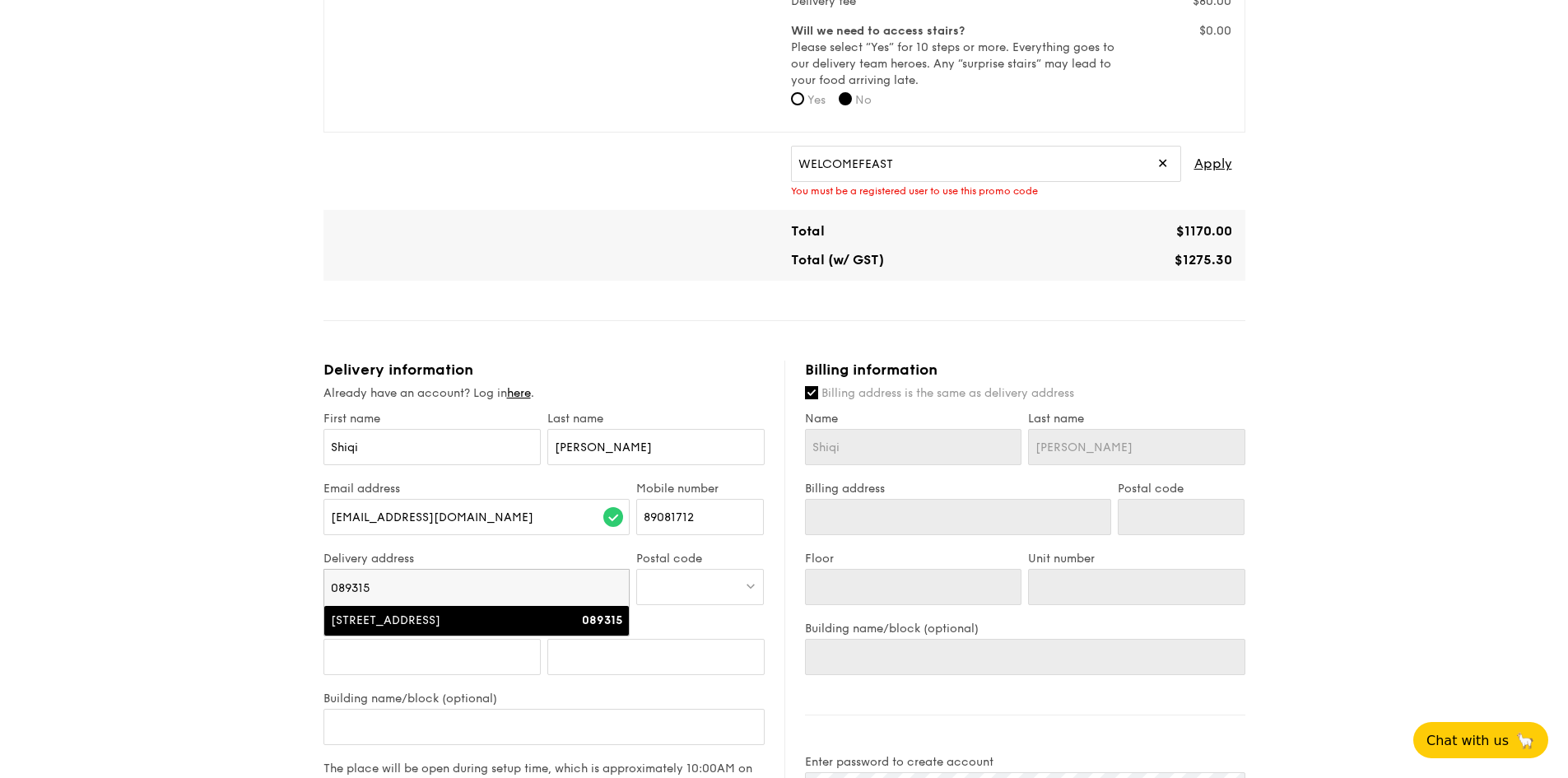
type input "089315"
click at [486, 622] on div "[STREET_ADDRESS]" at bounding box center [440, 620] width 219 height 16
type input "[STREET_ADDRESS]"
type input "089315"
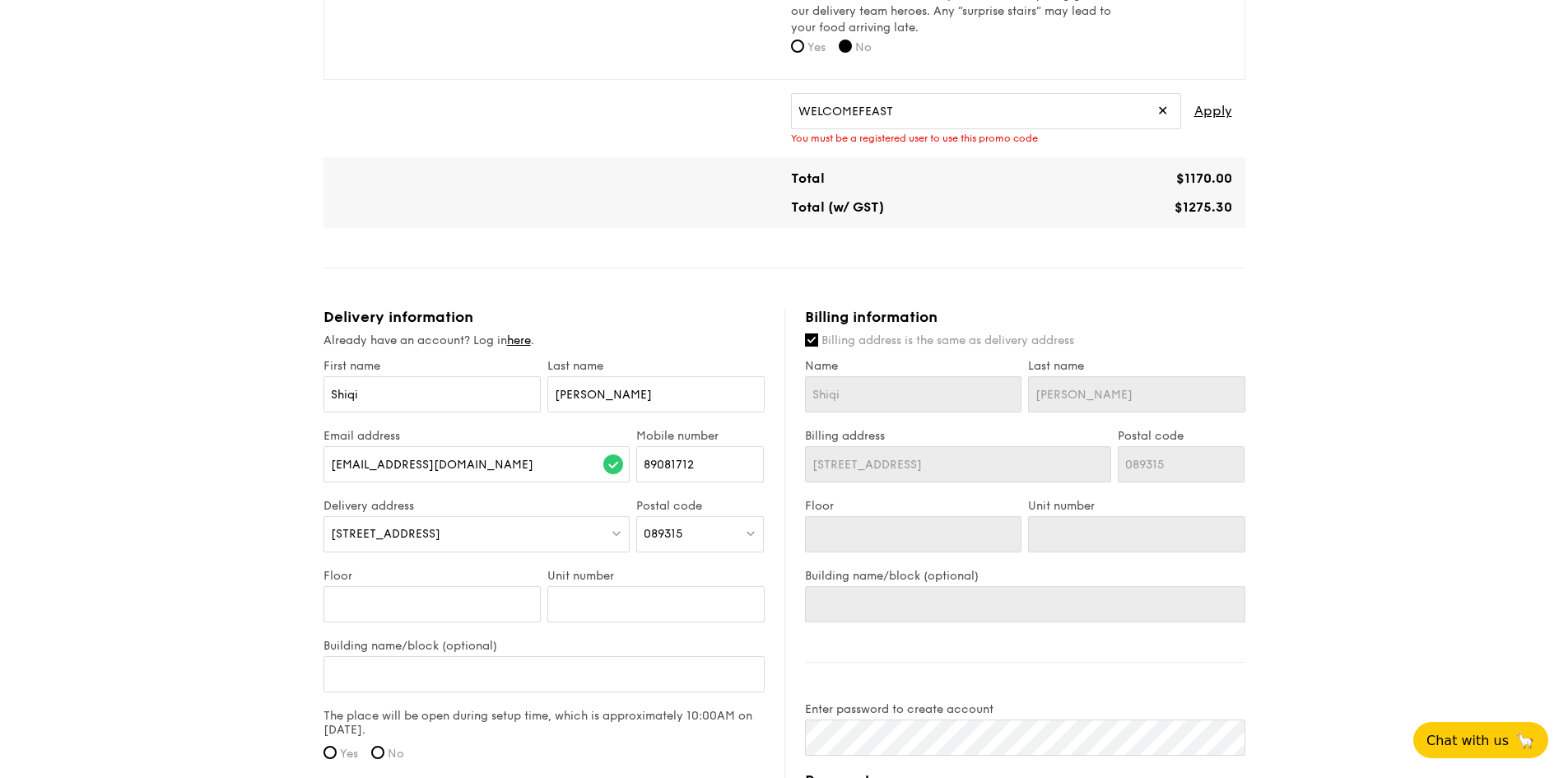
scroll to position [741, 0]
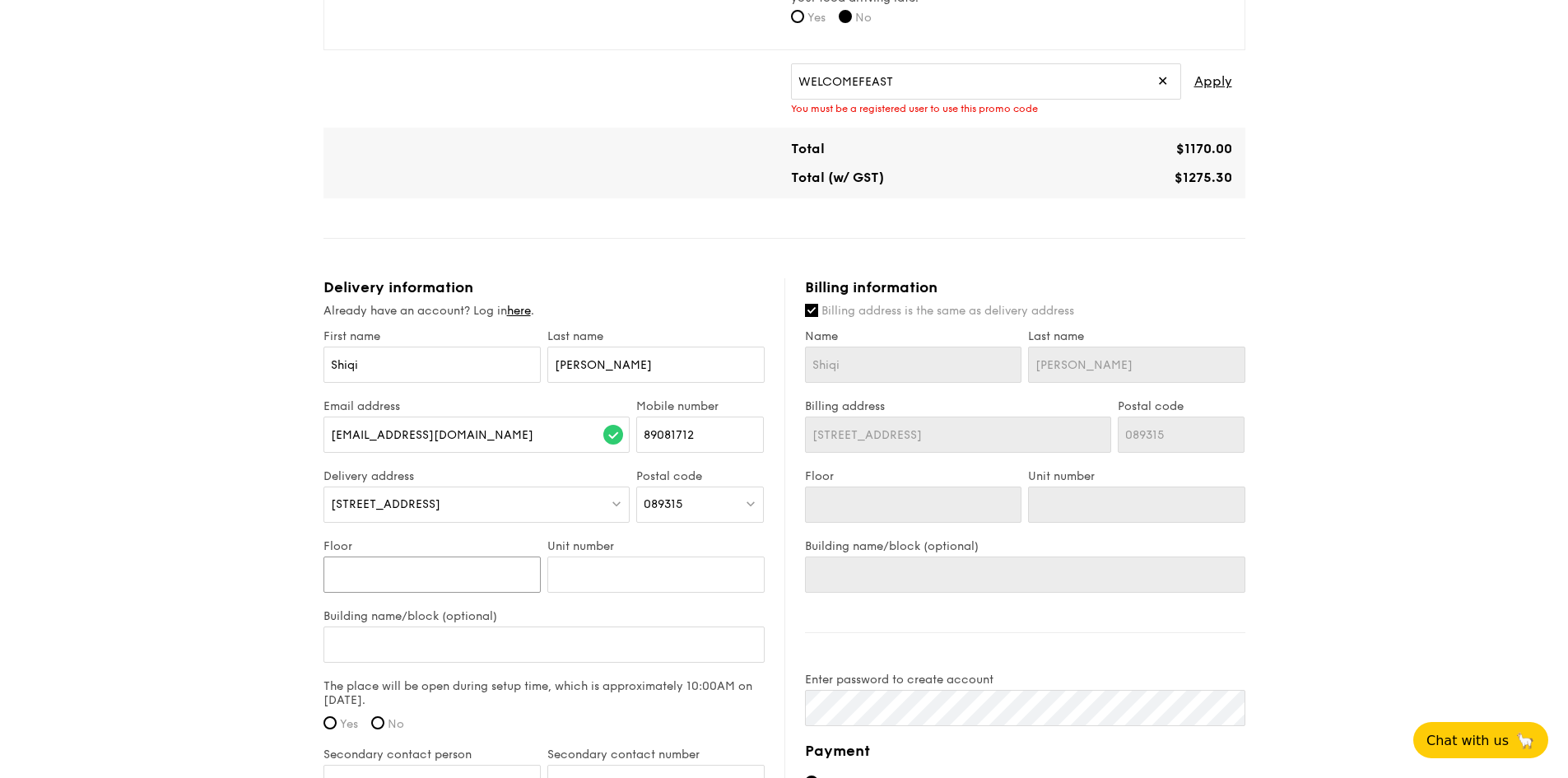
click at [449, 577] on input "Floor" at bounding box center [431, 574] width 217 height 36
type input "4"
type input "0"
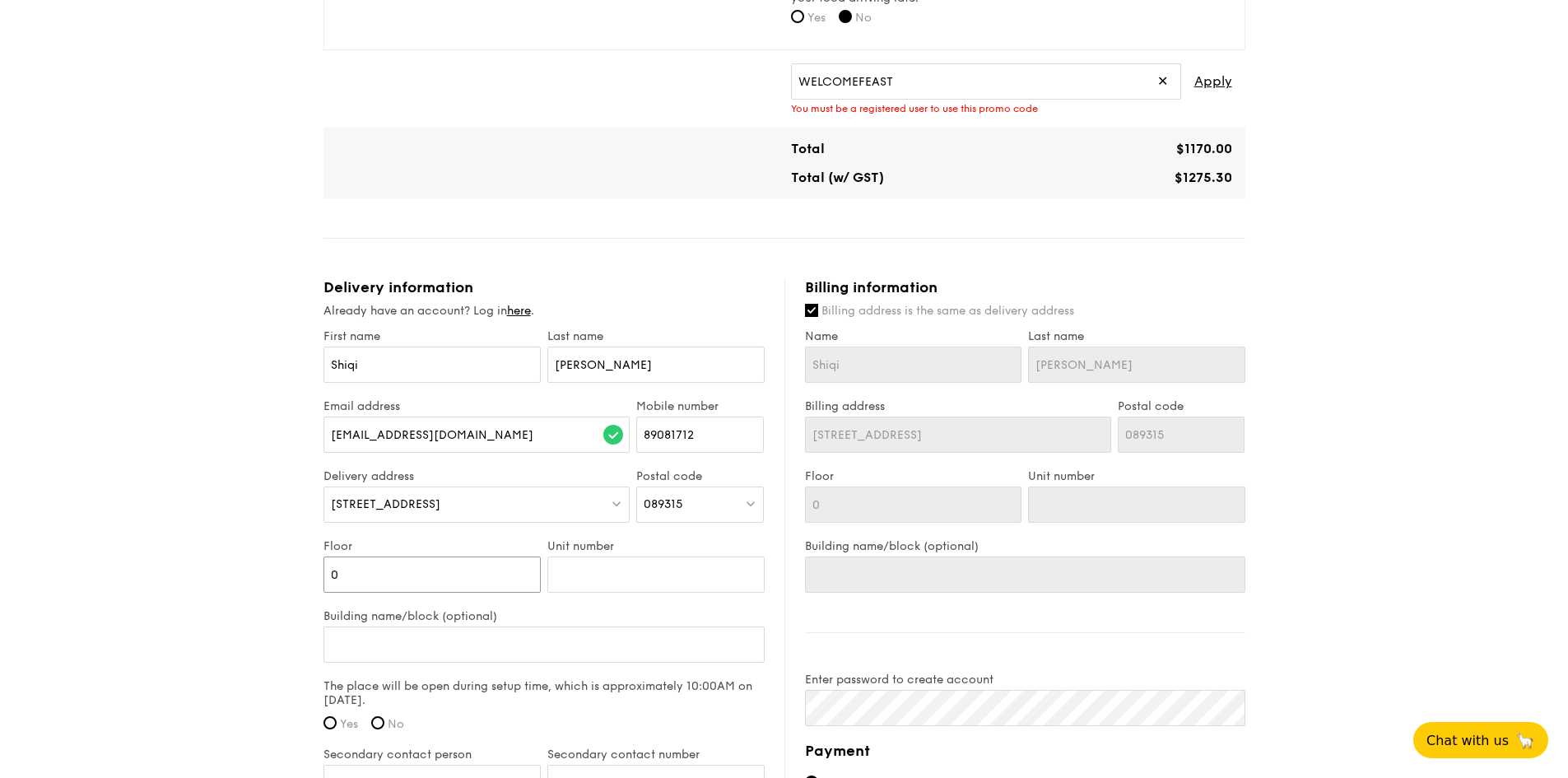
type input "04"
click at [619, 589] on input "Unit number" at bounding box center [655, 574] width 217 height 36
type input "0"
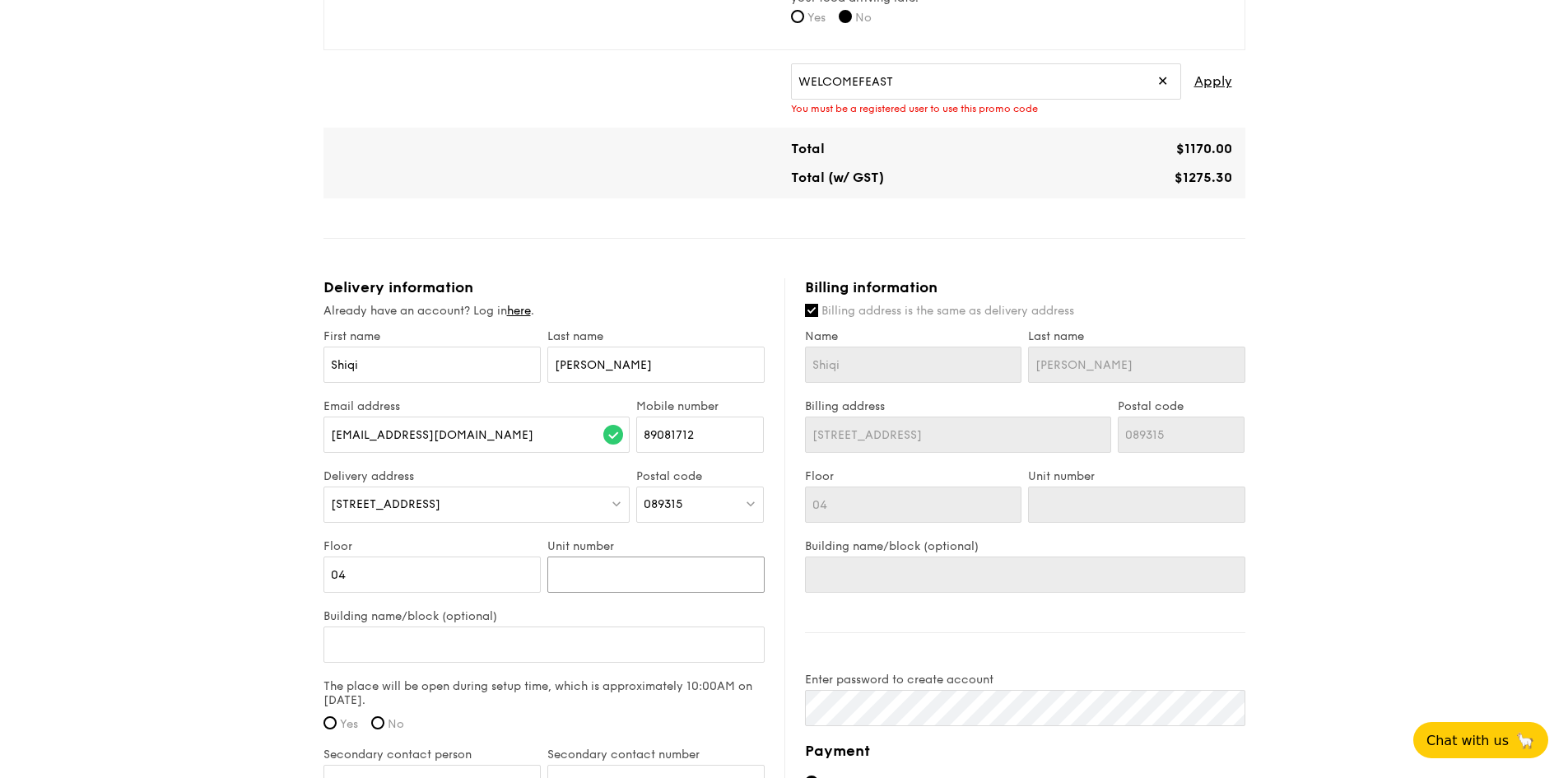
type input "0"
type input "02"
click at [396, 647] on input "Building name/block (optional)" at bounding box center [544, 644] width 441 height 36
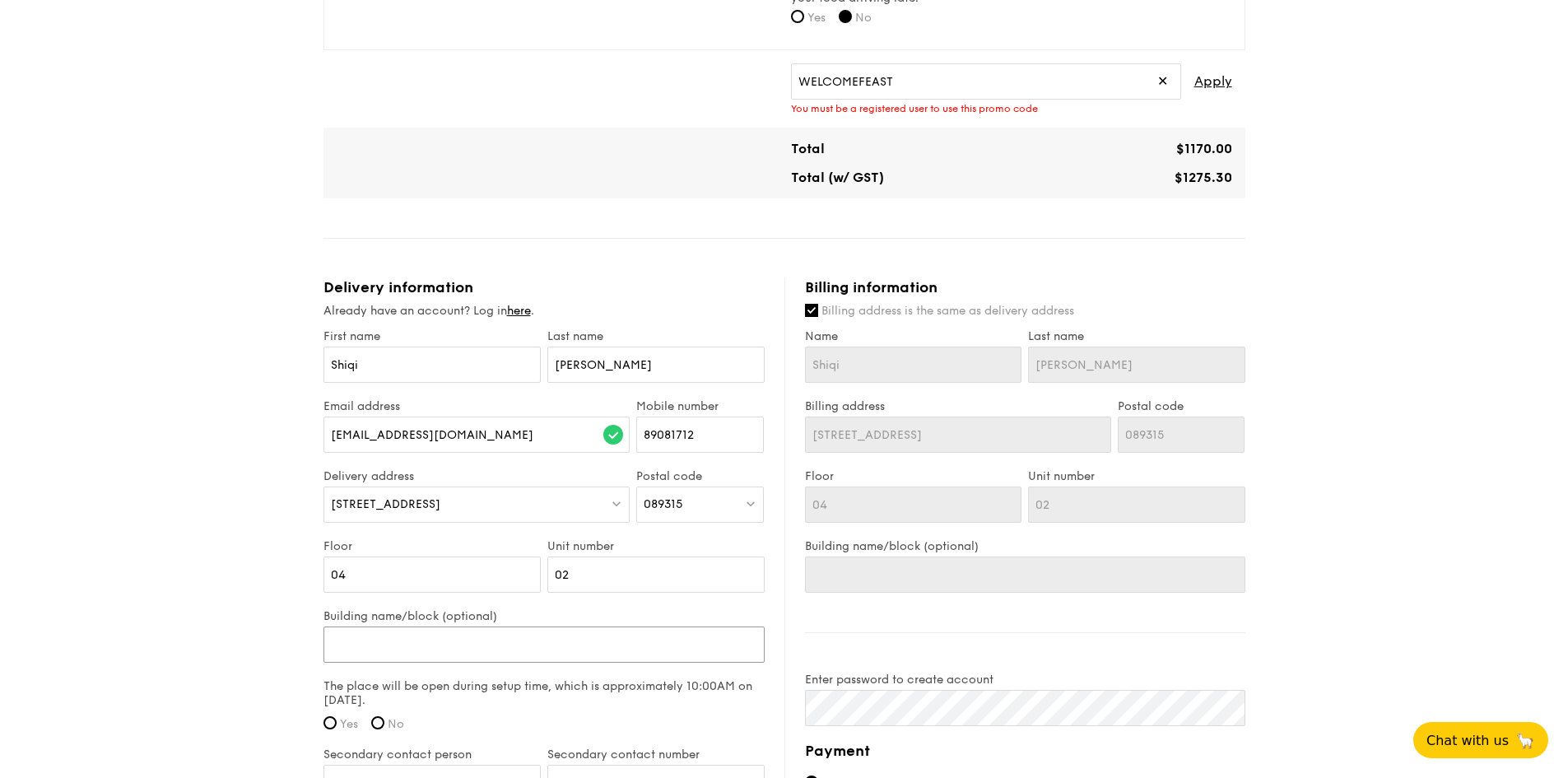
paste input "Keppel [GEOGRAPHIC_DATA]"
type input "Keppel [GEOGRAPHIC_DATA]"
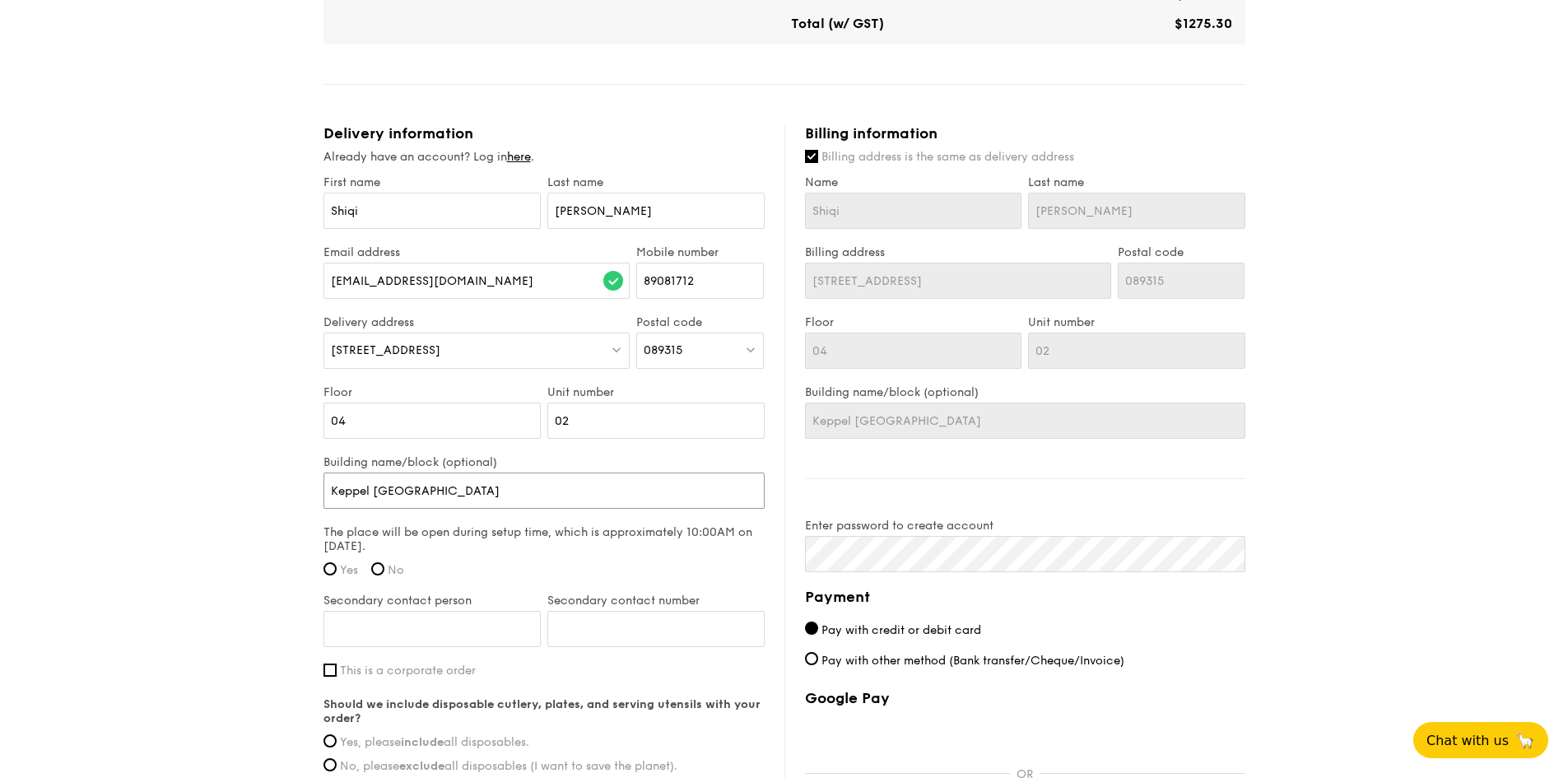
scroll to position [905, 0]
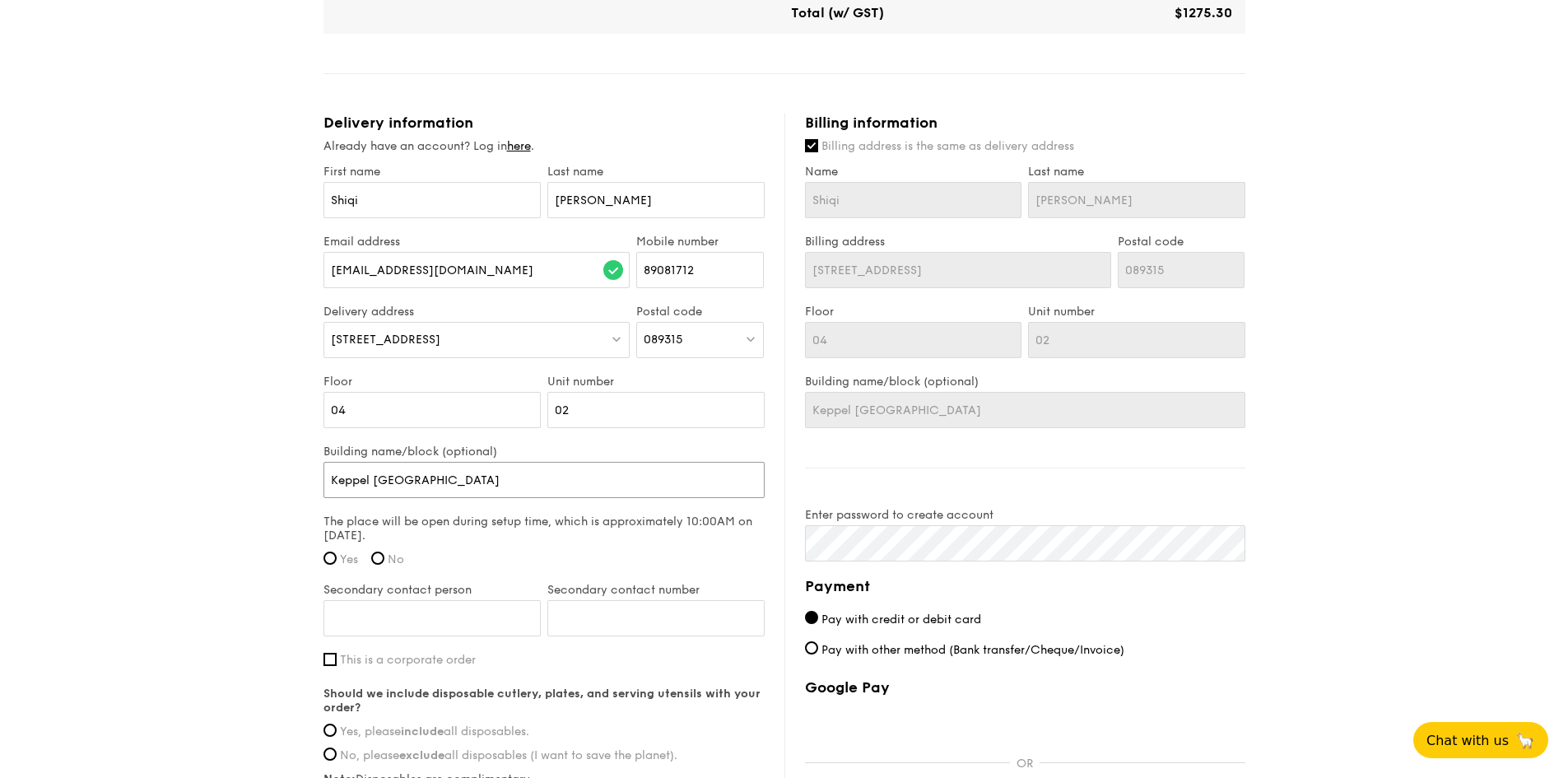
type input "Keppel [GEOGRAPHIC_DATA]"
click at [341, 555] on span "Yes" at bounding box center [349, 559] width 18 height 14
click at [336, 555] on input "Yes" at bounding box center [330, 558] width 13 height 13
radio input "true"
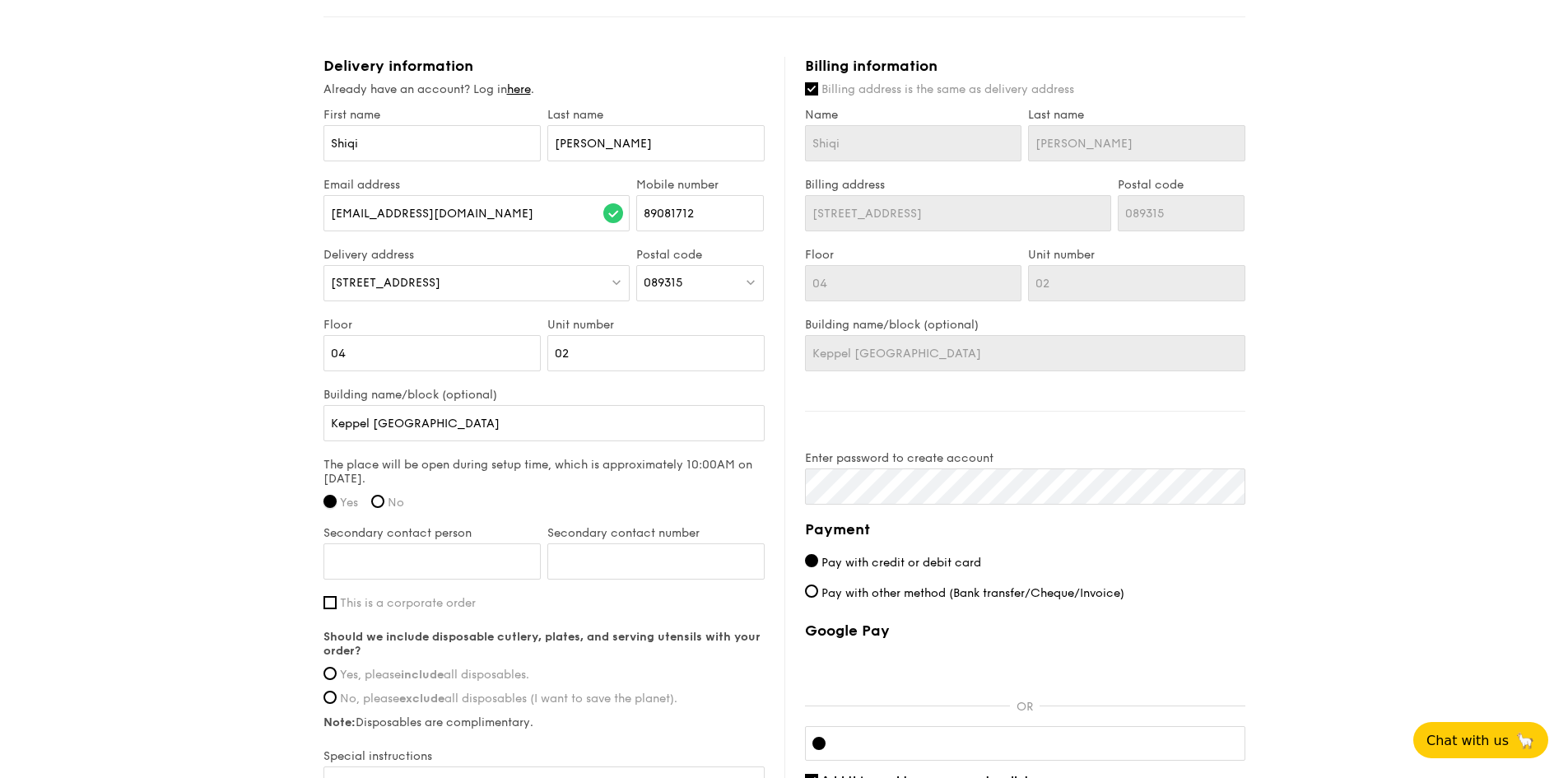
scroll to position [987, 0]
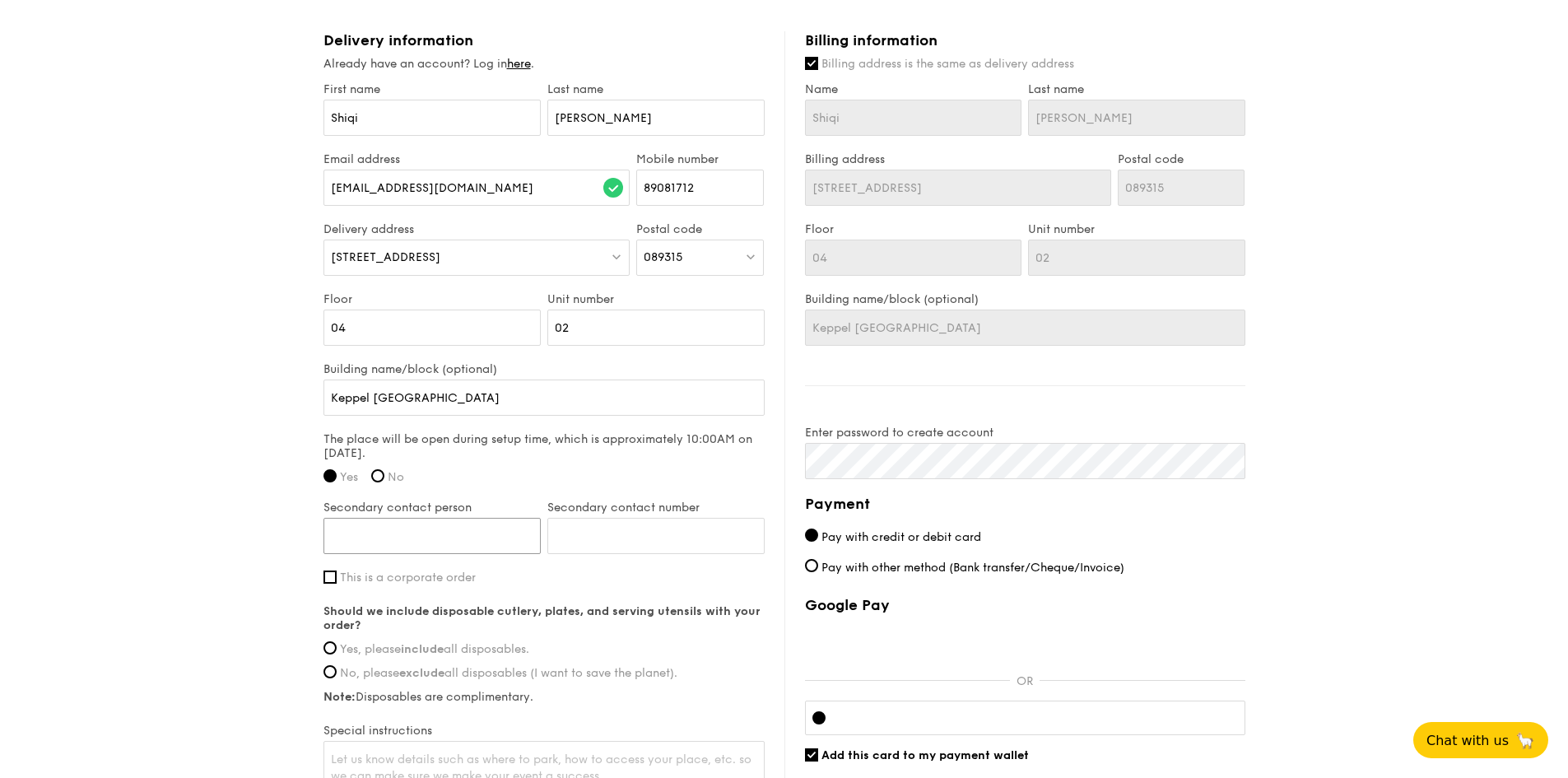
click at [436, 539] on input "Secondary contact person" at bounding box center [431, 536] width 217 height 36
type input "[PERSON_NAME]"
click at [590, 538] on input "Secondary contact number" at bounding box center [655, 536] width 217 height 36
paste input "96230667"
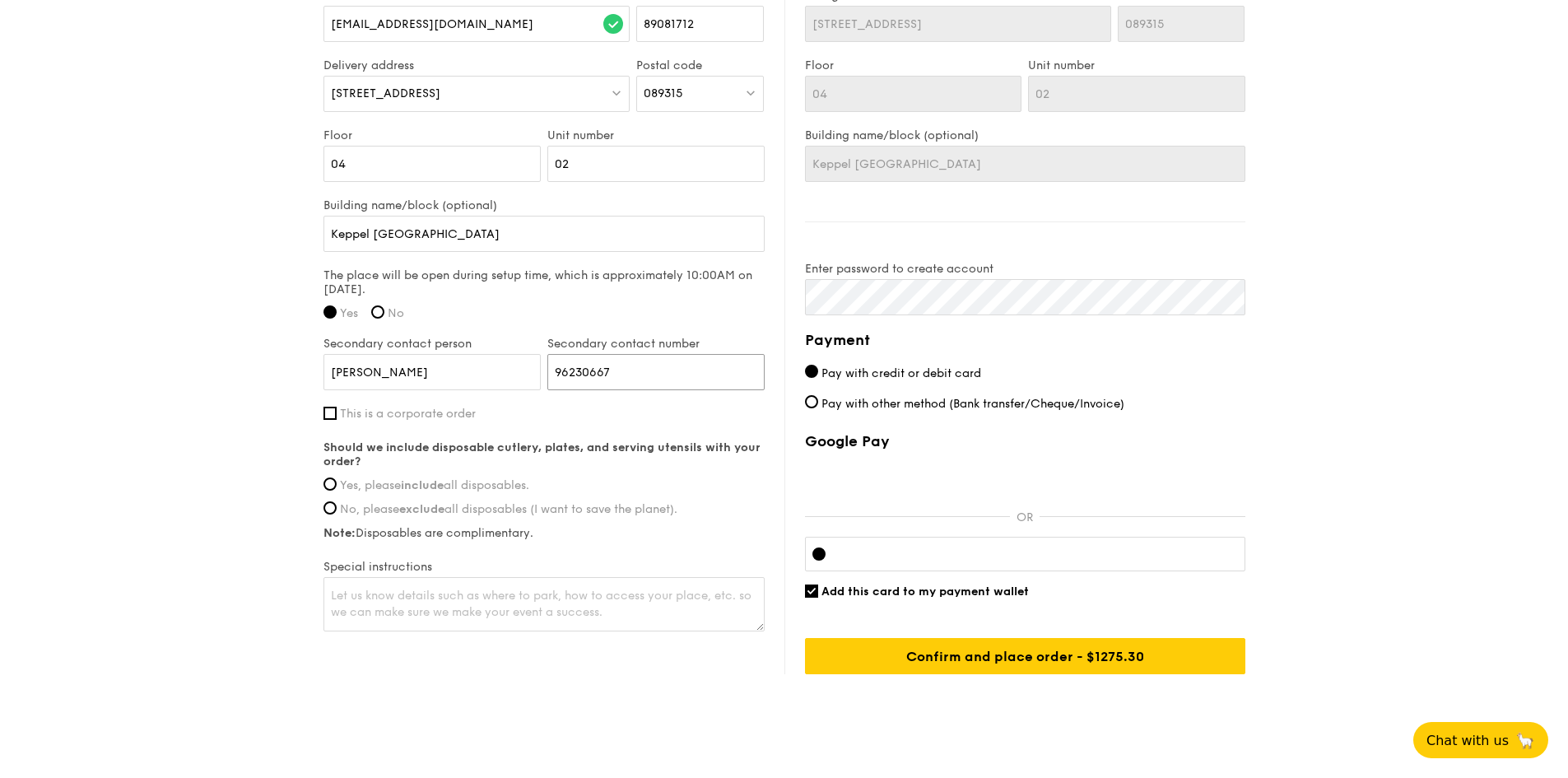
scroll to position [1153, 0]
type input "96230667"
click at [454, 411] on span "This is a corporate order" at bounding box center [408, 413] width 136 height 14
click at [336, 411] on input "This is a corporate order" at bounding box center [330, 413] width 13 height 13
checkbox input "true"
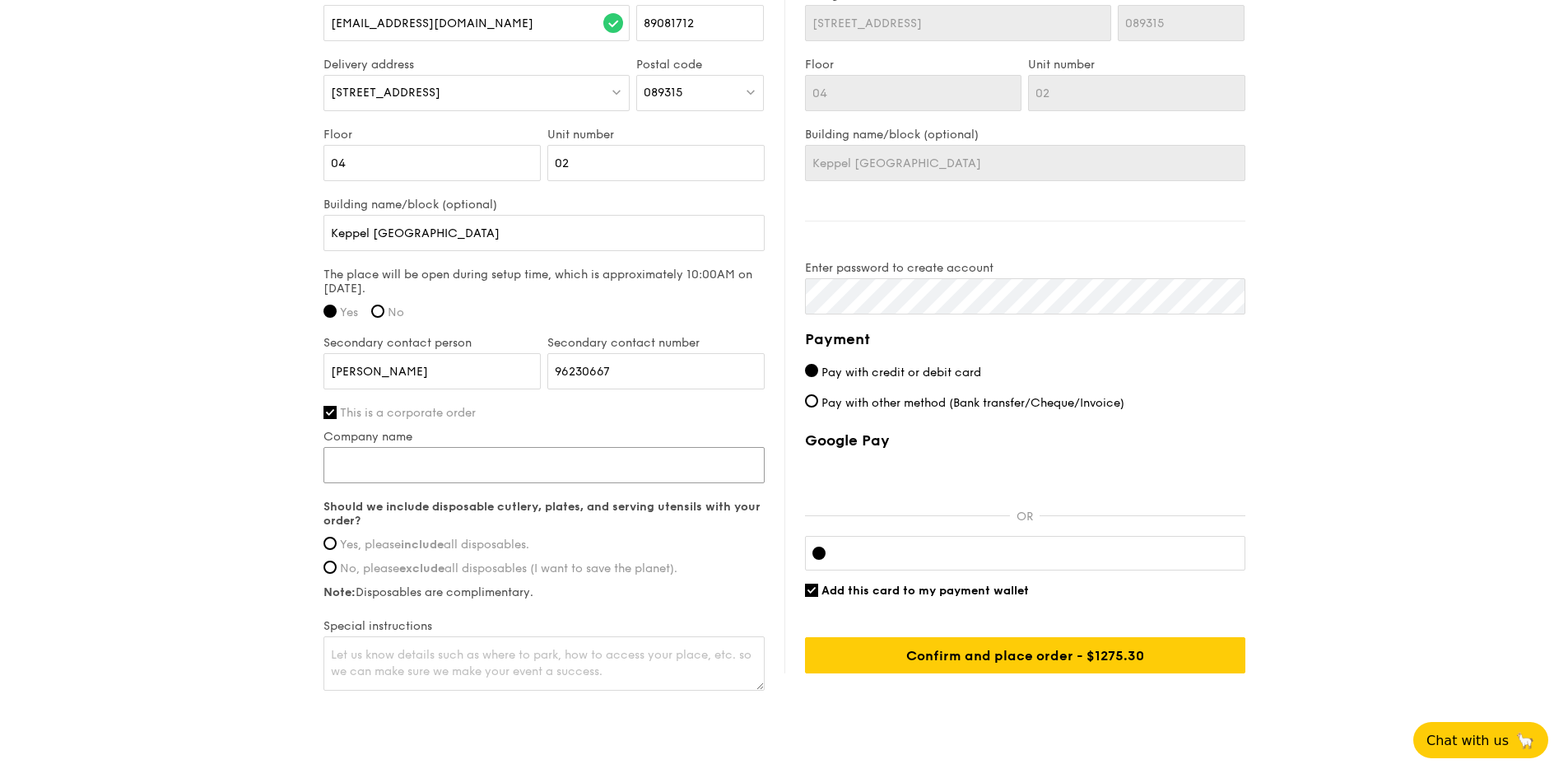
click at [485, 480] on input "Company name" at bounding box center [544, 465] width 441 height 36
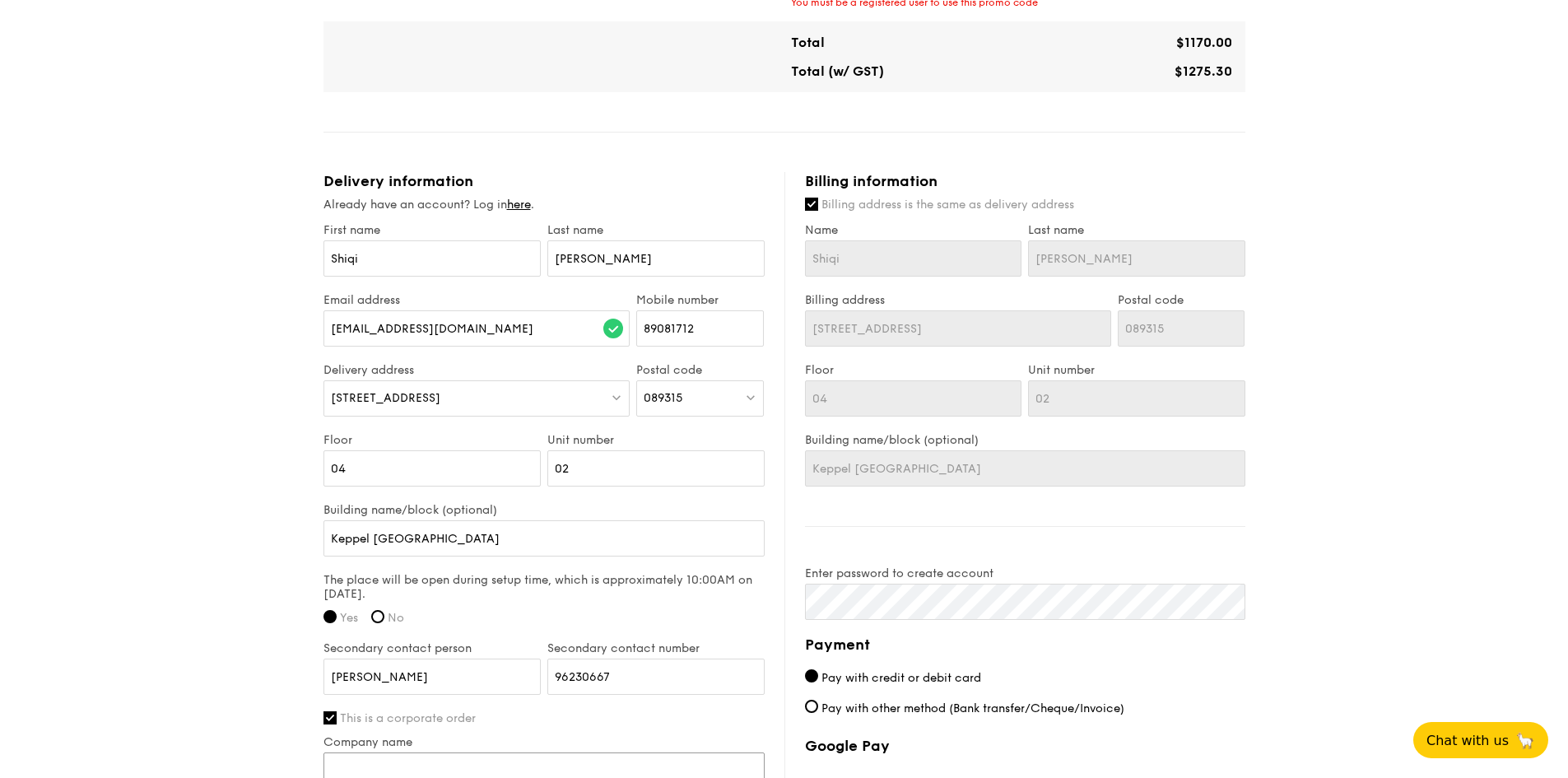
scroll to position [823, 0]
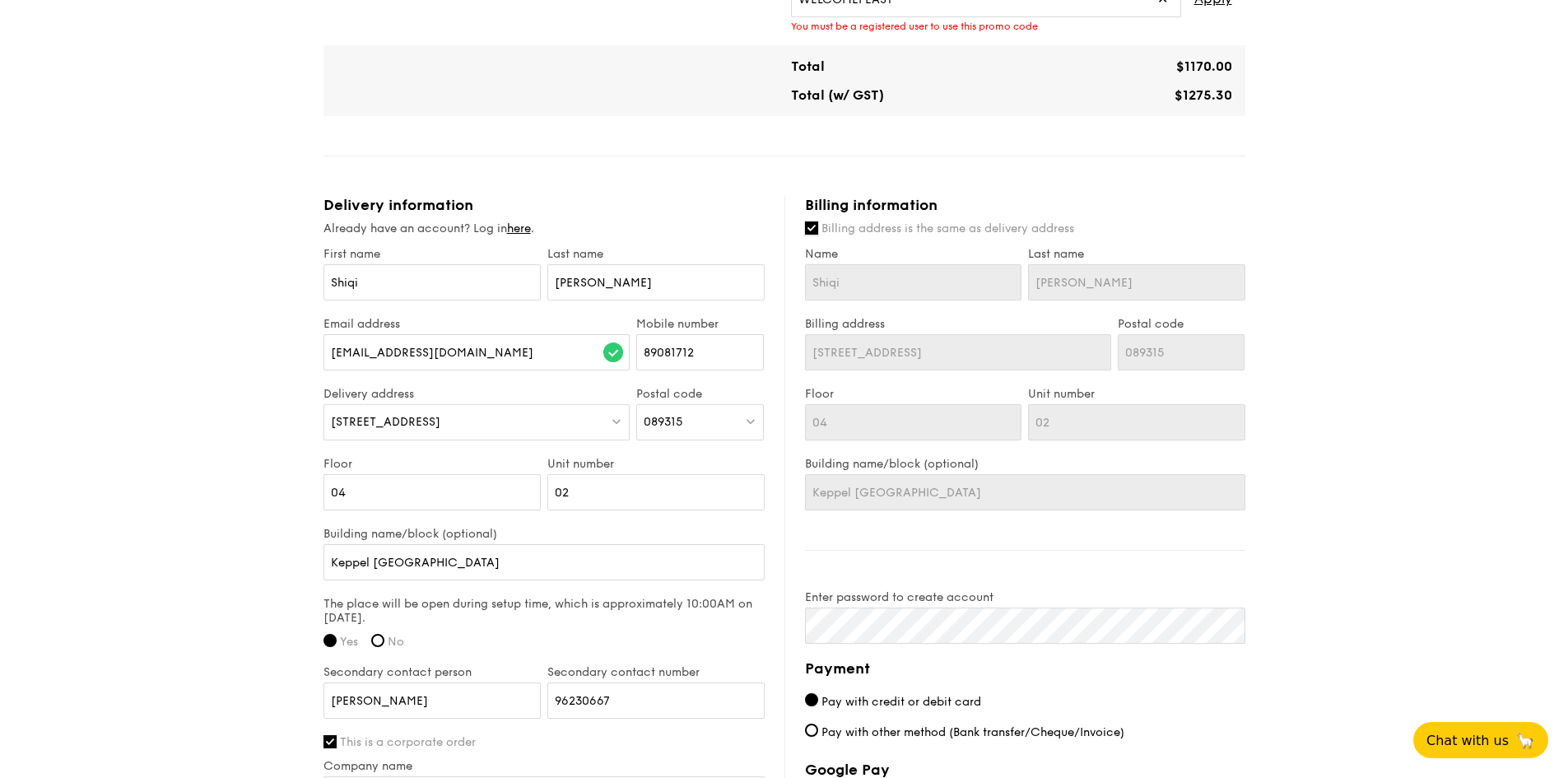
click at [811, 229] on input "Billing address is the same as delivery address" at bounding box center [811, 228] width 13 height 13
checkbox input "false"
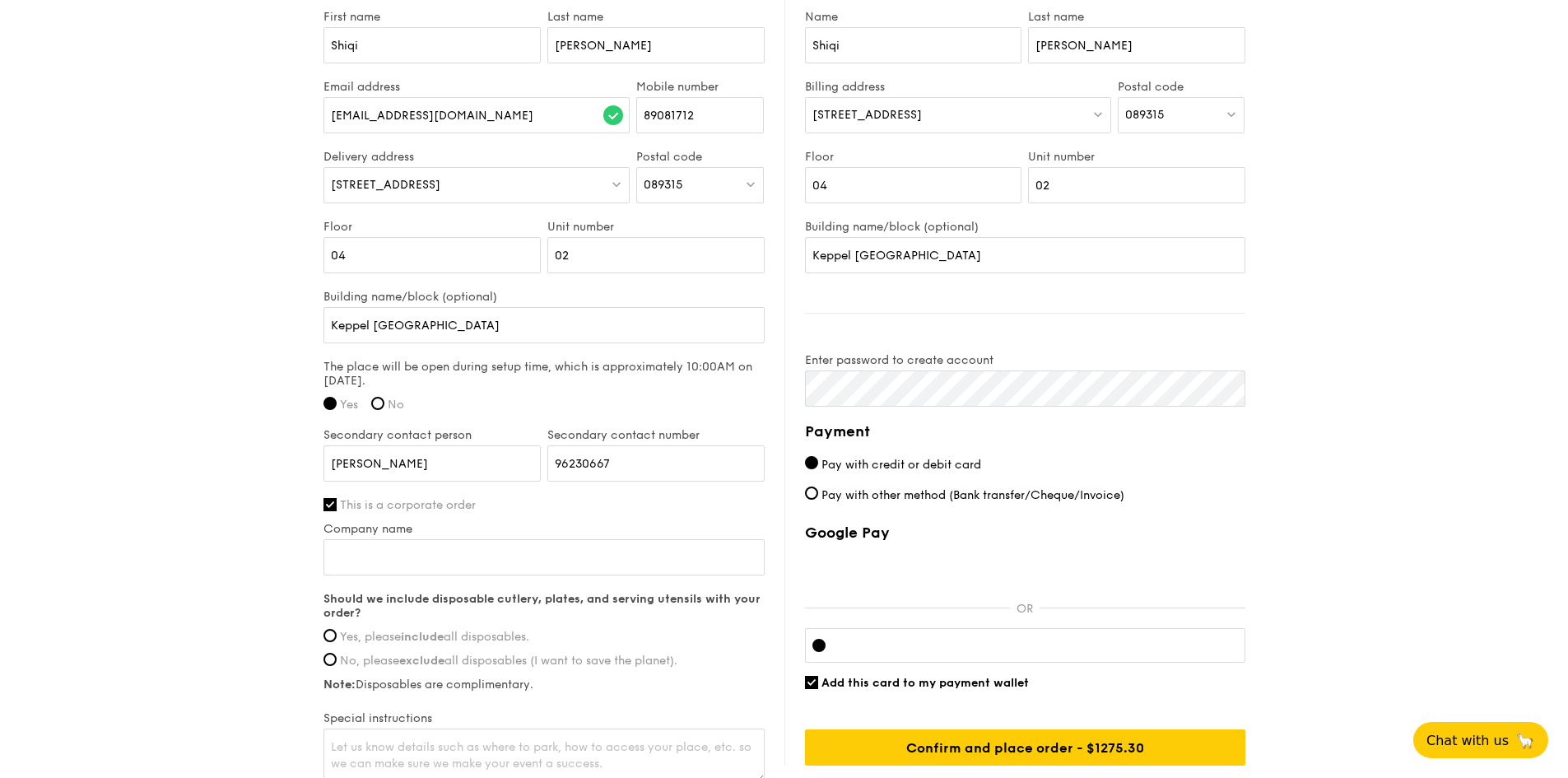
scroll to position [1153, 0]
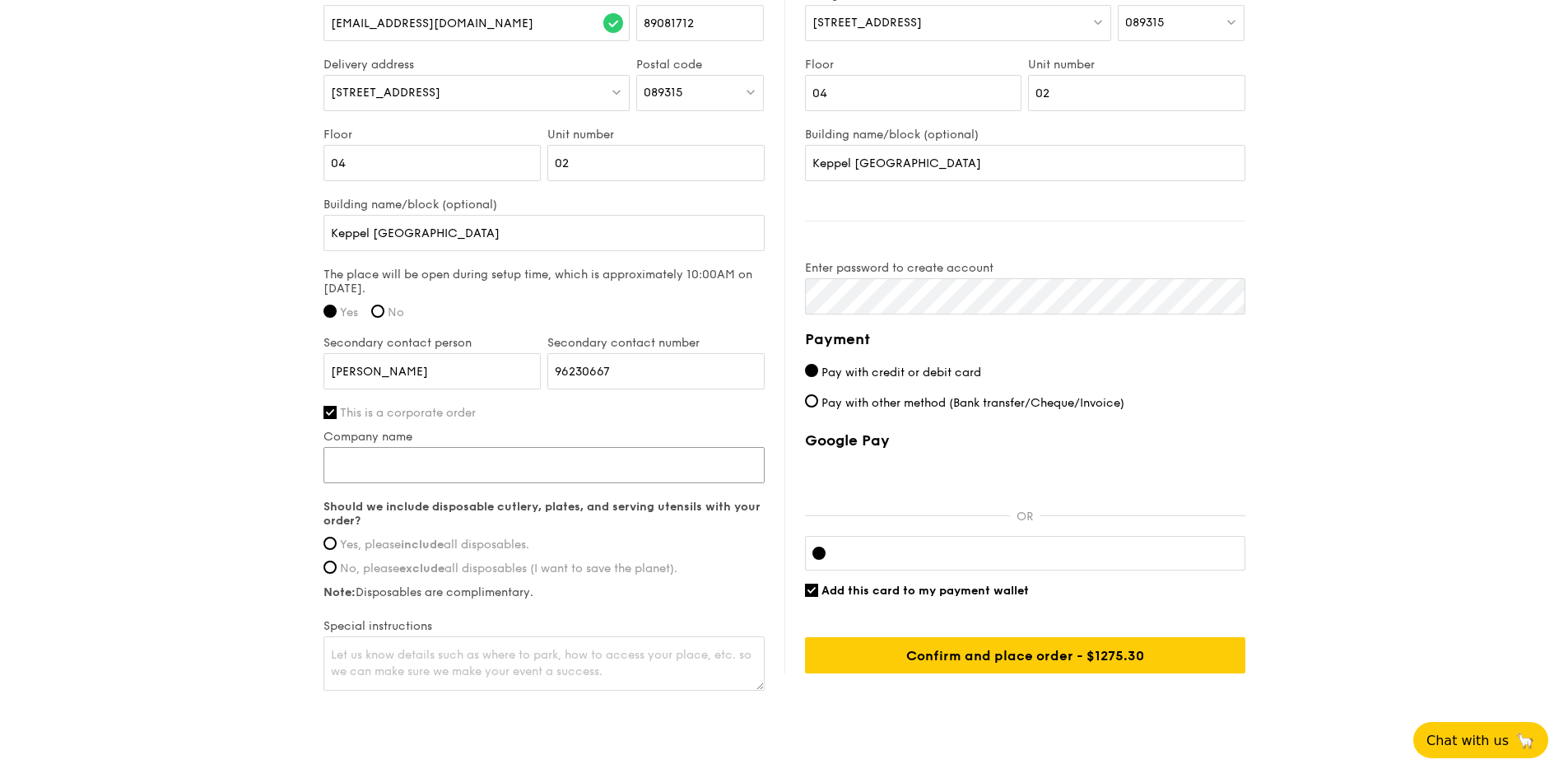
click at [397, 459] on input "Company name" at bounding box center [544, 465] width 441 height 36
type input "X"
paste input "Summit Planners Exchange"
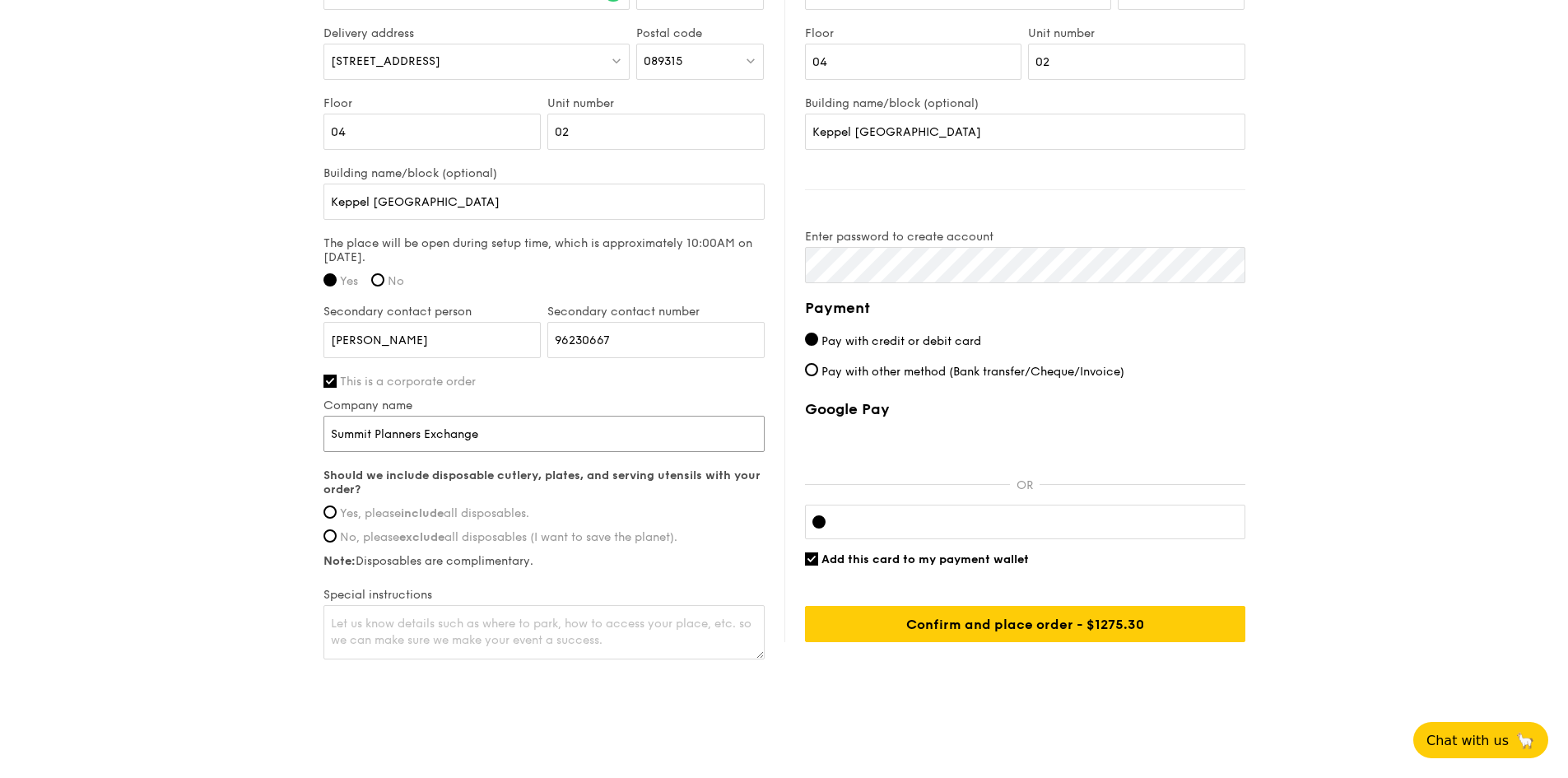
scroll to position [1200, 0]
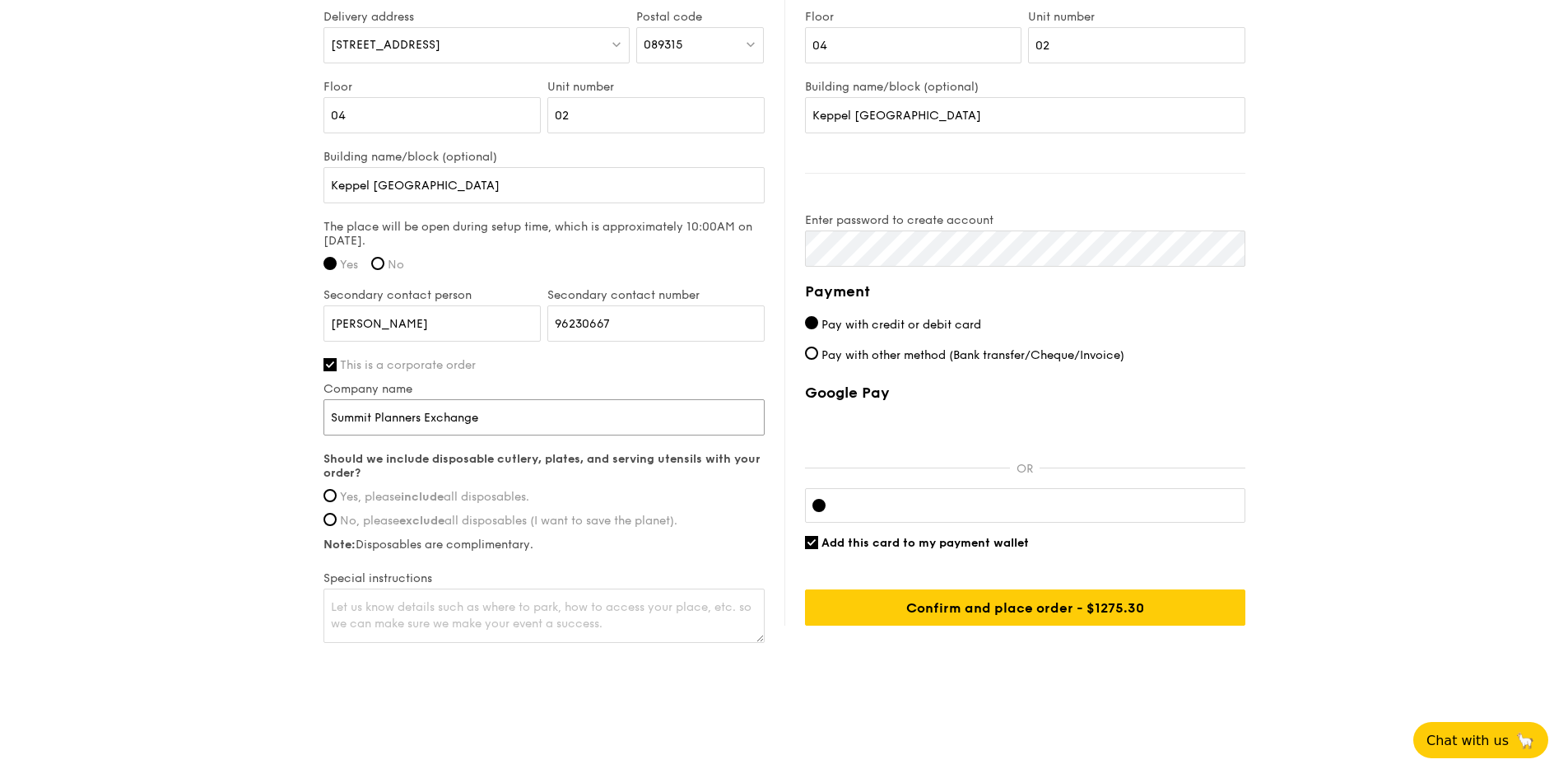
type input "Summit Planners Exchange"
click at [399, 496] on span "Yes, please include all disposables." at bounding box center [435, 496] width 189 height 14
click at [336, 496] on input "Yes, please include all disposables." at bounding box center [330, 496] width 13 height 13
radio input "true"
click at [460, 608] on textarea at bounding box center [544, 616] width 441 height 54
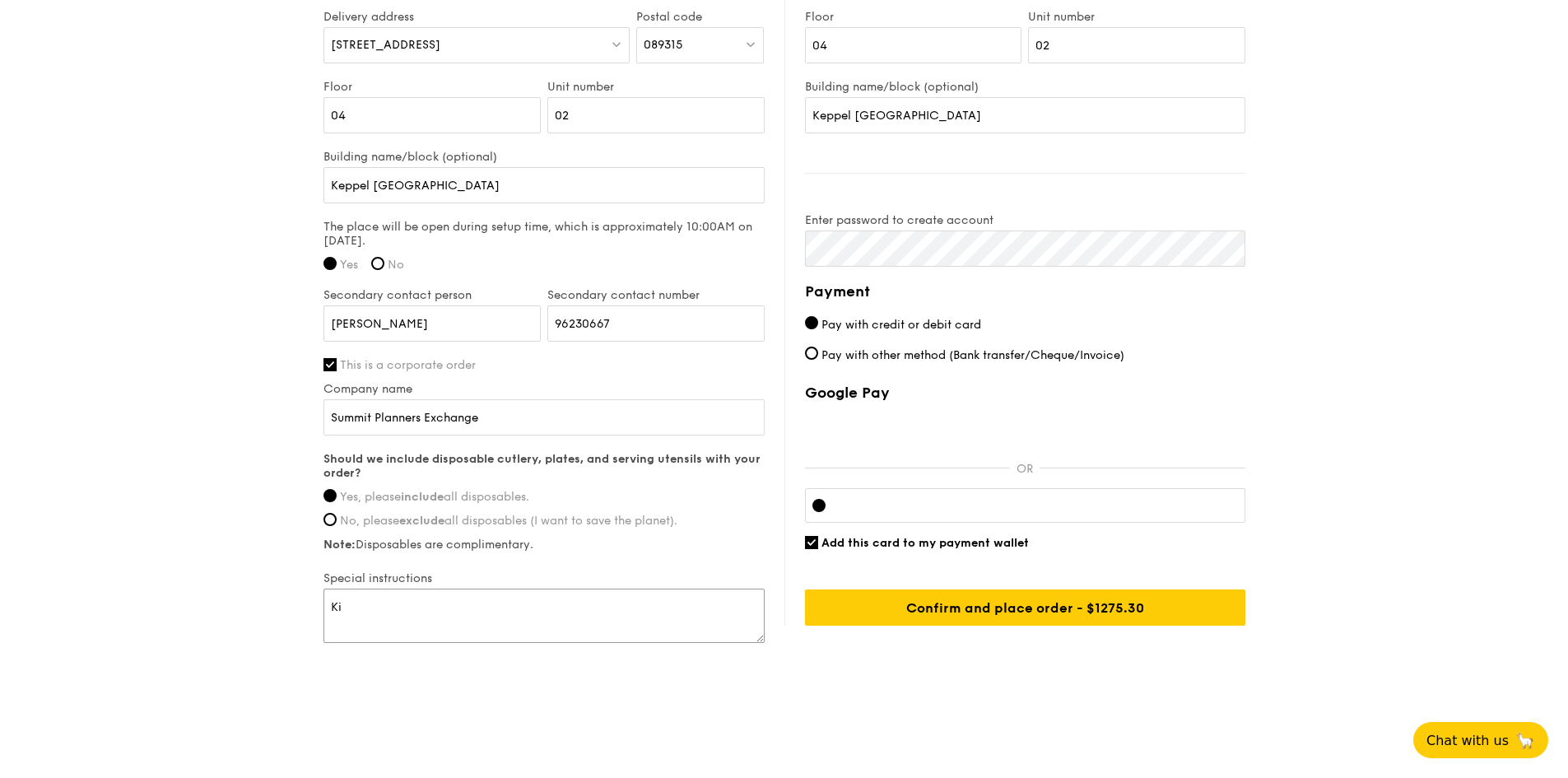
type textarea "K"
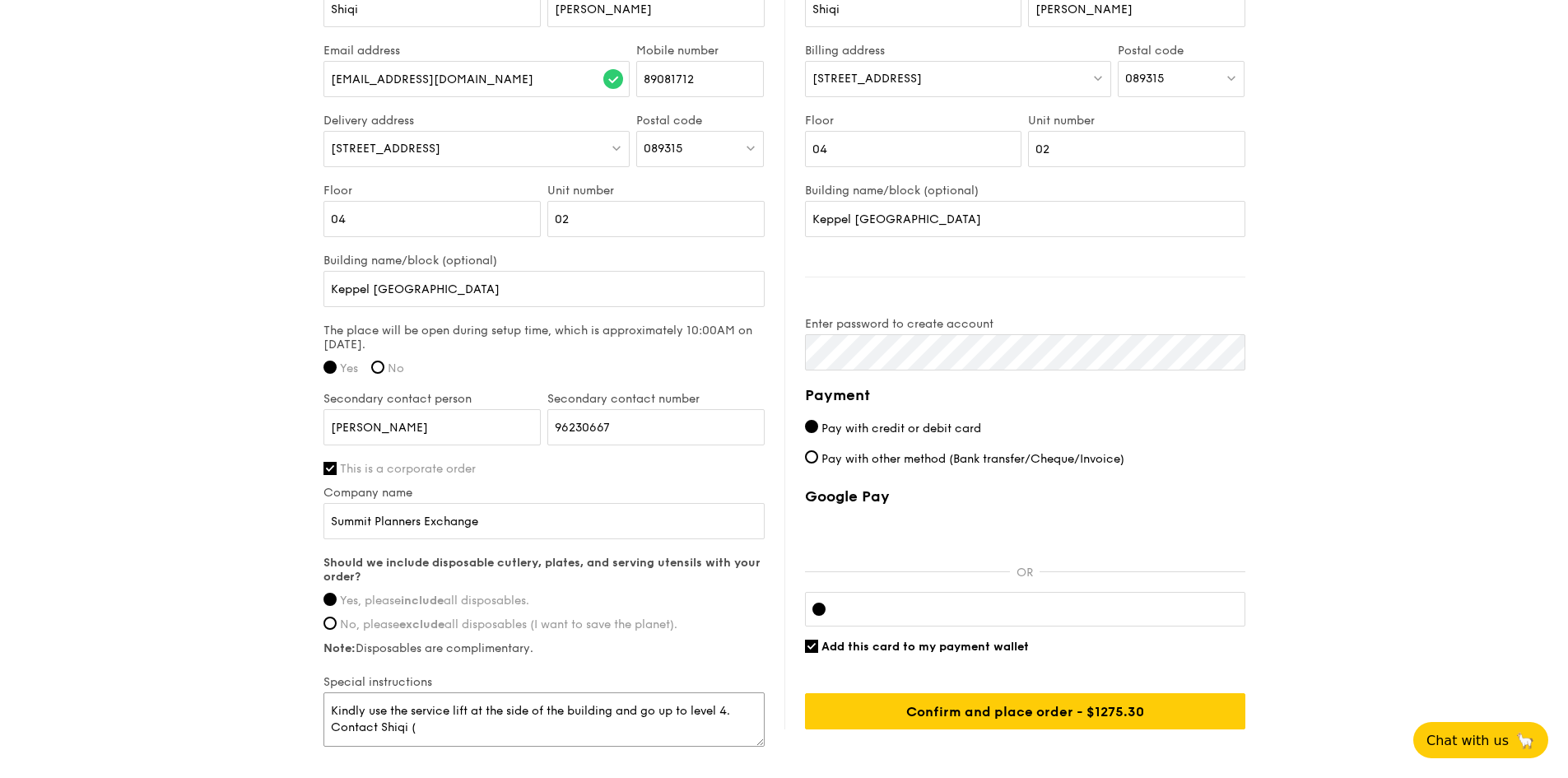
scroll to position [1035, 0]
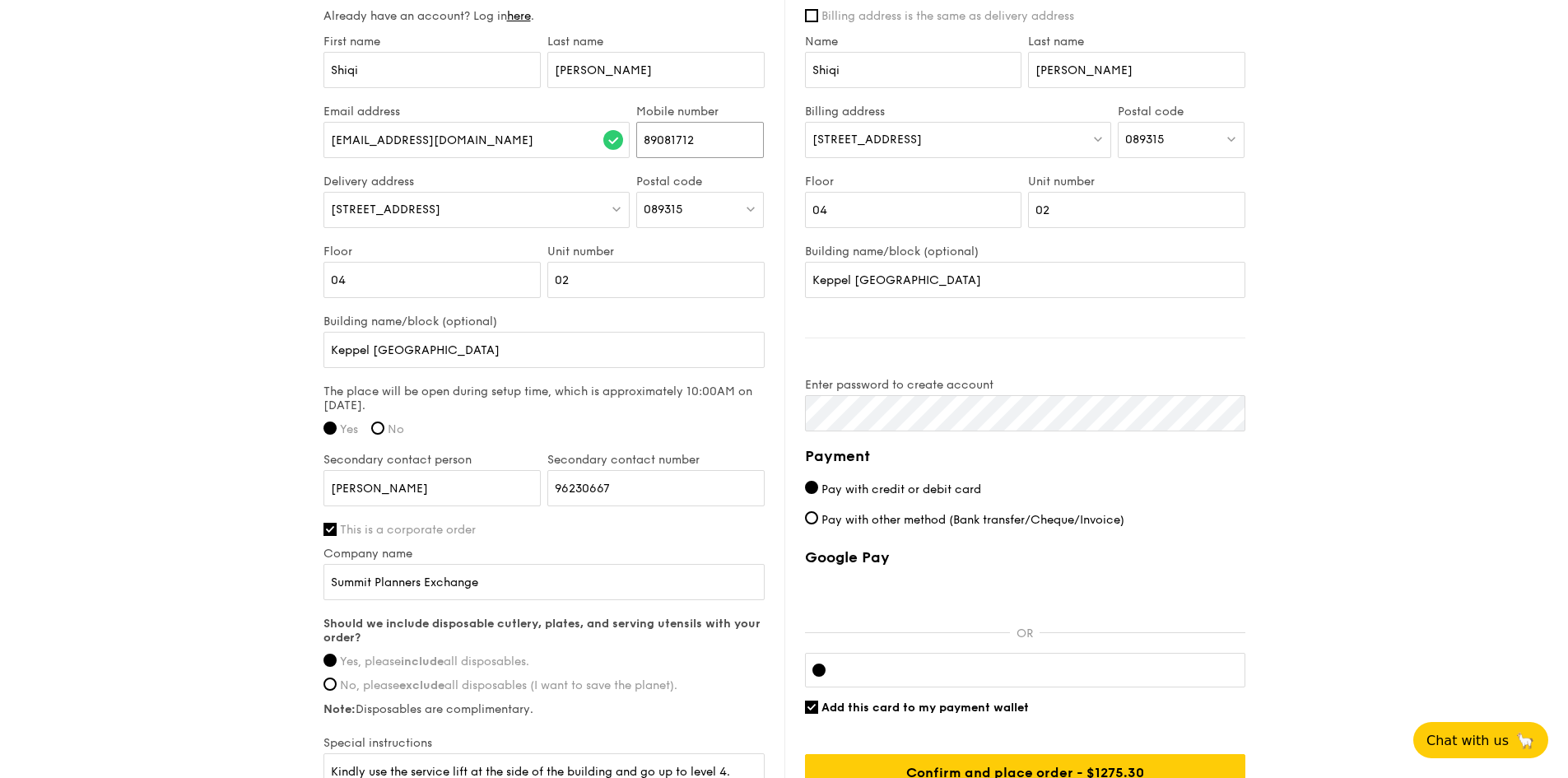
drag, startPoint x: 717, startPoint y: 140, endPoint x: 647, endPoint y: 137, distance: 70.1
click at [647, 137] on input "89081712" at bounding box center [699, 140] width 127 height 36
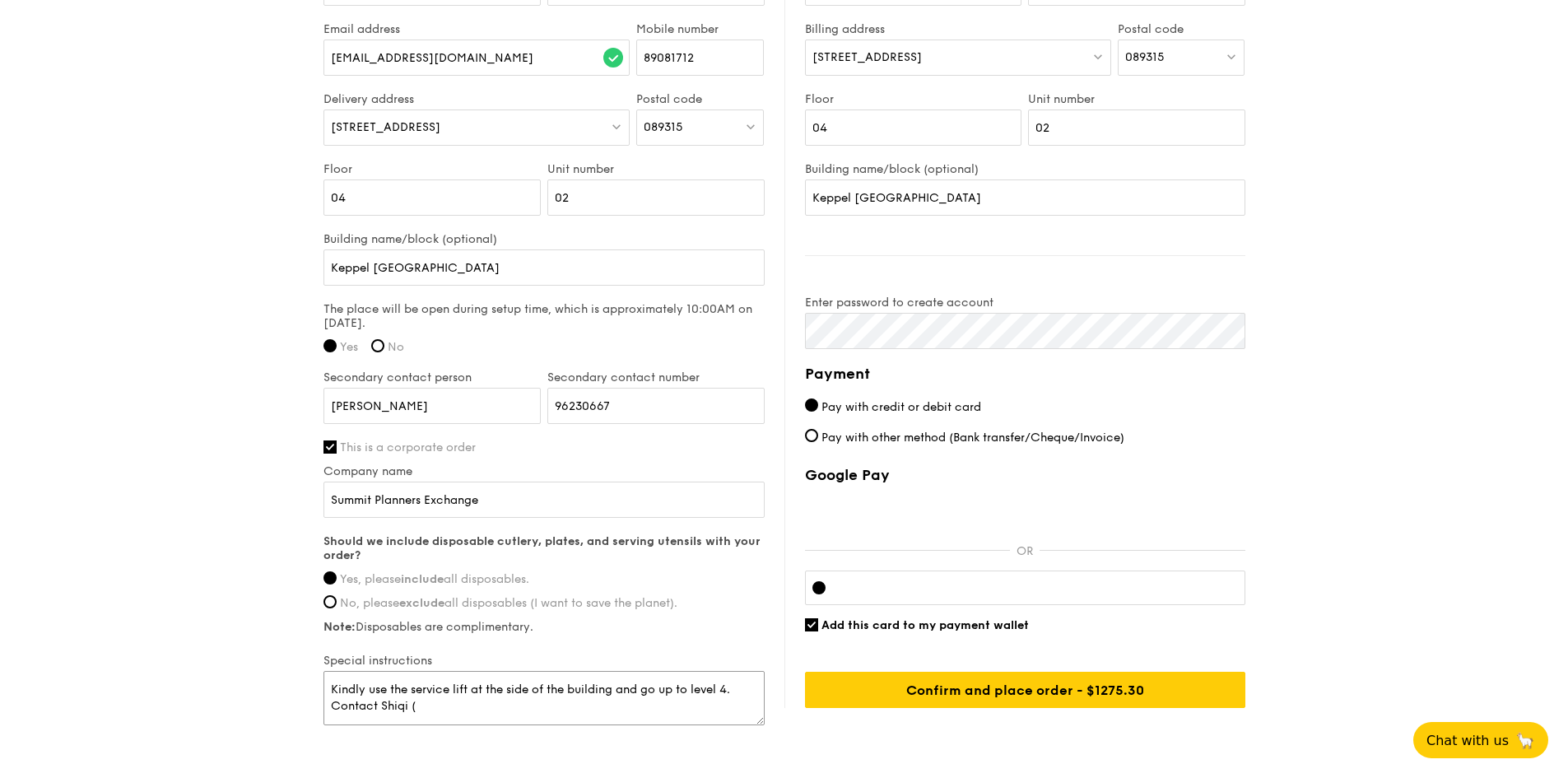
click at [451, 707] on textarea "Kindly use the service lift at the side of the building and go up to level 4. C…" at bounding box center [544, 698] width 441 height 54
paste textarea "89081712"
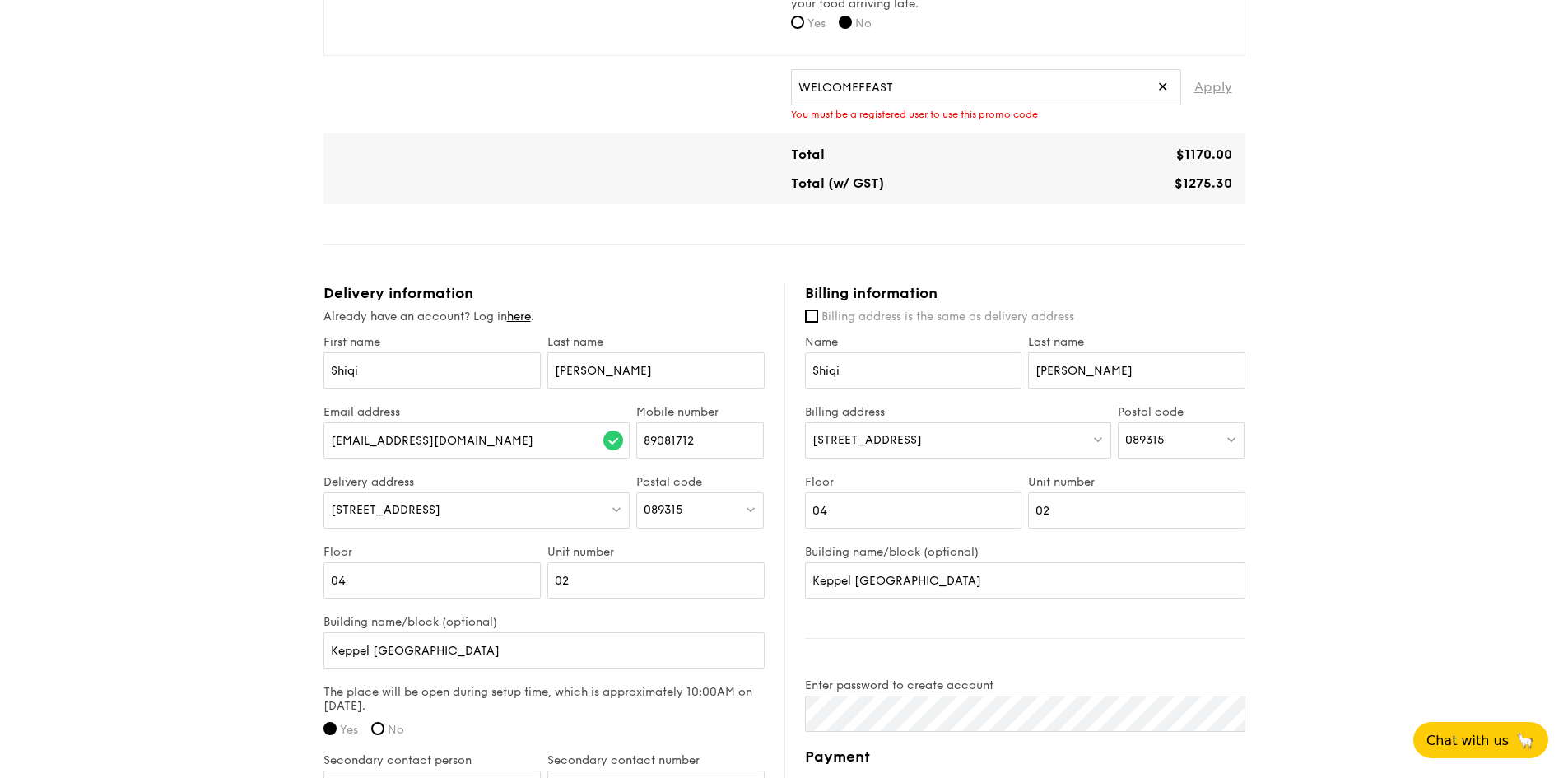
scroll to position [706, 0]
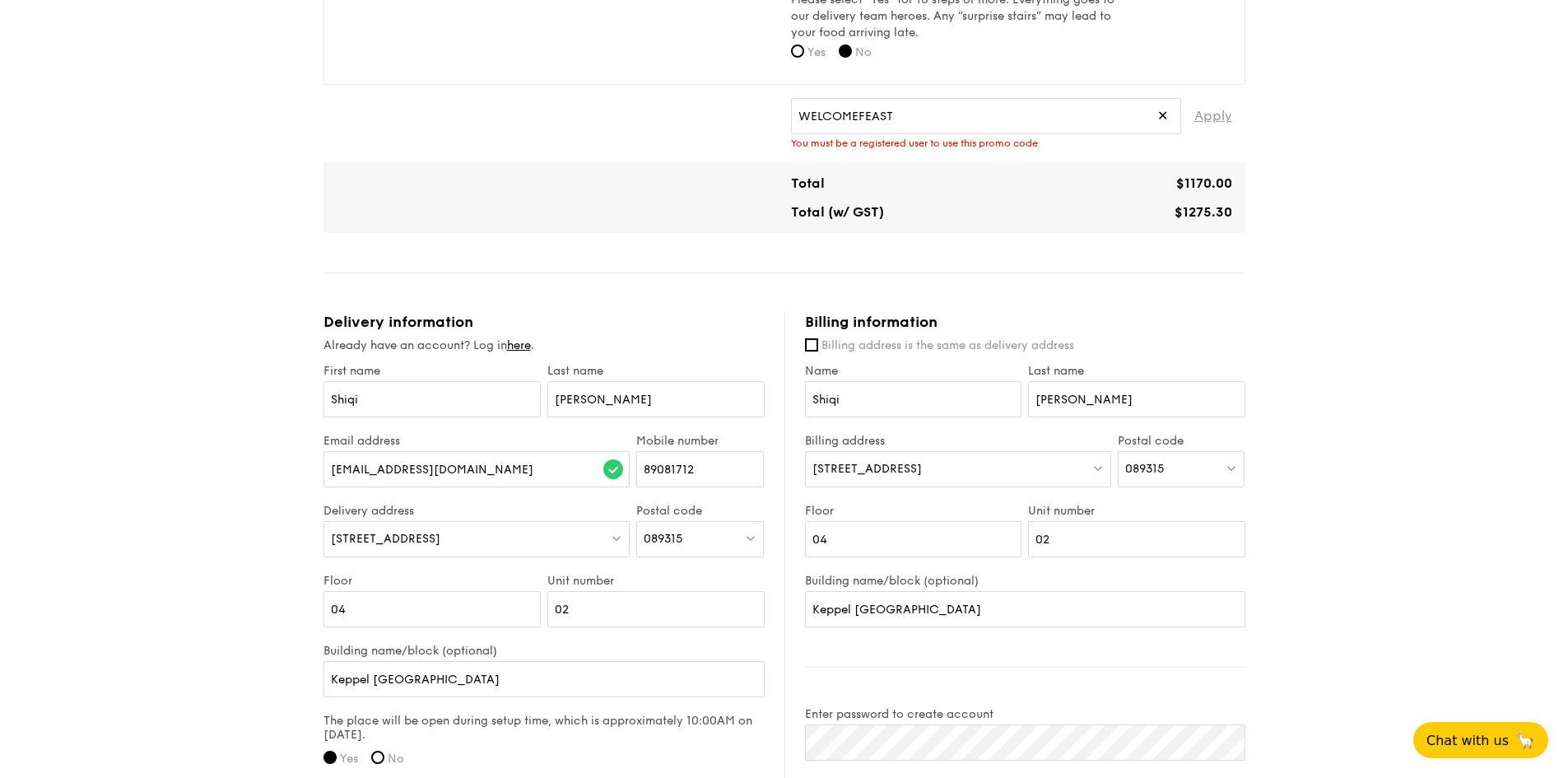
click at [1211, 110] on span "Apply" at bounding box center [1214, 116] width 38 height 36
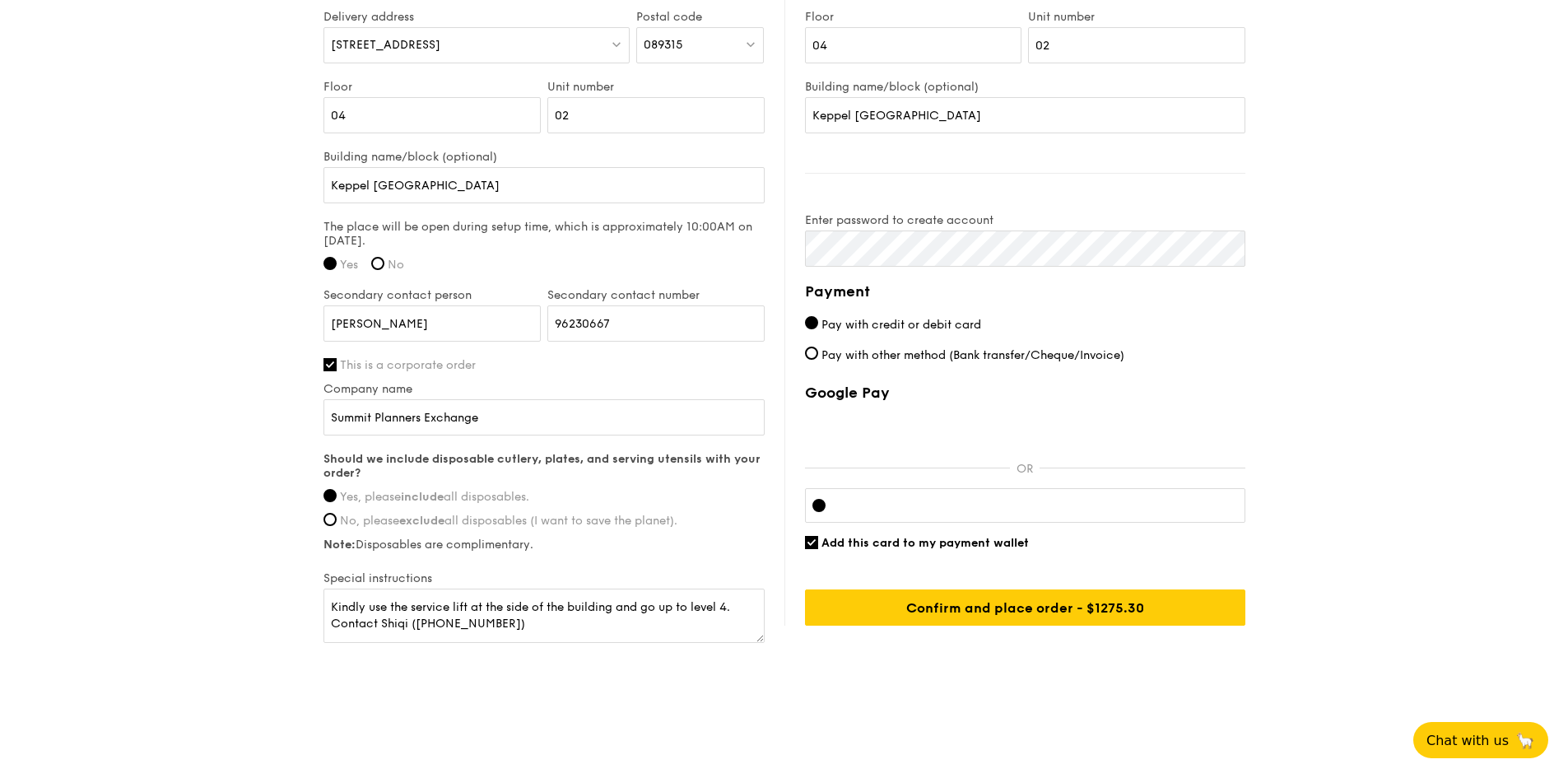
scroll to position [1200, 0]
click at [477, 624] on textarea "Kindly use the service lift at the side of the building and go up to level 4. C…" at bounding box center [544, 616] width 441 height 54
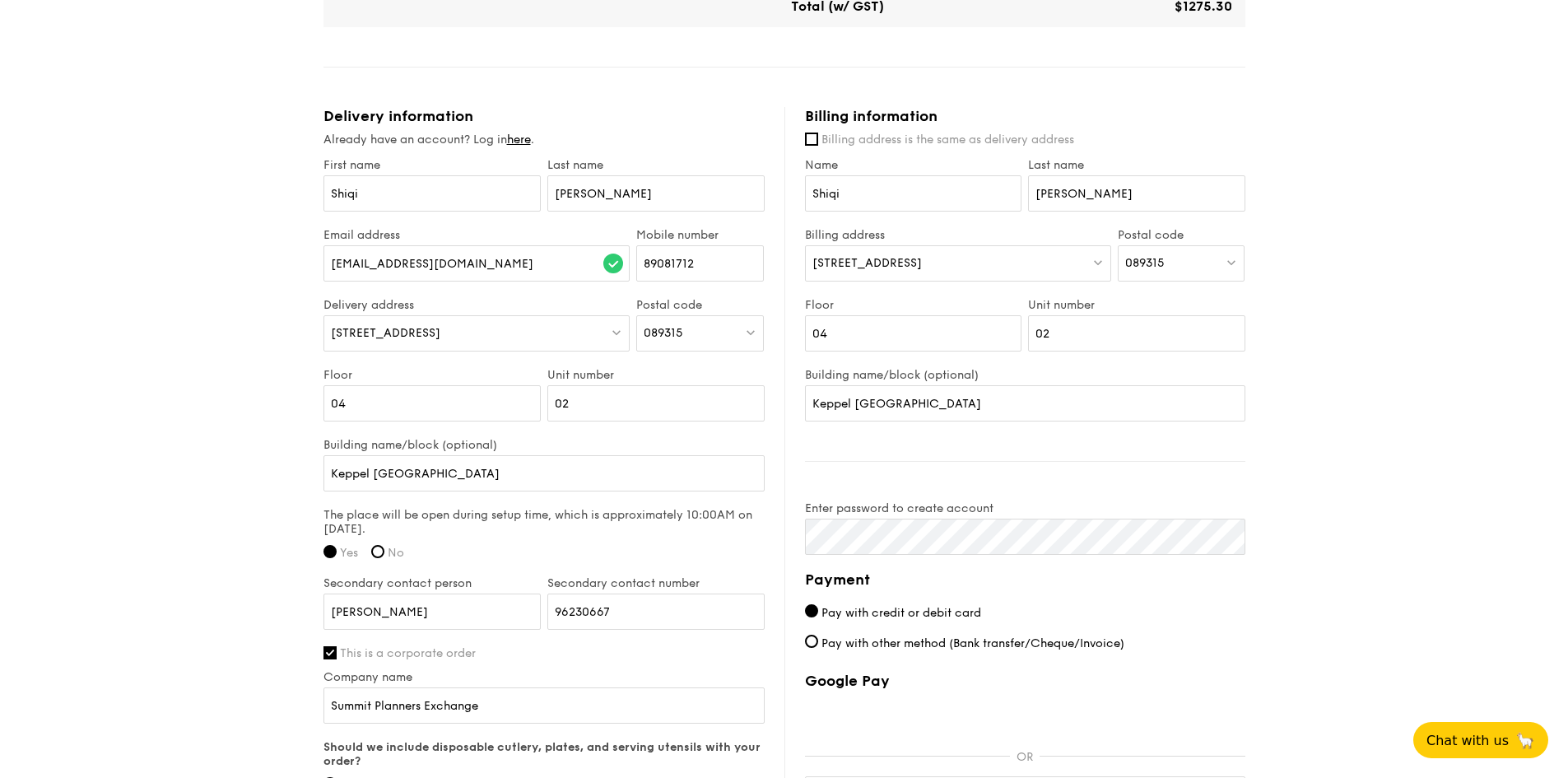
scroll to position [706, 0]
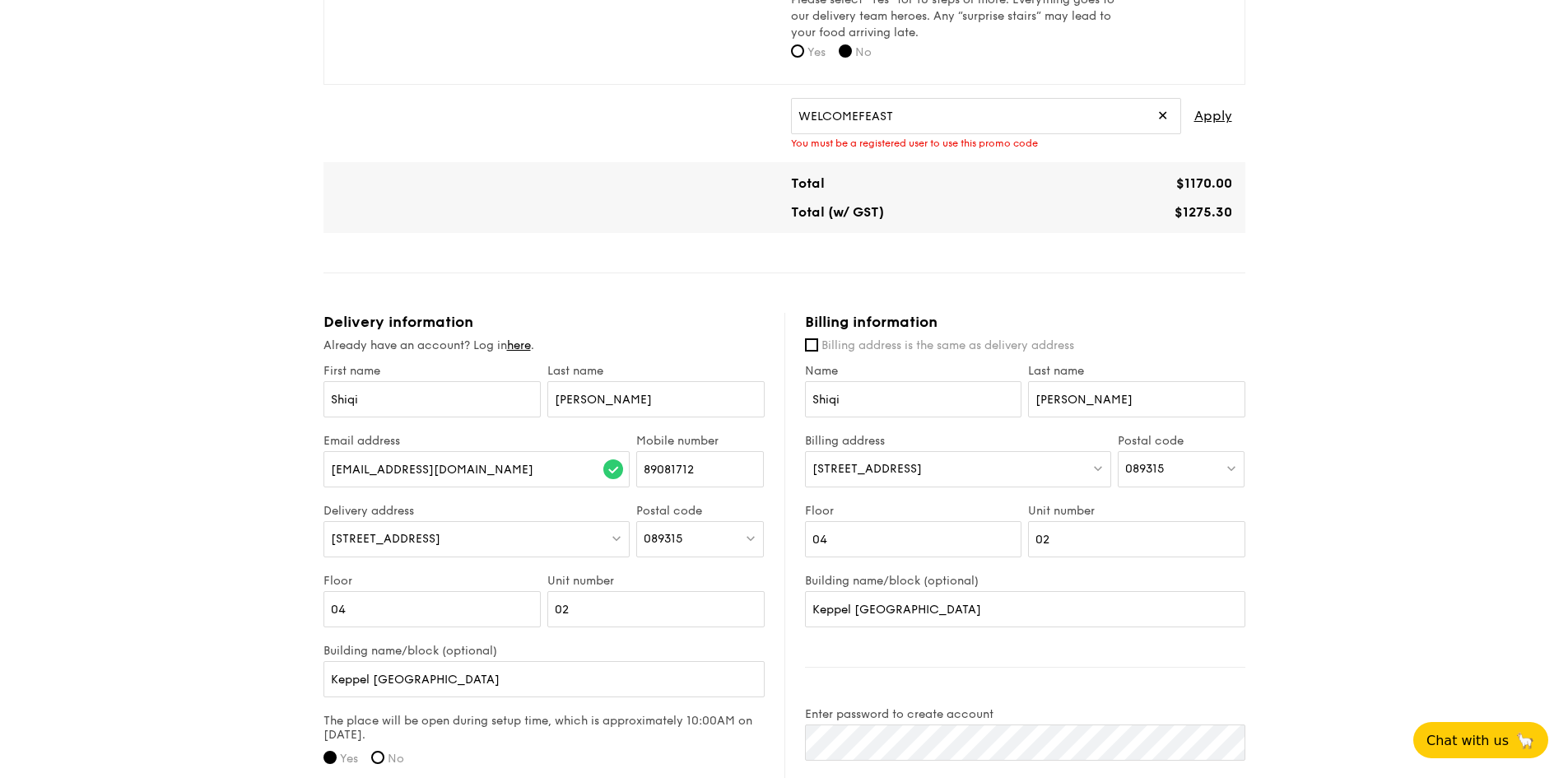
type textarea "Kindly use the service lift at the side of the building and go up to level 4. C…"
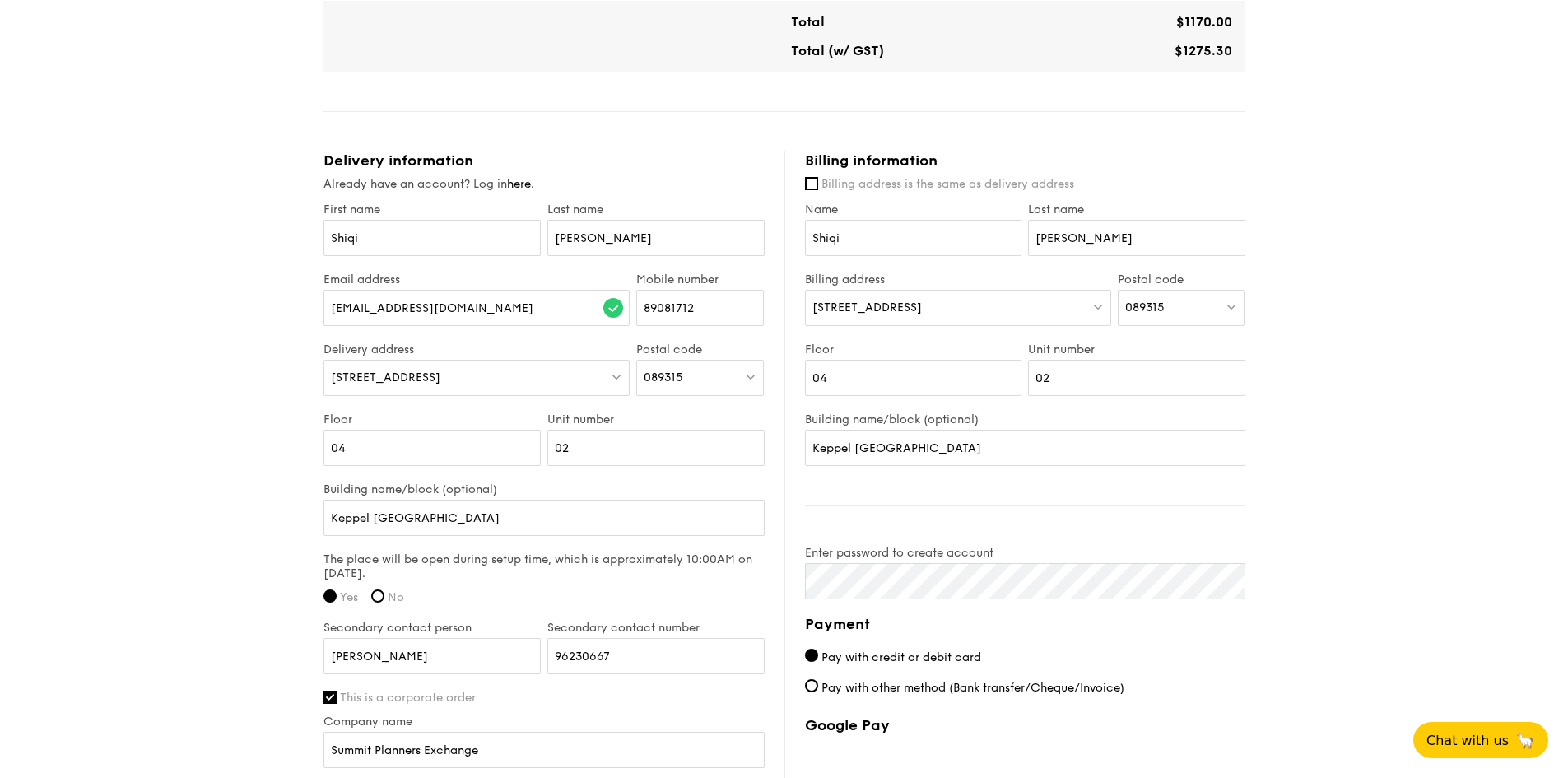
scroll to position [789, 0]
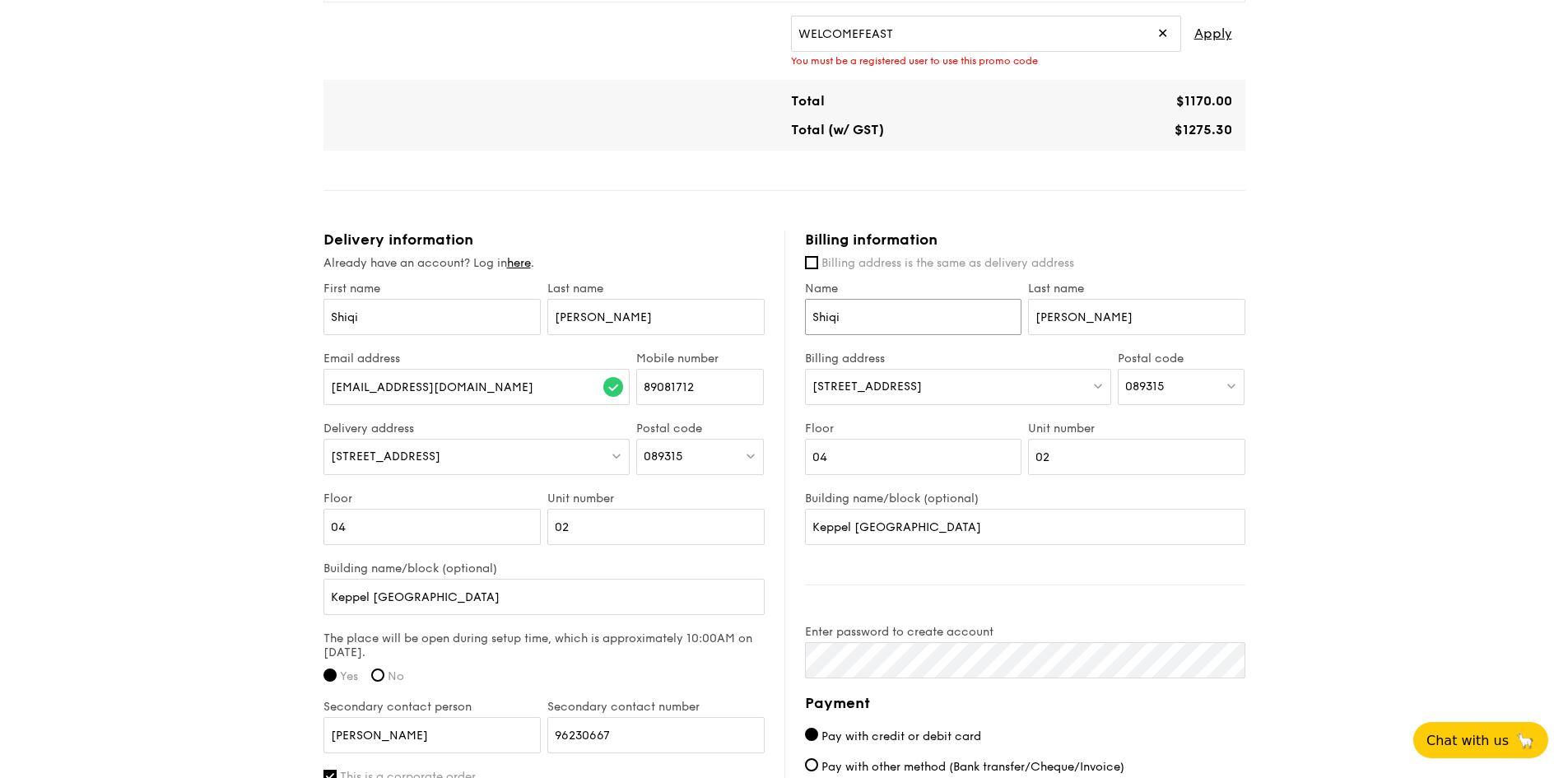
click at [878, 317] on input "Shiqi" at bounding box center [913, 317] width 217 height 36
drag, startPoint x: 873, startPoint y: 318, endPoint x: 792, endPoint y: 318, distance: 81.0
click at [792, 318] on div "Billing information Billing address is the same as delivery address Name [PERSO…" at bounding box center [1015, 634] width 461 height 807
paste input "Amova Asset Management Asia Limited"
type input "Amova Asset Management Asia Limited"
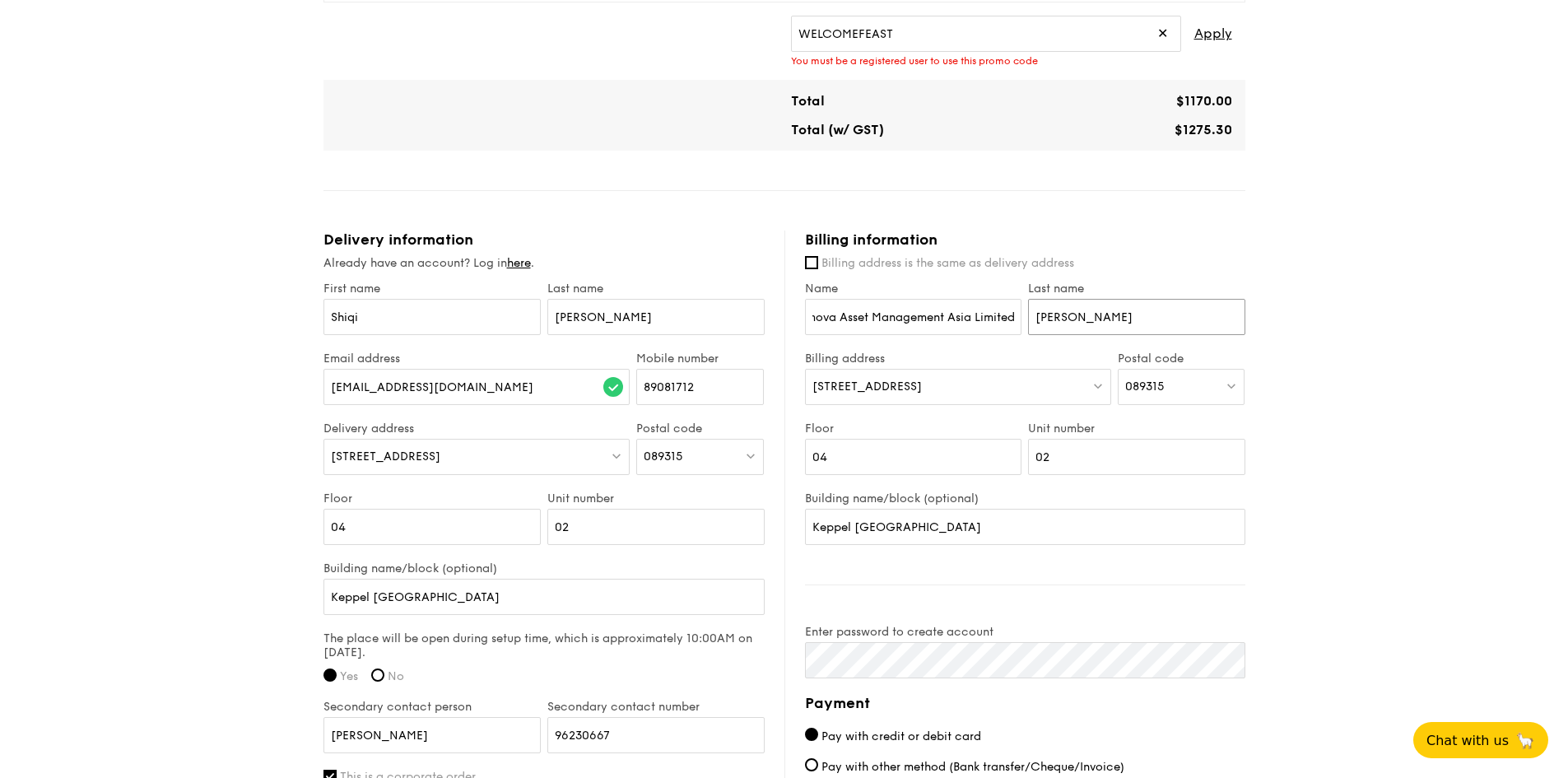
scroll to position [0, 17]
drag, startPoint x: 1110, startPoint y: 322, endPoint x: 887, endPoint y: 302, distance: 223.9
click at [887, 302] on div "Name Amova Asset Management Asia Limited Last name [PERSON_NAME]" at bounding box center [1025, 316] width 447 height 70
drag, startPoint x: 825, startPoint y: 317, endPoint x: 756, endPoint y: 316, distance: 69.0
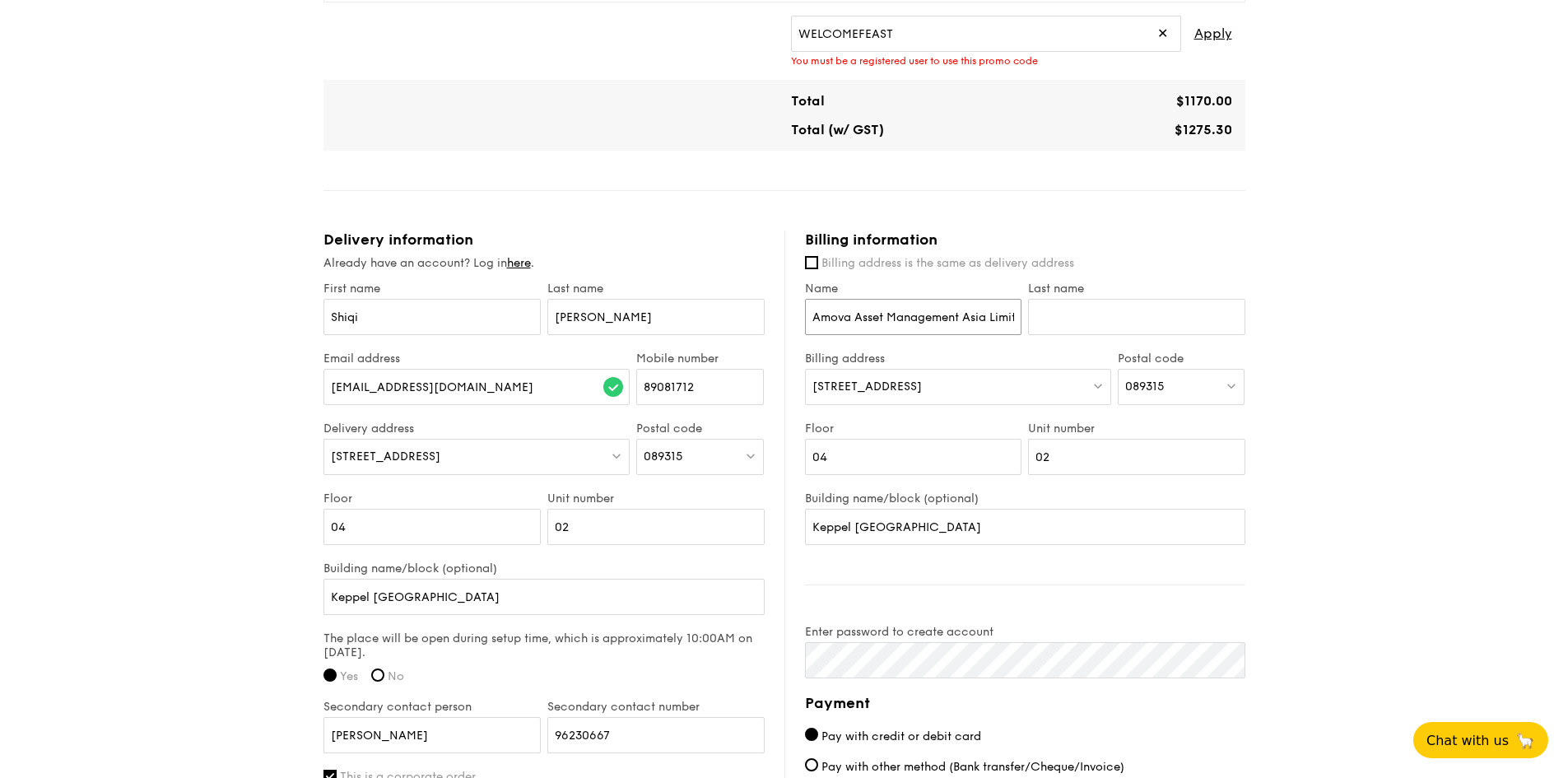
click at [756, 316] on div "Delivery information Already have an account? Log in here . First name [PERSON_…" at bounding box center [784, 643] width 922 height 827
click at [849, 316] on input "Amova Asset Management Asia Limited" at bounding box center [913, 317] width 217 height 36
drag, startPoint x: 961, startPoint y: 522, endPoint x: 741, endPoint y: 515, distance: 220.1
click at [741, 515] on div "Delivery information Already have an account? Log in here . First name [PERSON_…" at bounding box center [784, 643] width 922 height 827
paste input "[GEOGRAPHIC_DATA] 2"
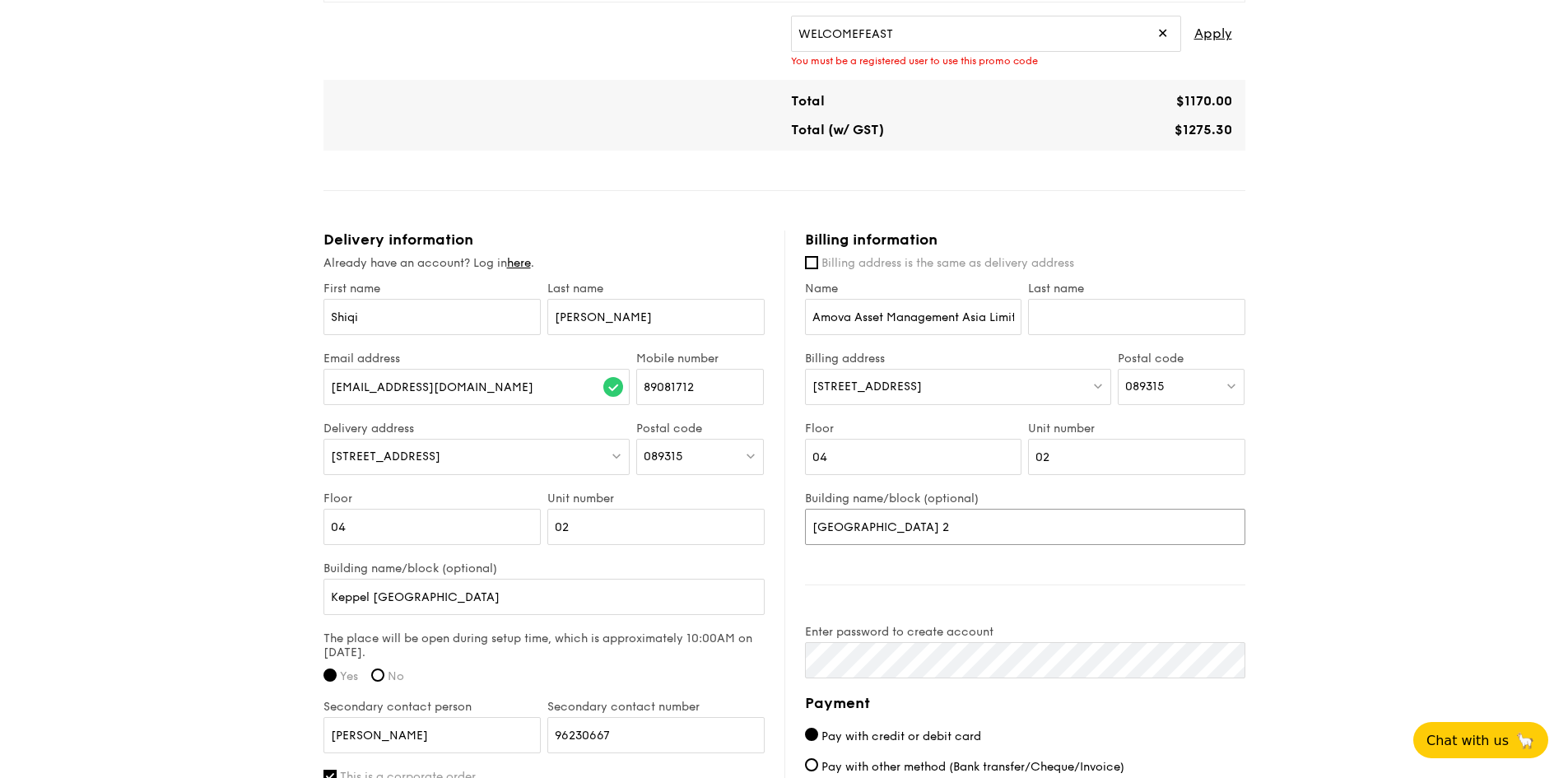
type input "[GEOGRAPHIC_DATA] 2"
drag, startPoint x: 859, startPoint y: 457, endPoint x: 762, endPoint y: 454, distance: 97.0
click at [762, 454] on div "Delivery information Already have an account? Log in here . First name [PERSON_…" at bounding box center [784, 643] width 922 height 827
type input "18"
click at [981, 382] on div "[STREET_ADDRESS]" at bounding box center [957, 387] width 306 height 36
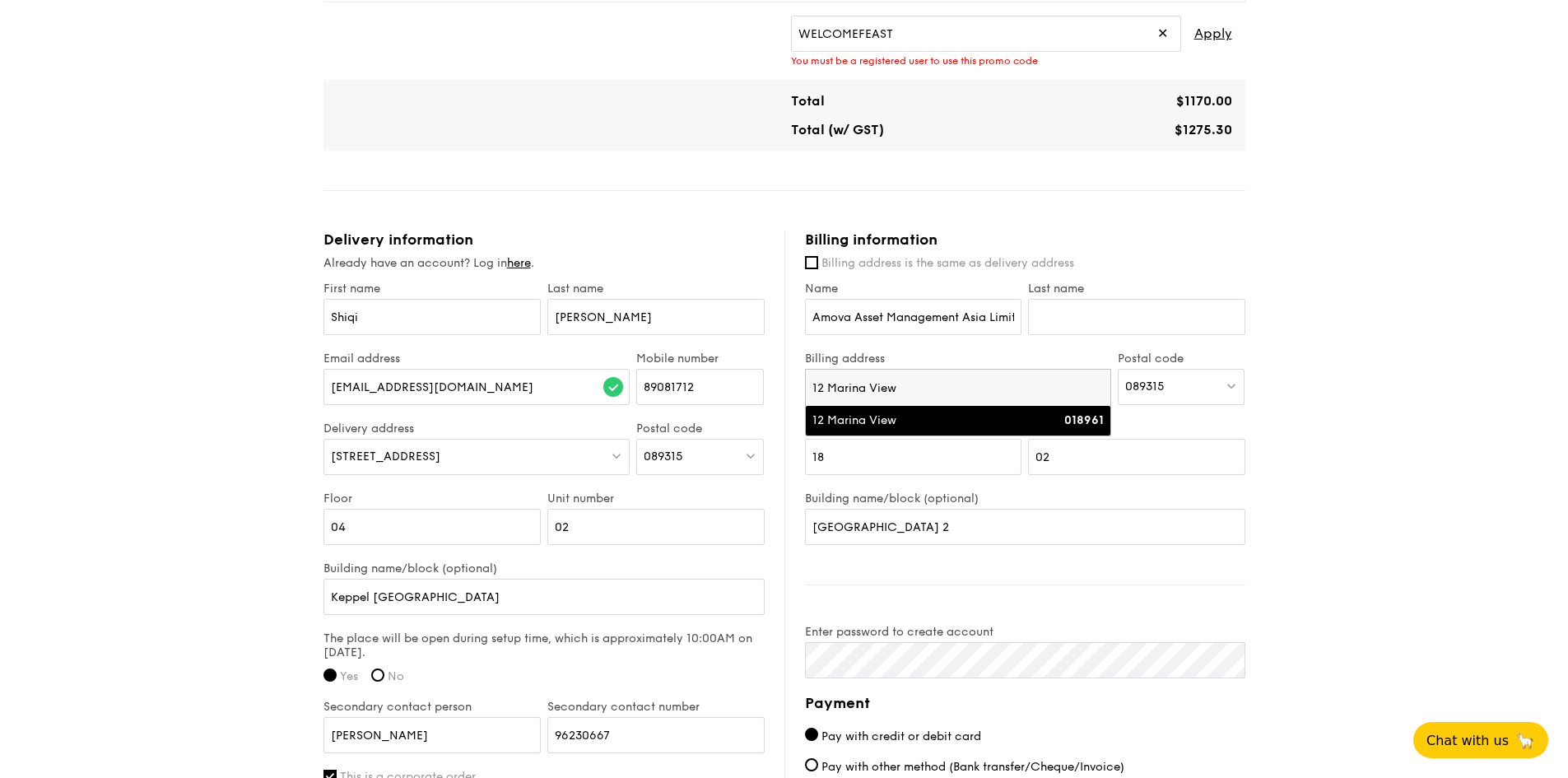
type input "12 Marina View"
click at [1030, 426] on div "018961" at bounding box center [1066, 420] width 74 height 16
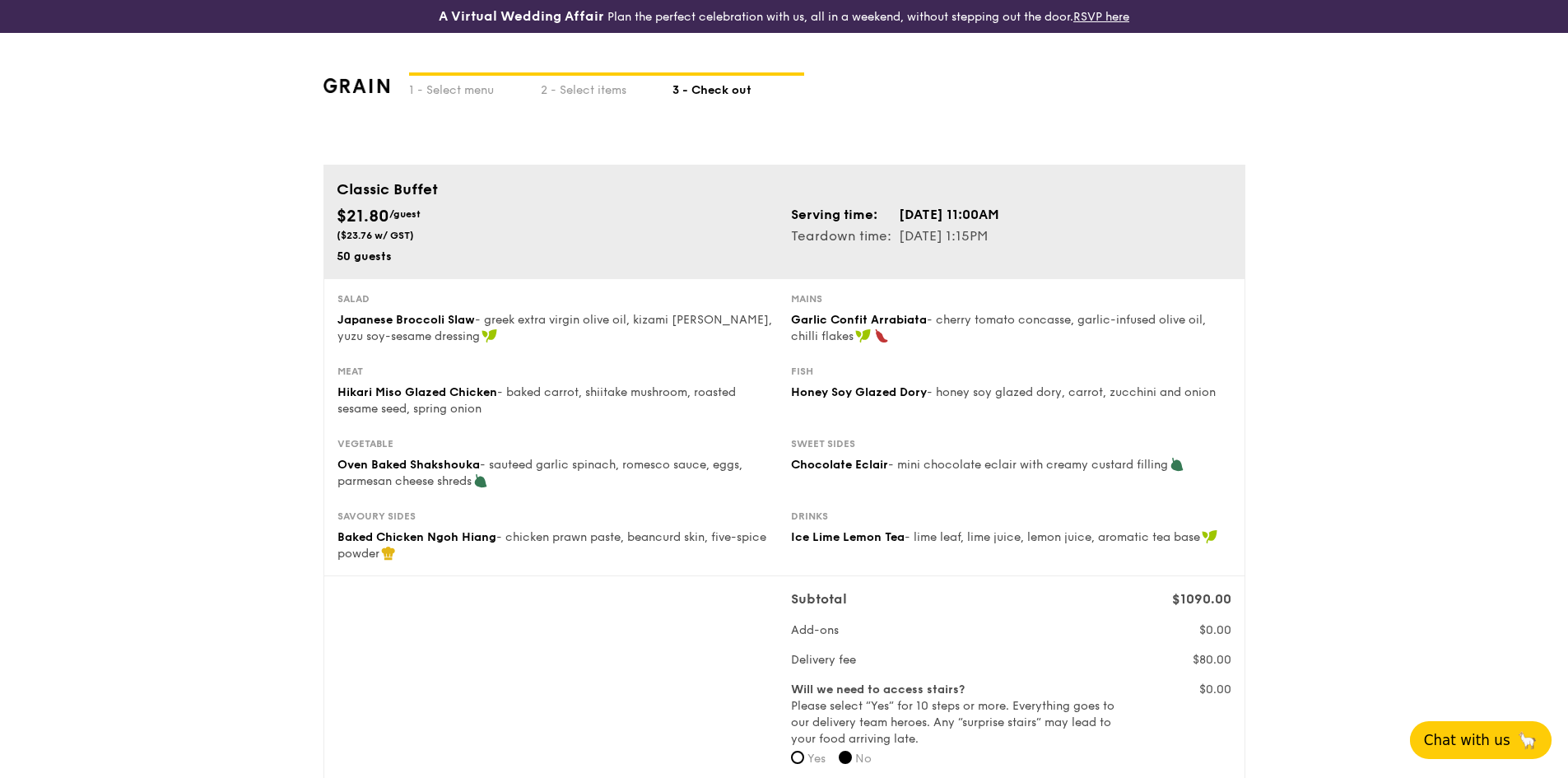
click at [1485, 744] on span "Chat with us" at bounding box center [1467, 740] width 86 height 16
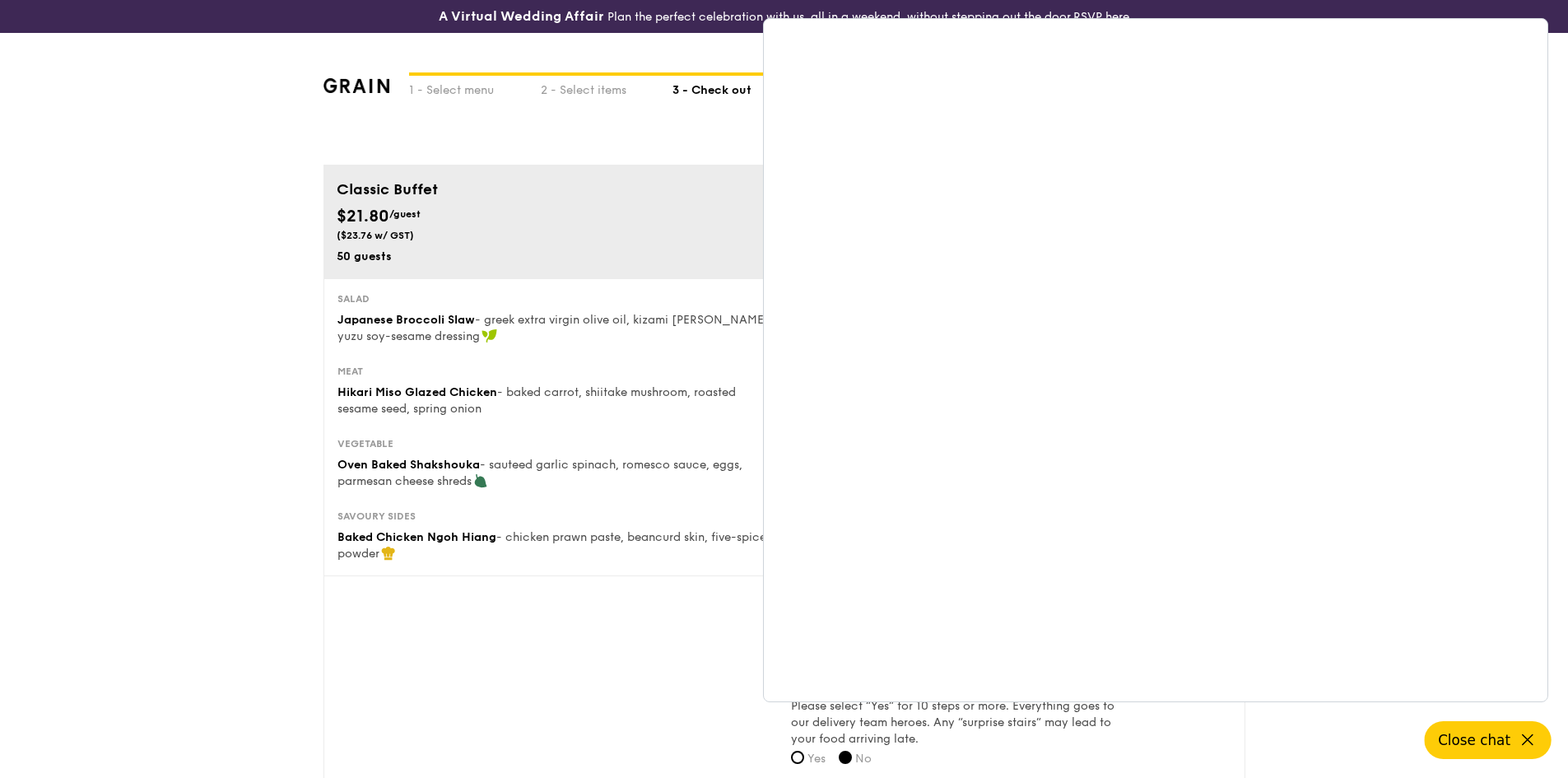
click at [1506, 737] on span "Close chat" at bounding box center [1473, 740] width 73 height 16
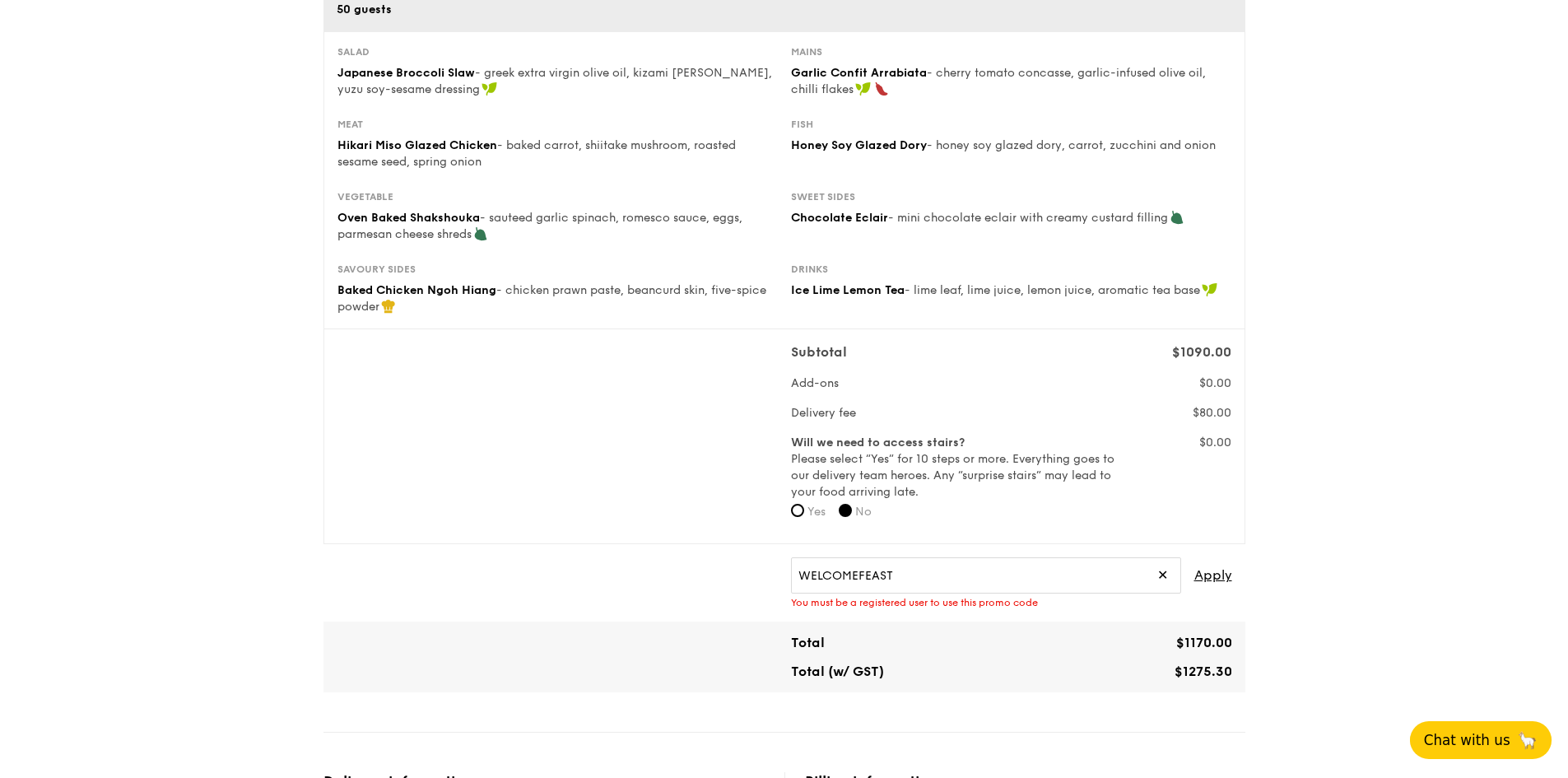
scroll to position [164, 0]
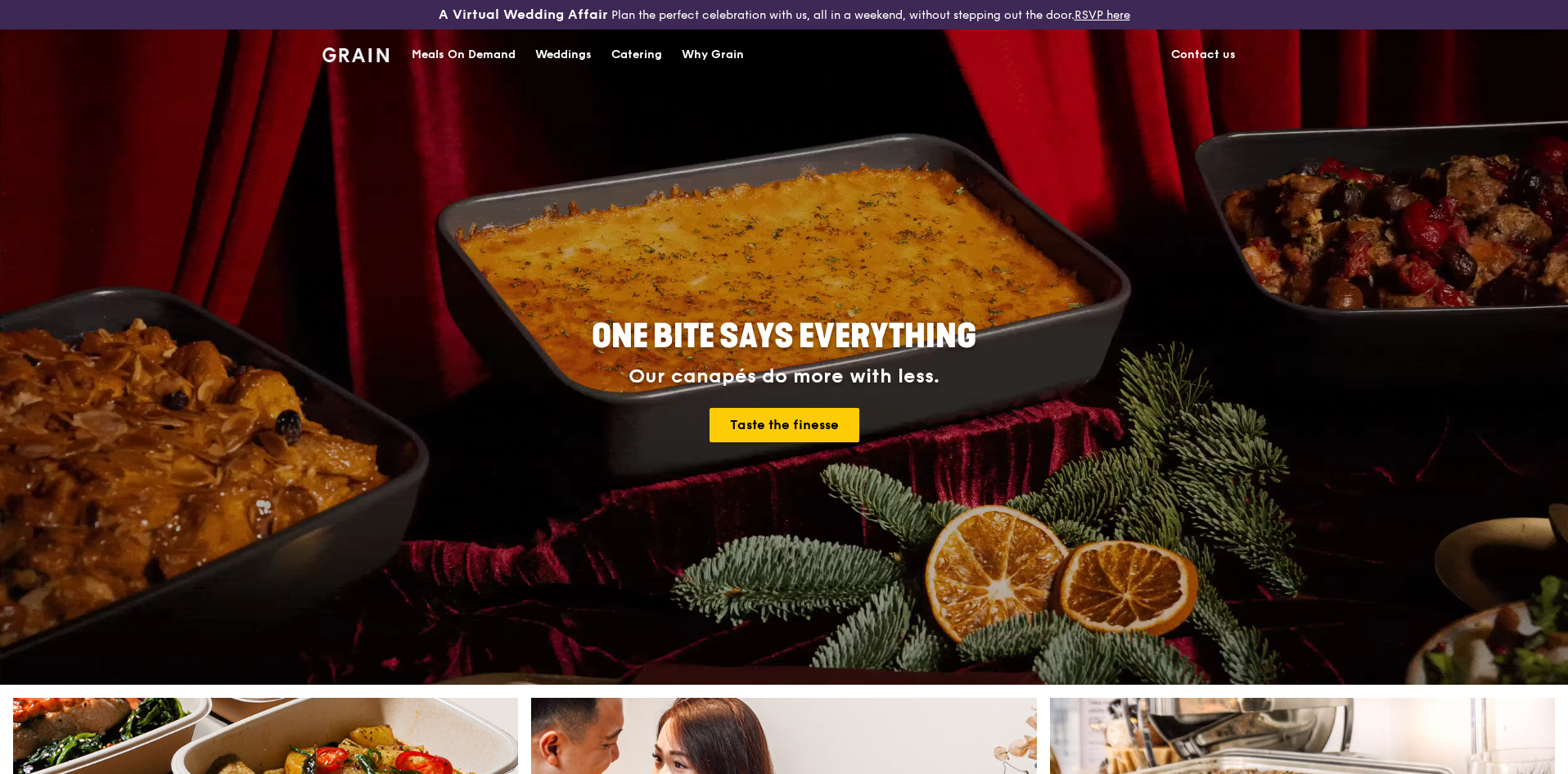
click at [357, 54] on img at bounding box center [355, 55] width 67 height 15
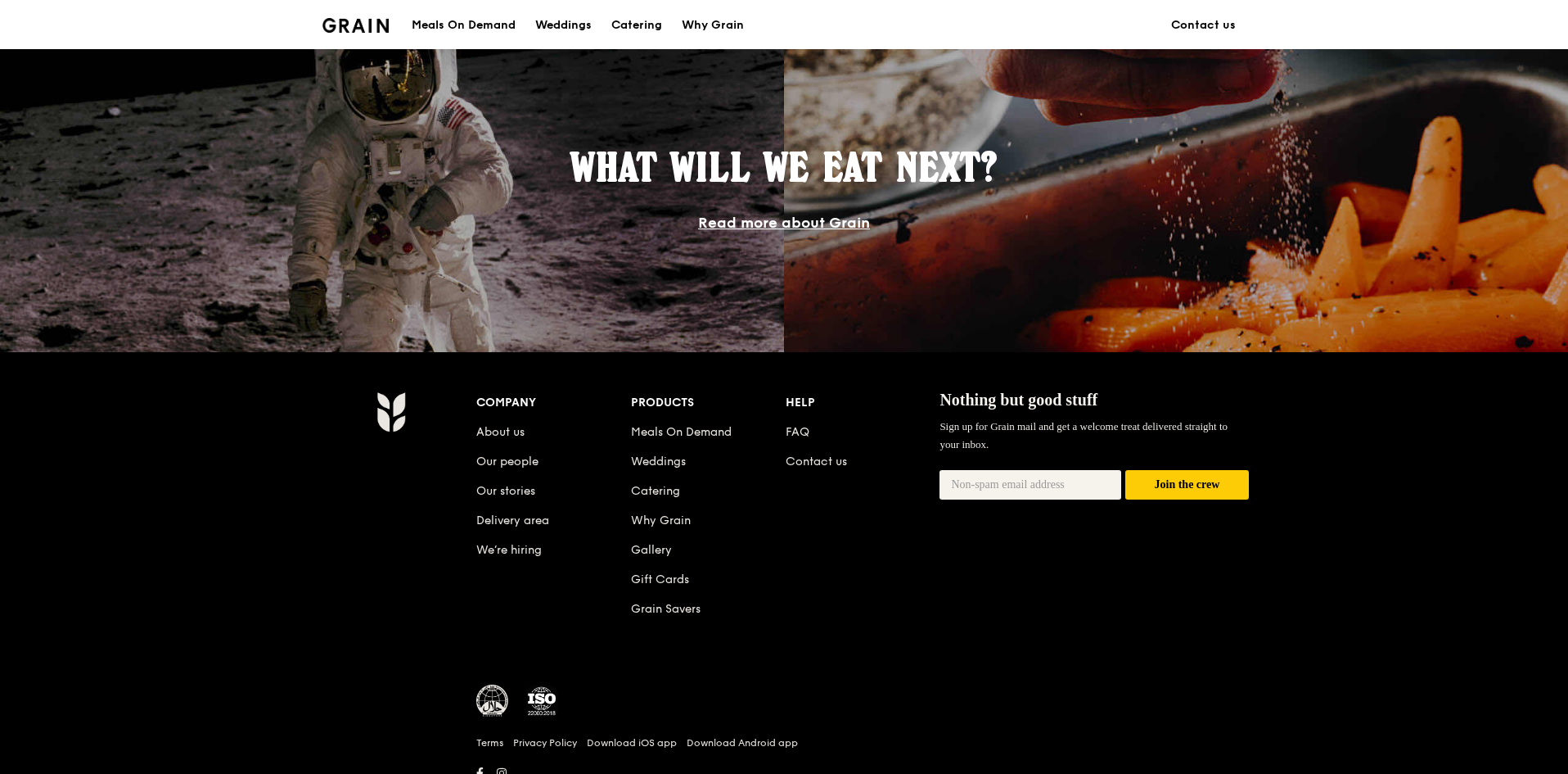
scroll to position [1442, 0]
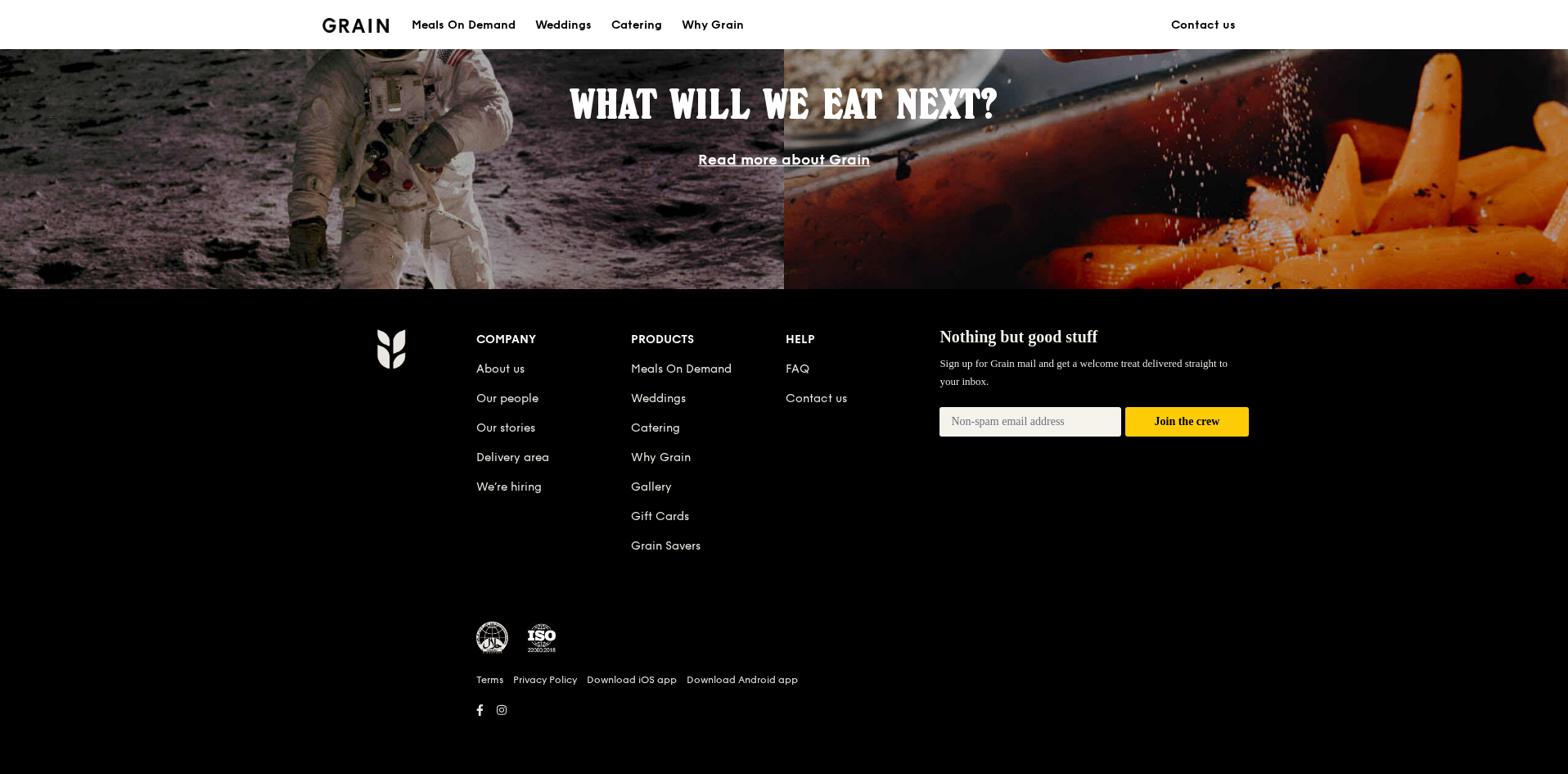
click at [1039, 423] on input "email" at bounding box center [1030, 421] width 182 height 29
type input "z"
type input "[EMAIL_ADDRESS][DOMAIN_NAME]"
click at [1155, 425] on button "Join the crew" at bounding box center [1187, 422] width 124 height 30
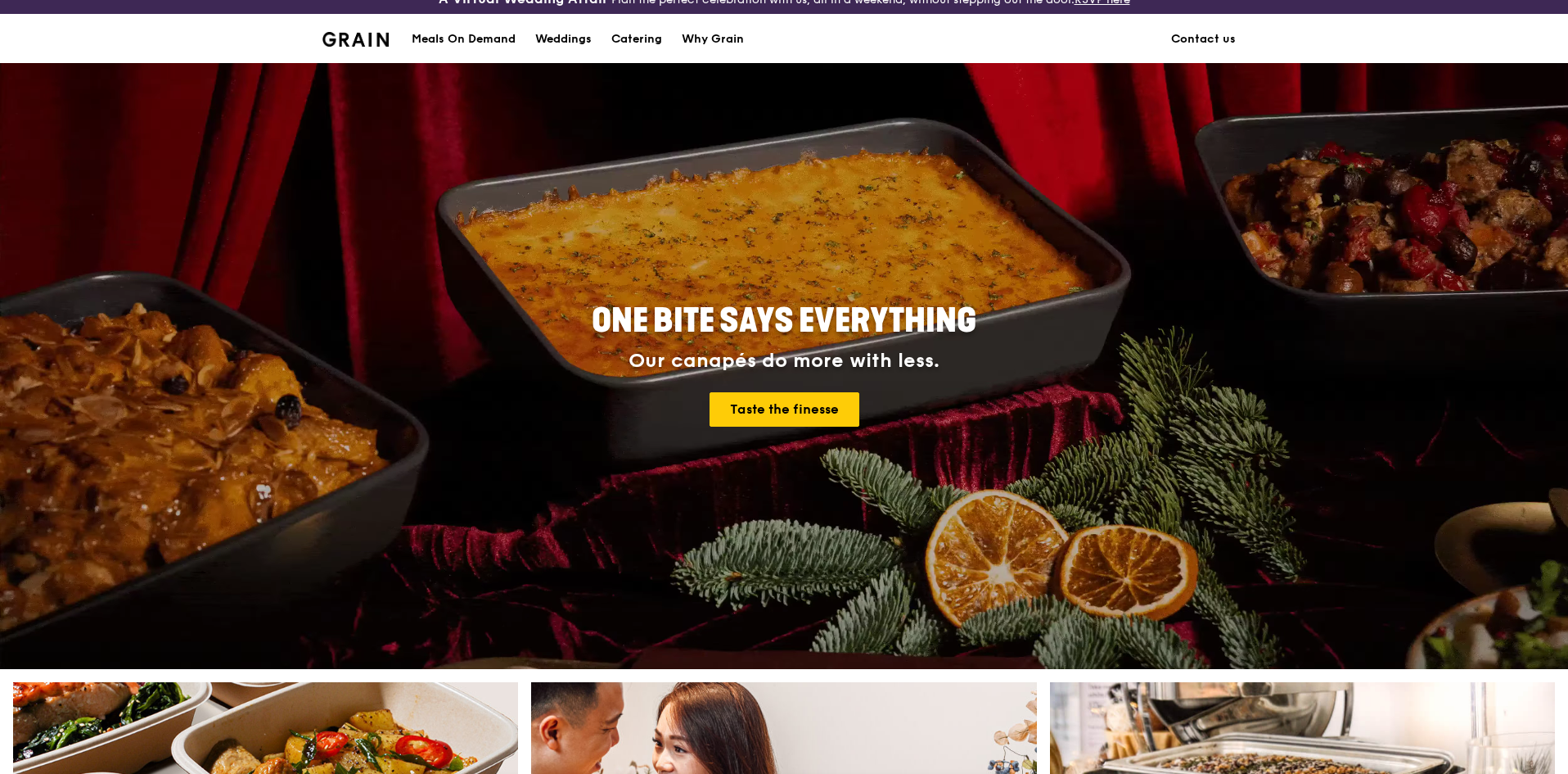
scroll to position [0, 0]
